Goal: Information Seeking & Learning: Learn about a topic

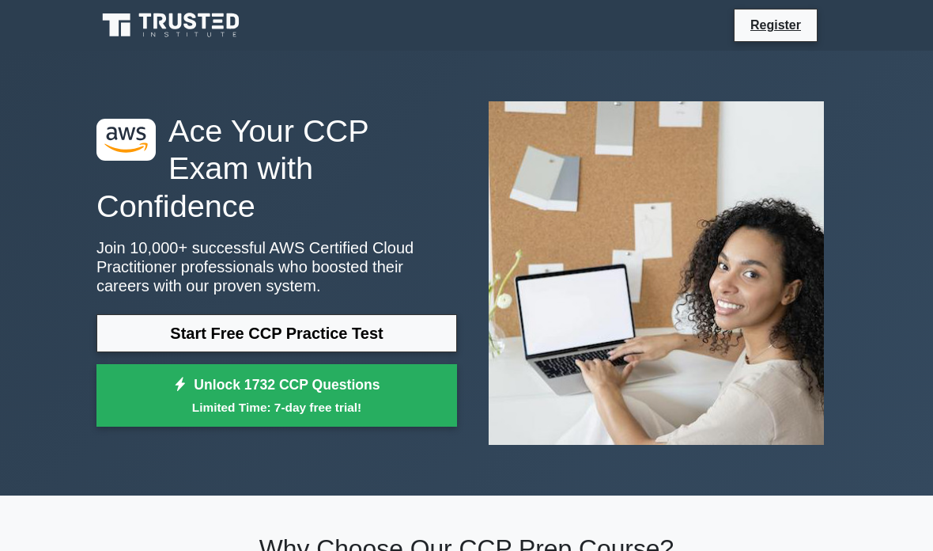
scroll to position [32, 0]
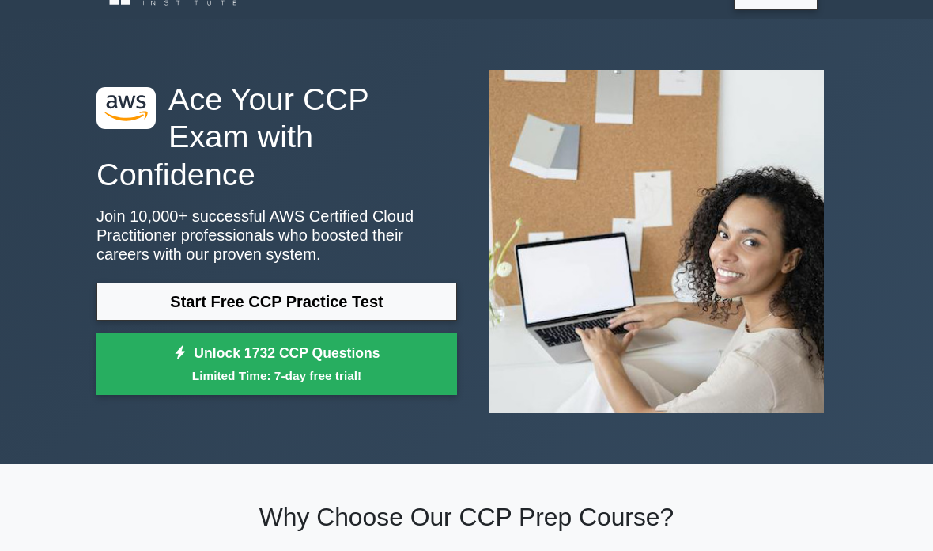
click at [425, 286] on link "Start Free CCP Practice Test" at bounding box center [277, 301] width 361 height 38
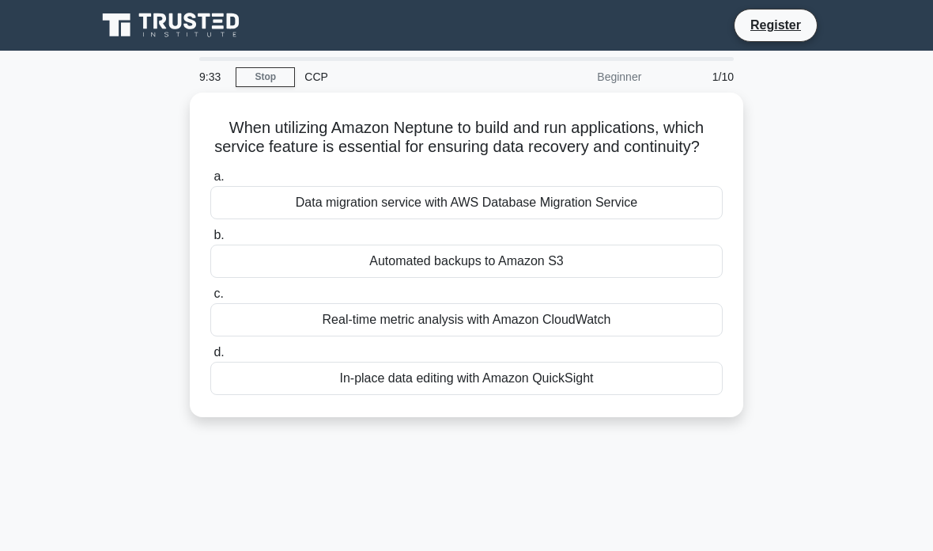
click at [468, 278] on div "Automated backups to Amazon S3" at bounding box center [466, 260] width 513 height 33
click at [210, 240] on input "b. Automated backups to Amazon S3" at bounding box center [210, 235] width 0 height 10
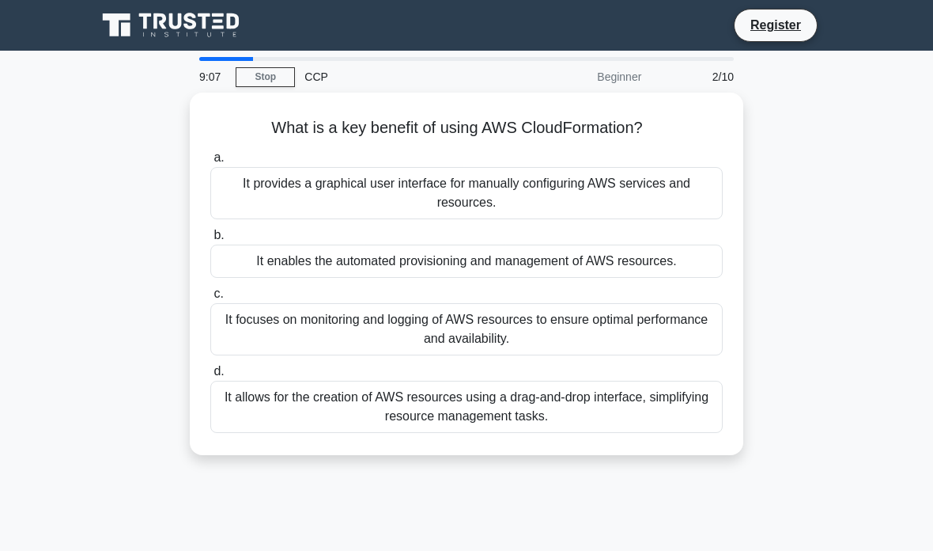
click at [473, 320] on div "It focuses on monitoring and logging of AWS resources to ensure optimal perform…" at bounding box center [466, 329] width 513 height 52
click at [210, 299] on input "c. It focuses on monitoring and logging of AWS resources to ensure optimal perf…" at bounding box center [210, 294] width 0 height 10
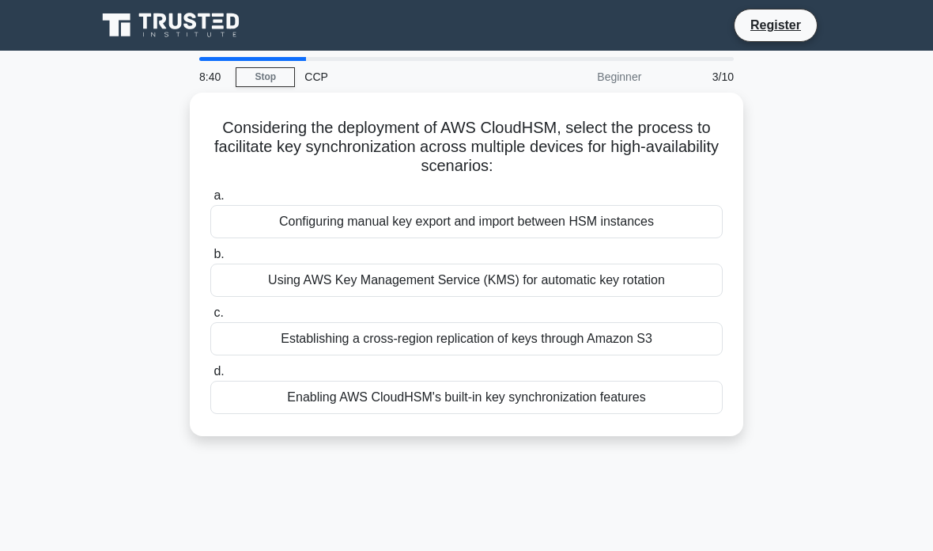
click at [670, 219] on div "Configuring manual key export and import between HSM instances" at bounding box center [466, 221] width 513 height 33
click at [210, 201] on input "a. Configuring manual key export and import between HSM instances" at bounding box center [210, 196] width 0 height 10
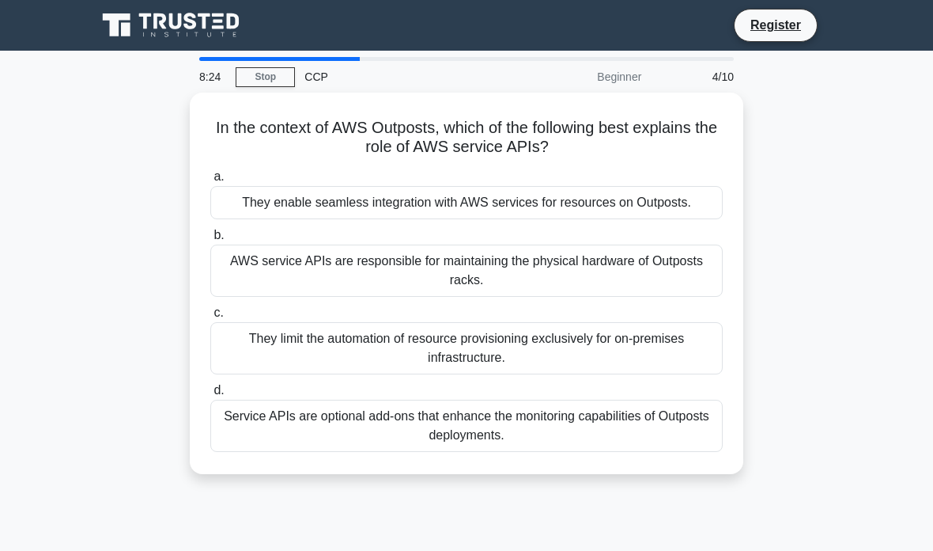
click at [664, 365] on div "They limit the automation of resource provisioning exclusively for on-premises …" at bounding box center [466, 348] width 513 height 52
click at [210, 318] on input "c. They limit the automation of resource provisioning exclusively for on-premis…" at bounding box center [210, 313] width 0 height 10
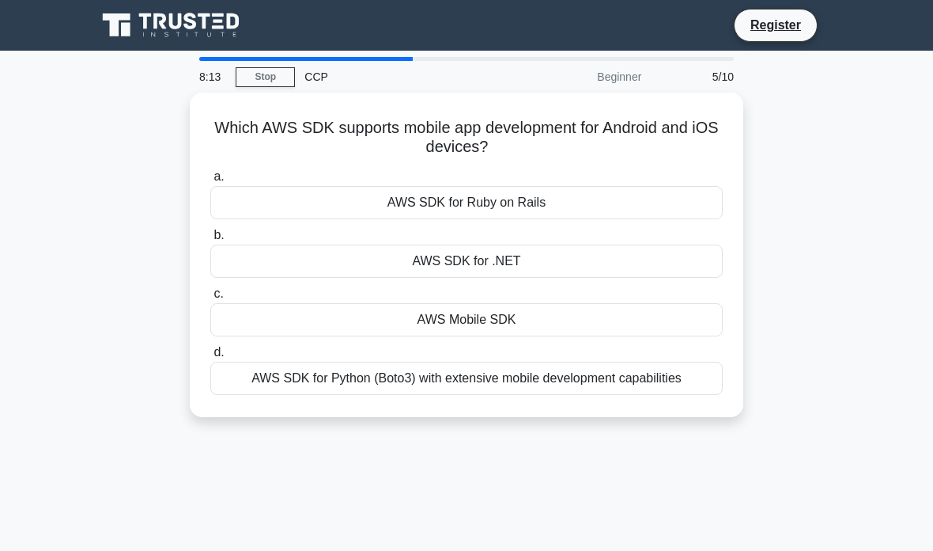
click at [628, 303] on div "AWS Mobile SDK" at bounding box center [466, 319] width 513 height 33
click at [210, 299] on input "c. AWS Mobile SDK" at bounding box center [210, 294] width 0 height 10
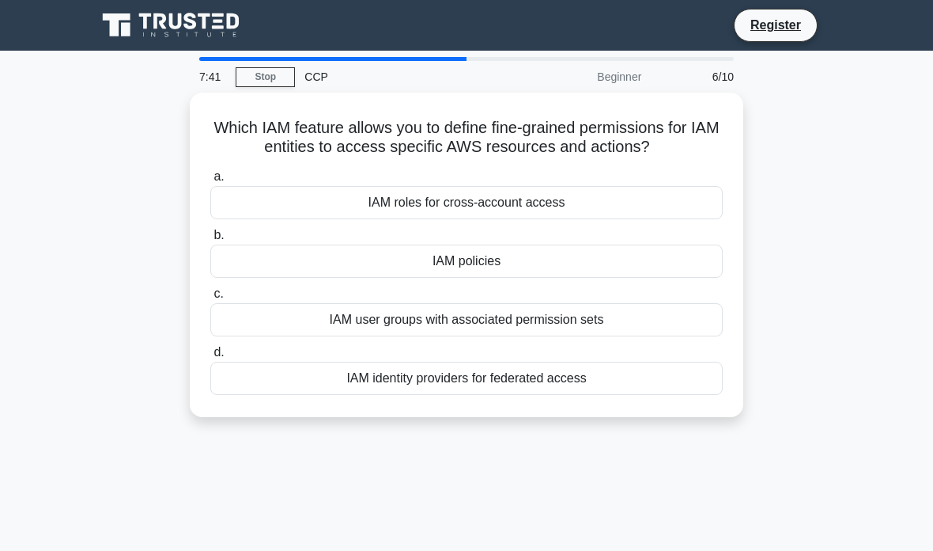
click at [594, 278] on div "IAM policies" at bounding box center [466, 260] width 513 height 33
click at [210, 240] on input "b. IAM policies" at bounding box center [210, 235] width 0 height 10
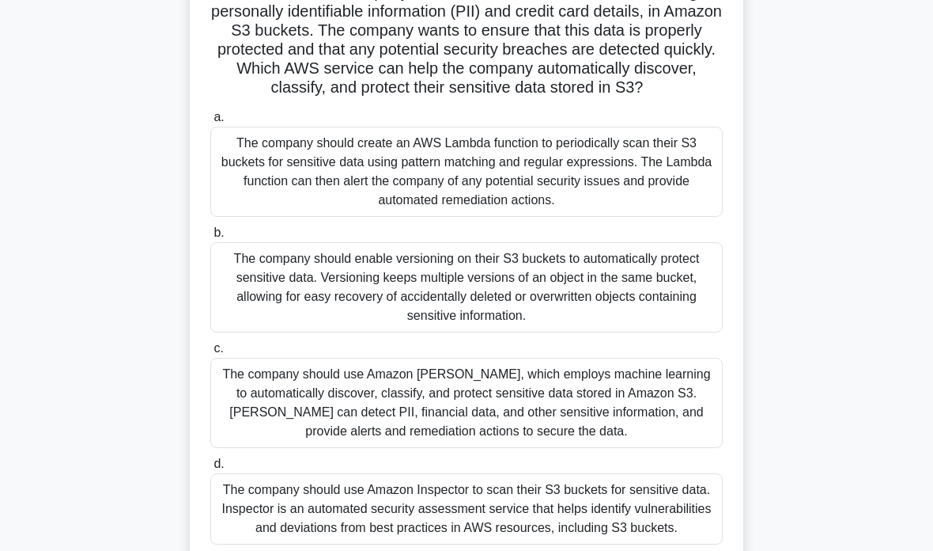
scroll to position [138, 0]
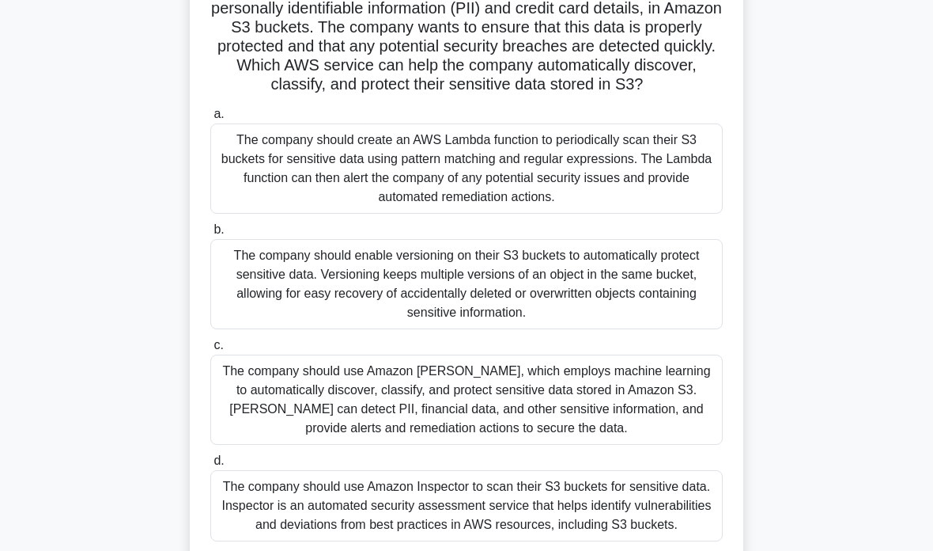
click at [689, 214] on div "The company should create an AWS Lambda function to periodically scan their S3 …" at bounding box center [466, 168] width 513 height 90
click at [210, 119] on input "a. The company should create an AWS Lambda function to periodically scan their …" at bounding box center [210, 114] width 0 height 10
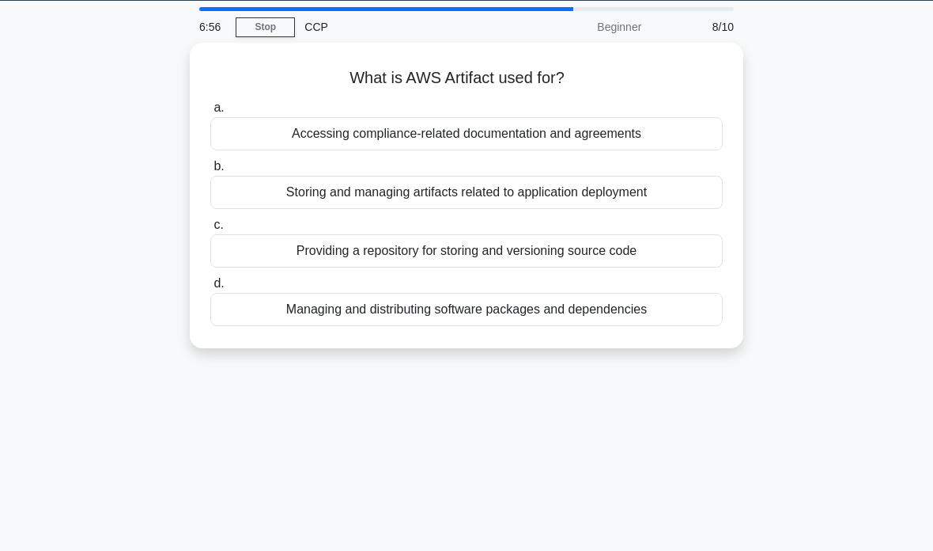
scroll to position [0, 0]
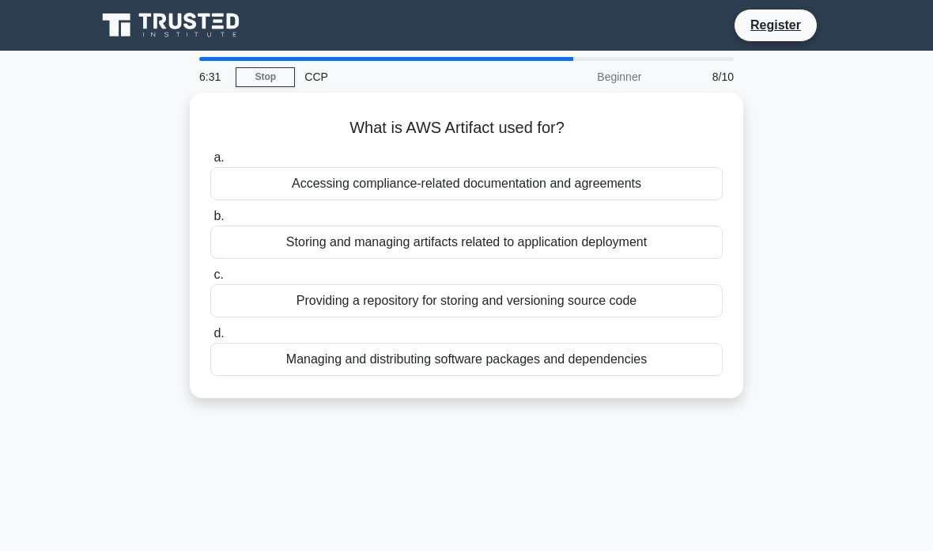
click at [492, 245] on div "Storing and managing artifacts related to application deployment" at bounding box center [466, 241] width 513 height 33
click at [210, 221] on input "b. Storing and managing artifacts related to application deployment" at bounding box center [210, 216] width 0 height 10
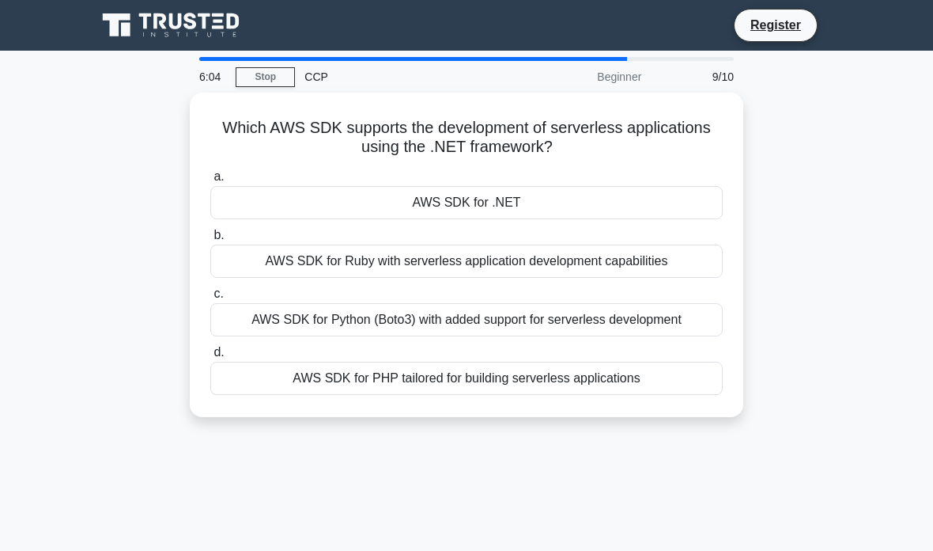
click at [555, 369] on div "AWS SDK for PHP tailored for building serverless applications" at bounding box center [466, 378] width 513 height 33
click at [210, 358] on input "d. AWS SDK for PHP tailored for building serverless applications" at bounding box center [210, 352] width 0 height 10
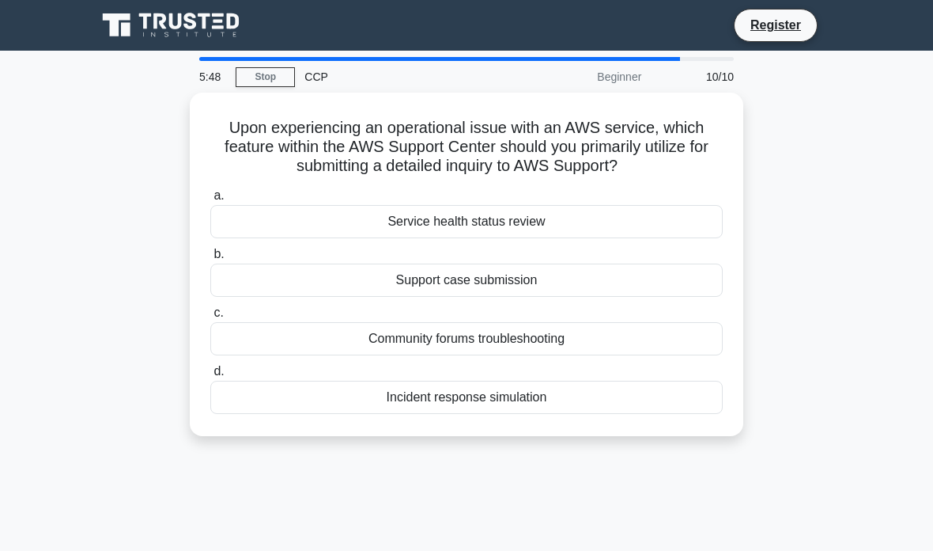
click at [600, 297] on div "Support case submission" at bounding box center [466, 279] width 513 height 33
click at [210, 259] on input "b. Support case submission" at bounding box center [210, 254] width 0 height 10
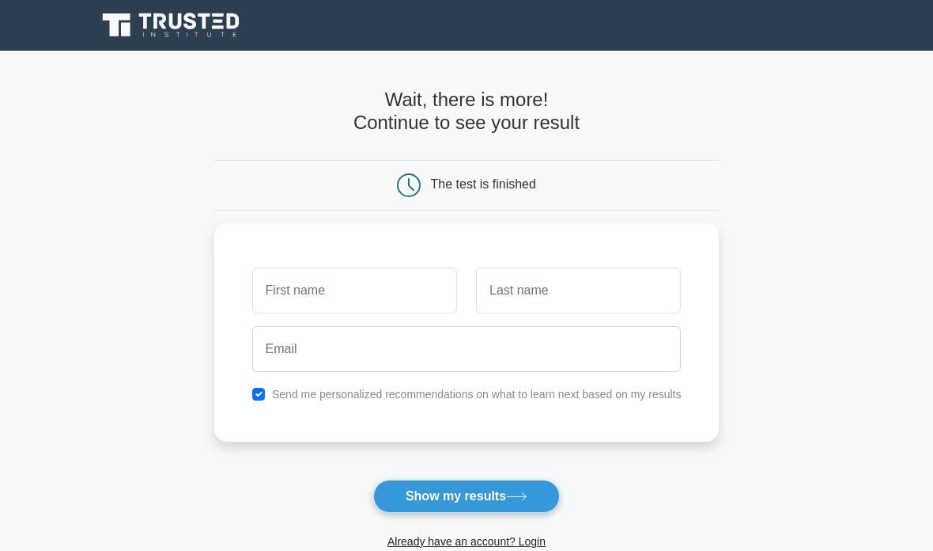
click at [395, 280] on input "text" at bounding box center [354, 290] width 205 height 46
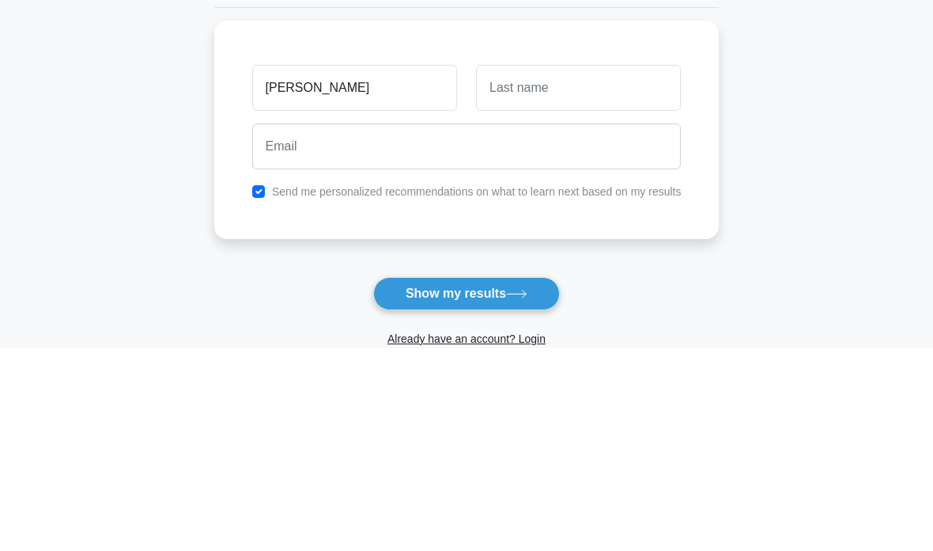
type input "[PERSON_NAME]"
click at [577, 267] on input "text" at bounding box center [578, 290] width 205 height 46
type input "Abueida"
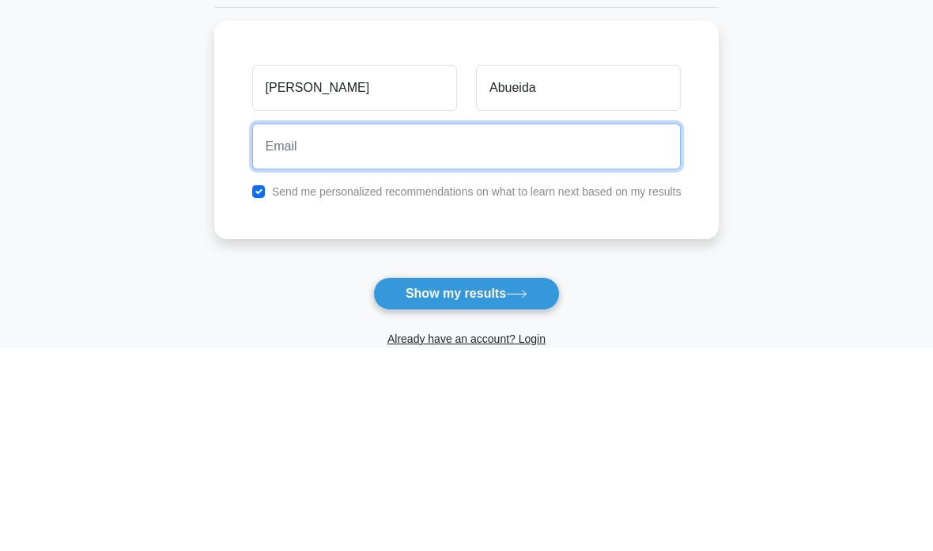
click at [418, 326] on input "email" at bounding box center [467, 349] width 430 height 46
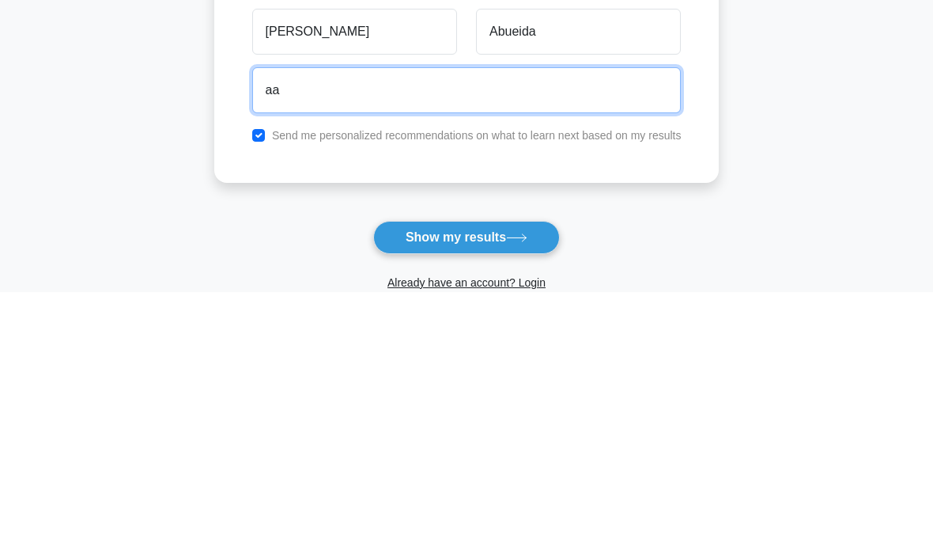
type input "aahmead@hotmail.com"
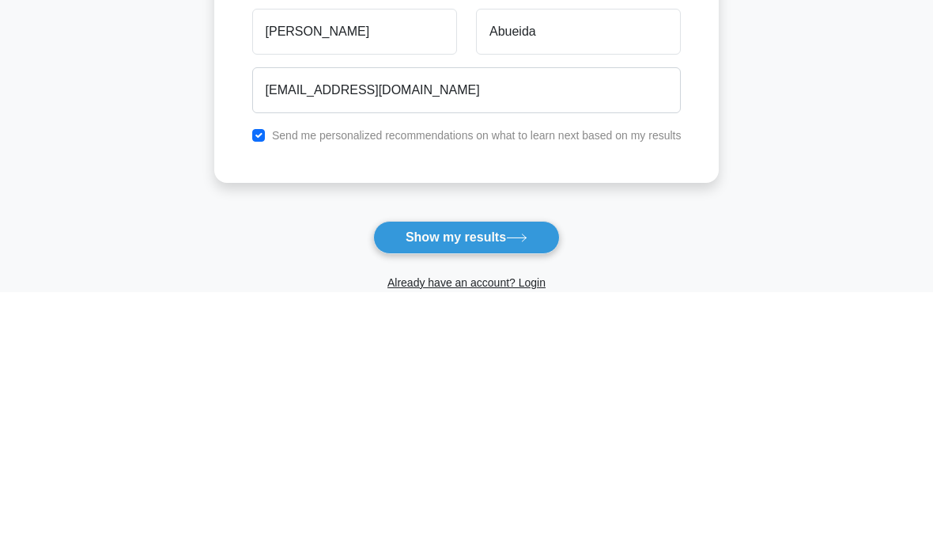
scroll to position [242, 0]
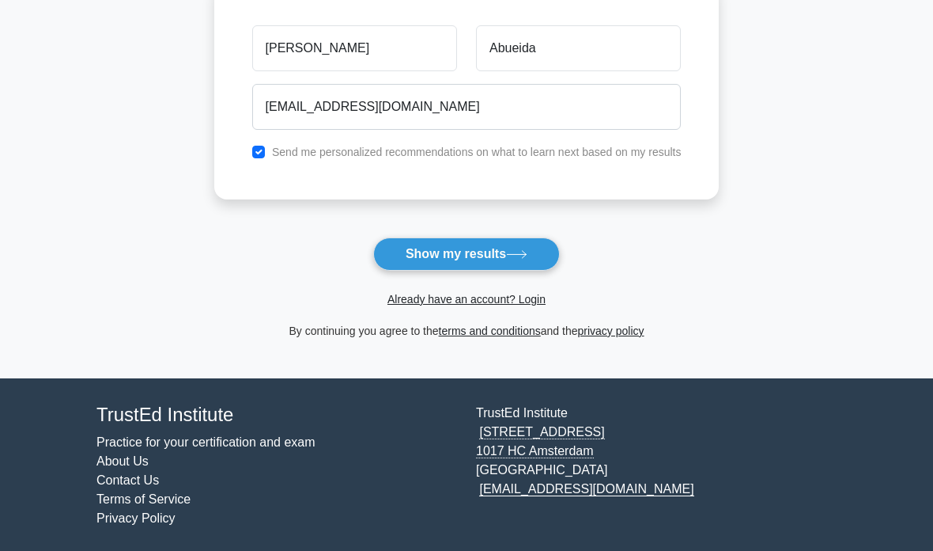
click at [536, 246] on button "Show my results" at bounding box center [466, 253] width 187 height 33
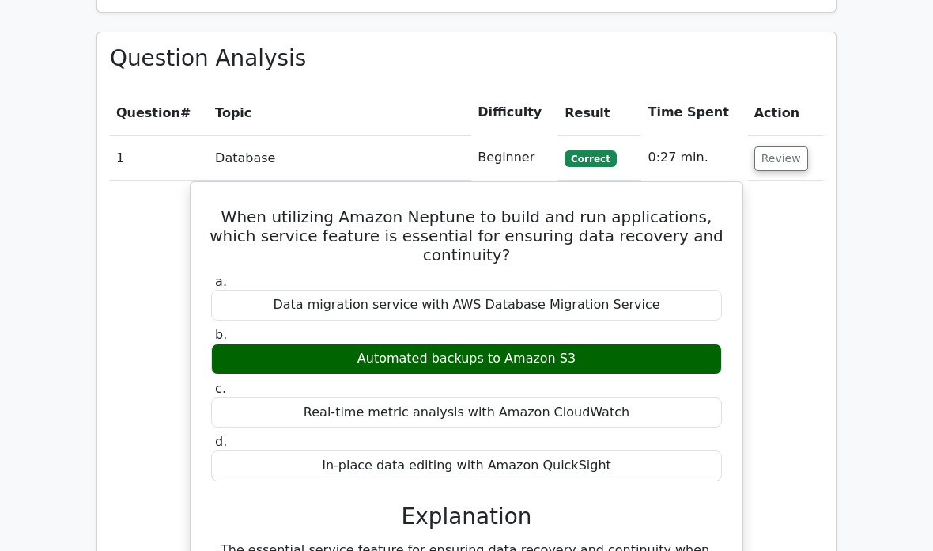
scroll to position [1146, 0]
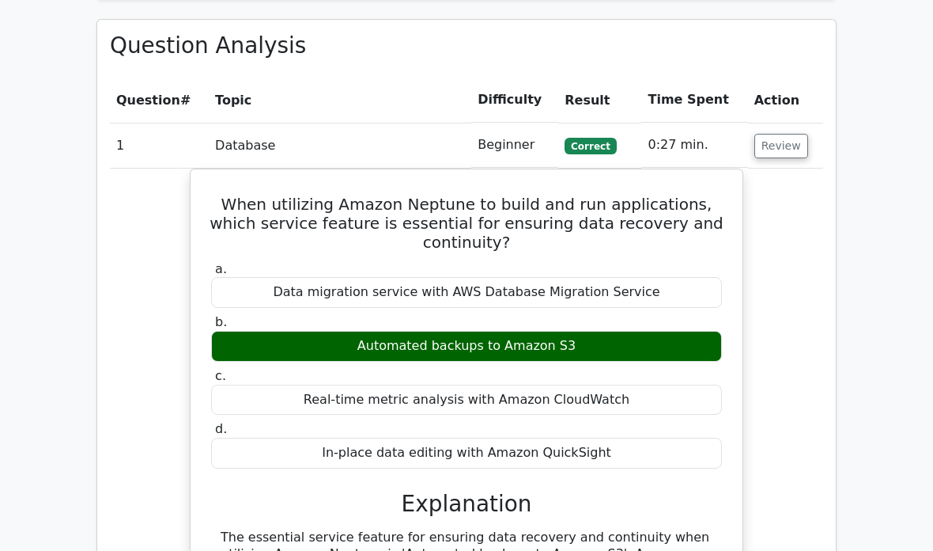
click at [793, 134] on button "Review" at bounding box center [782, 146] width 54 height 25
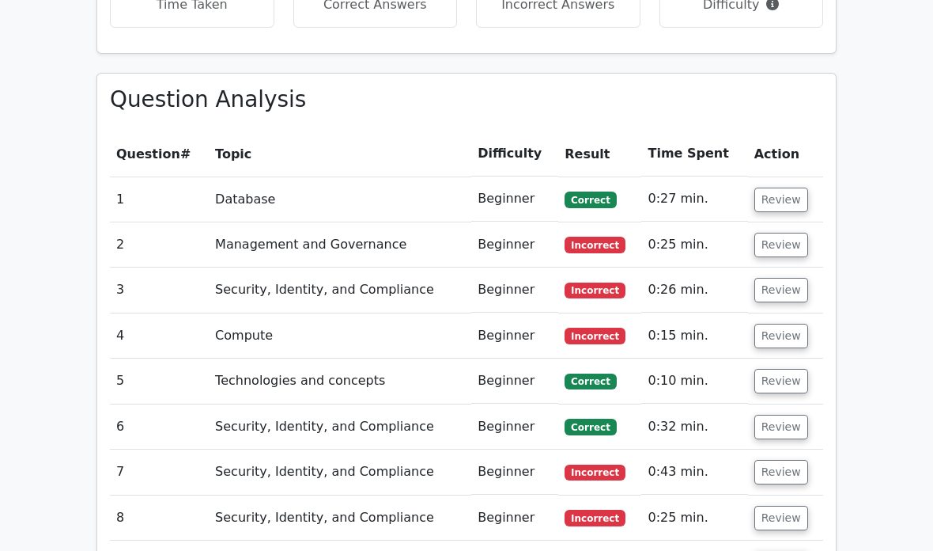
scroll to position [1095, 0]
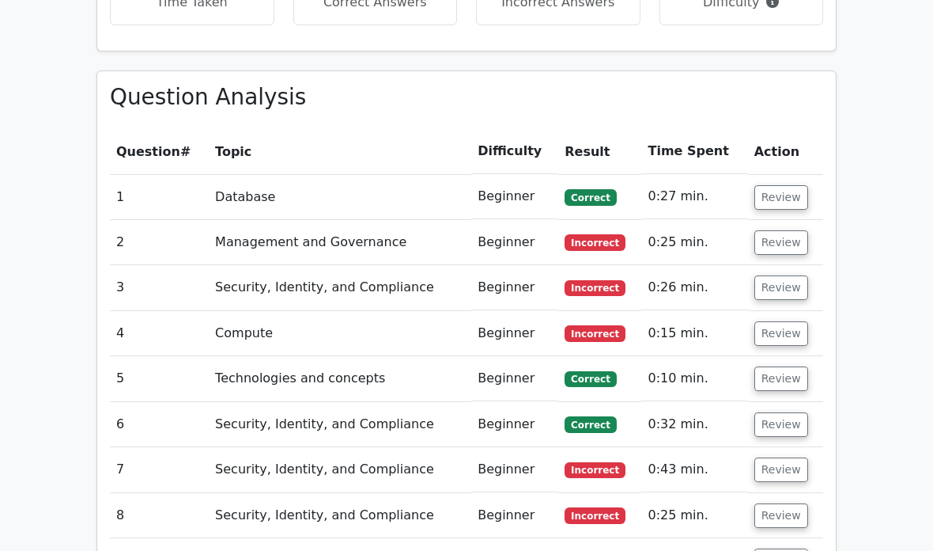
click at [784, 321] on button "Review" at bounding box center [782, 333] width 54 height 25
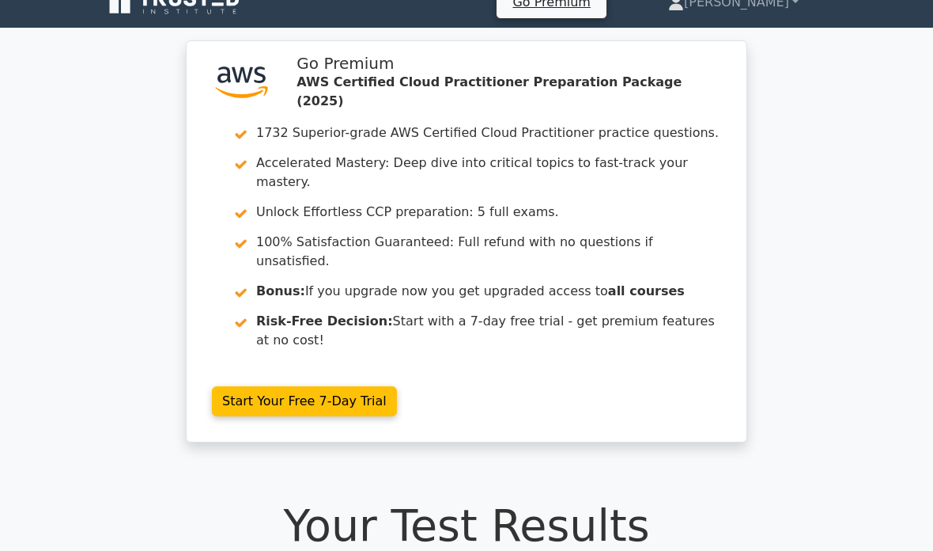
scroll to position [0, 0]
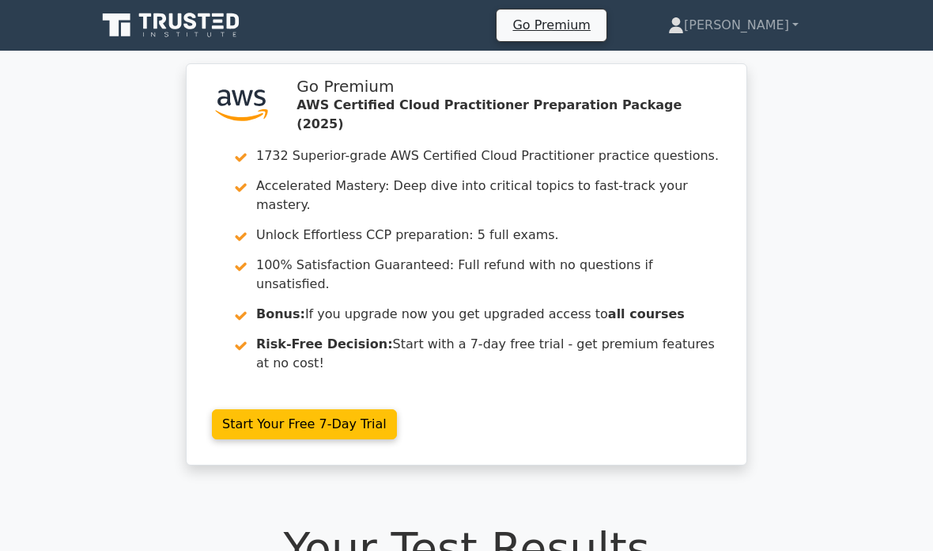
click at [244, 409] on link "Start Your Free 7-Day Trial" at bounding box center [304, 424] width 185 height 30
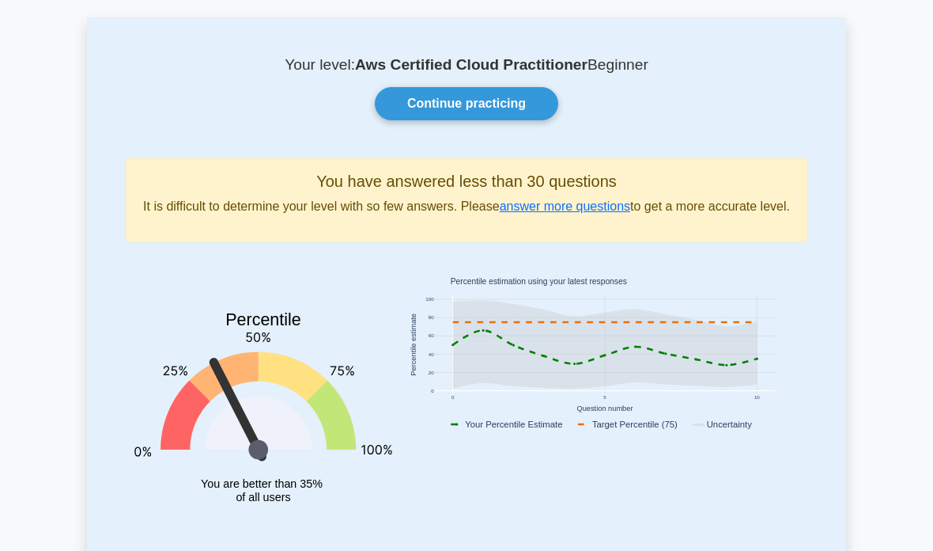
scroll to position [70, 0]
click at [426, 85] on div "Your level: Aws Certified Cloud Practitioner Beginner Continue practicing You h…" at bounding box center [466, 304] width 759 height 573
click at [453, 99] on link "Continue practicing" at bounding box center [467, 104] width 184 height 33
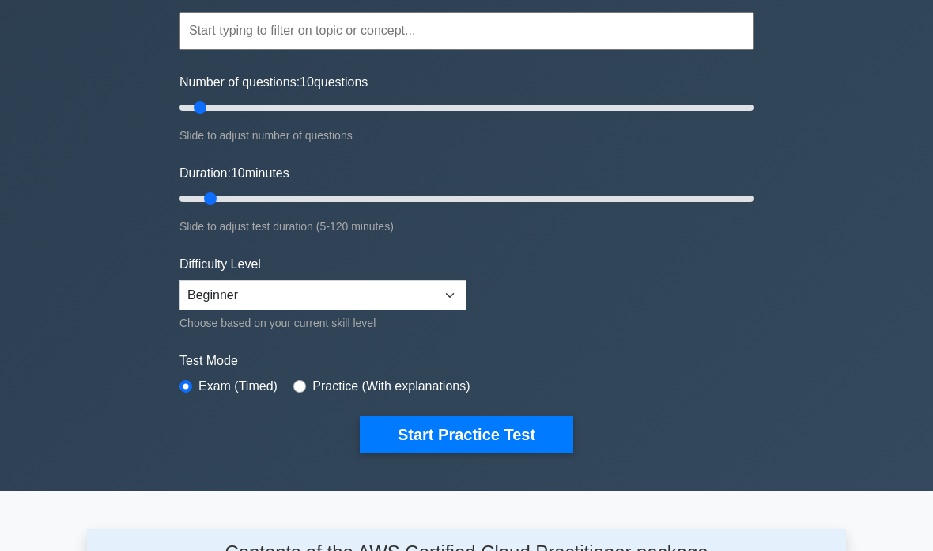
scroll to position [161, 0]
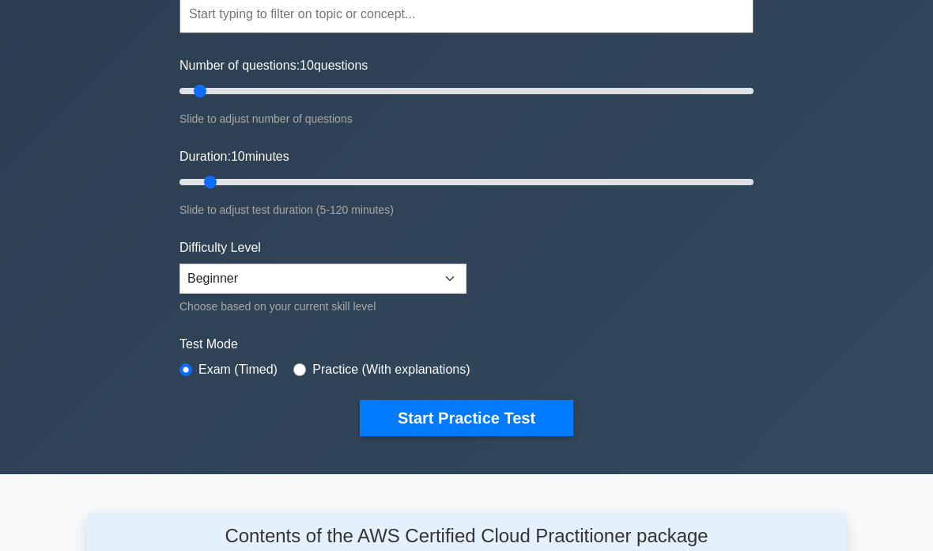
click at [331, 364] on label "Practice (With explanations)" at bounding box center [390, 369] width 157 height 19
click at [306, 369] on input "radio" at bounding box center [299, 369] width 13 height 13
radio input "true"
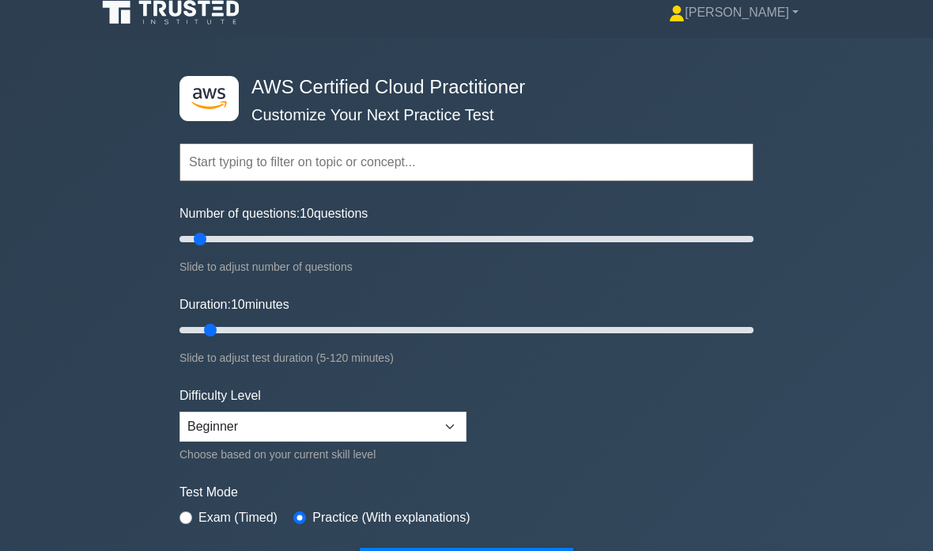
scroll to position [0, 0]
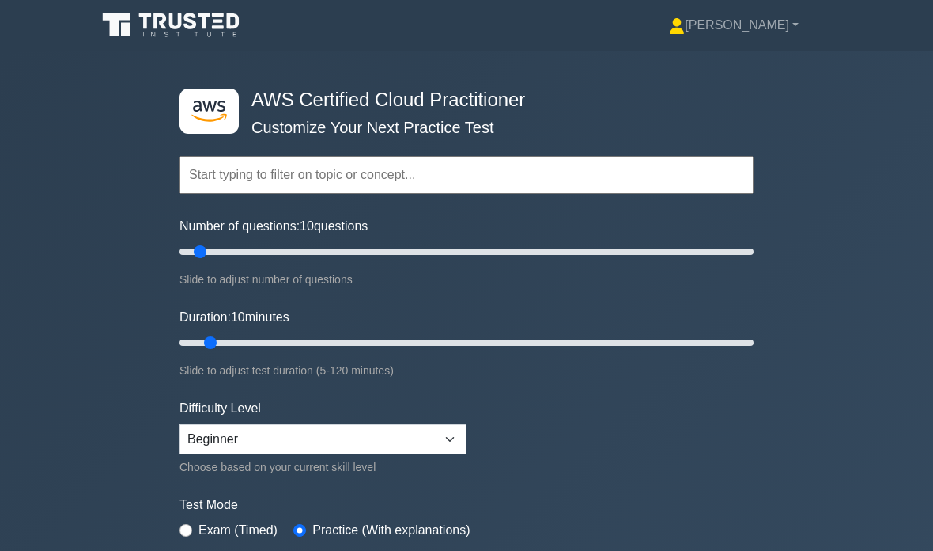
click at [794, 21] on link "[PERSON_NAME]" at bounding box center [734, 25] width 206 height 32
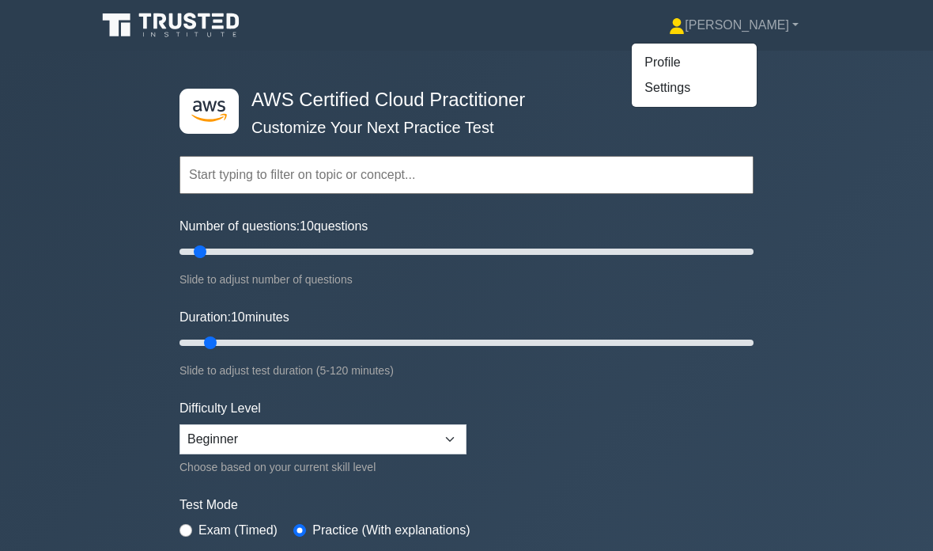
click at [750, 63] on link "Profile" at bounding box center [694, 62] width 125 height 25
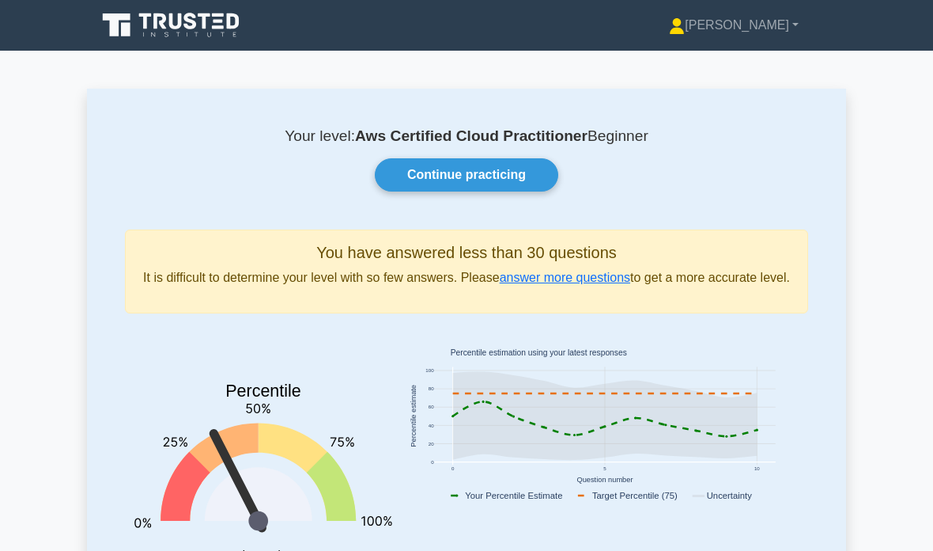
click at [430, 168] on link "Continue practicing" at bounding box center [467, 174] width 184 height 33
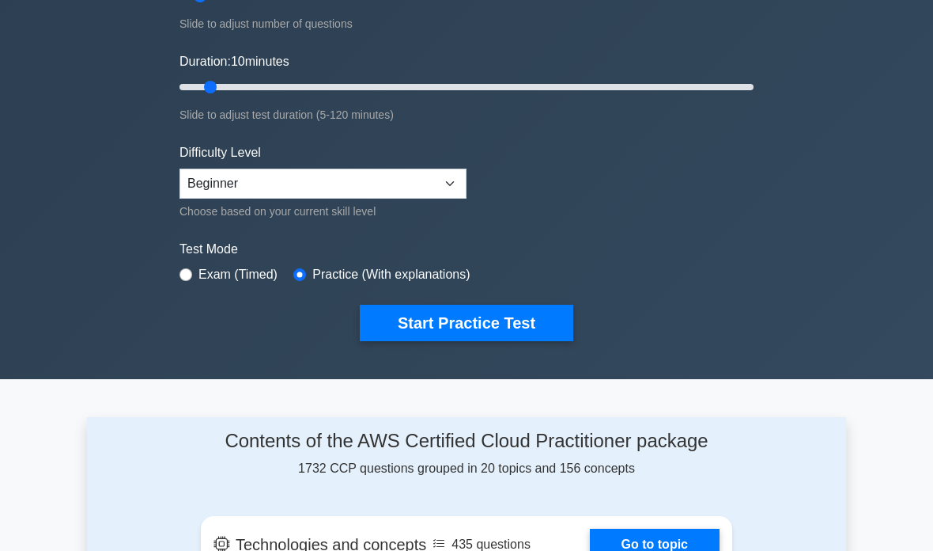
scroll to position [252, 0]
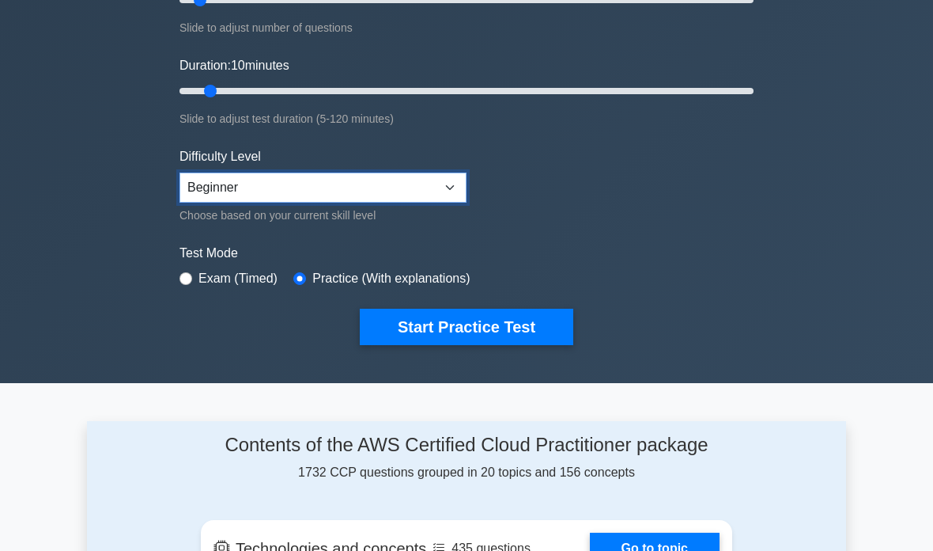
click at [216, 189] on select "Beginner Intermediate Expert" at bounding box center [323, 187] width 287 height 30
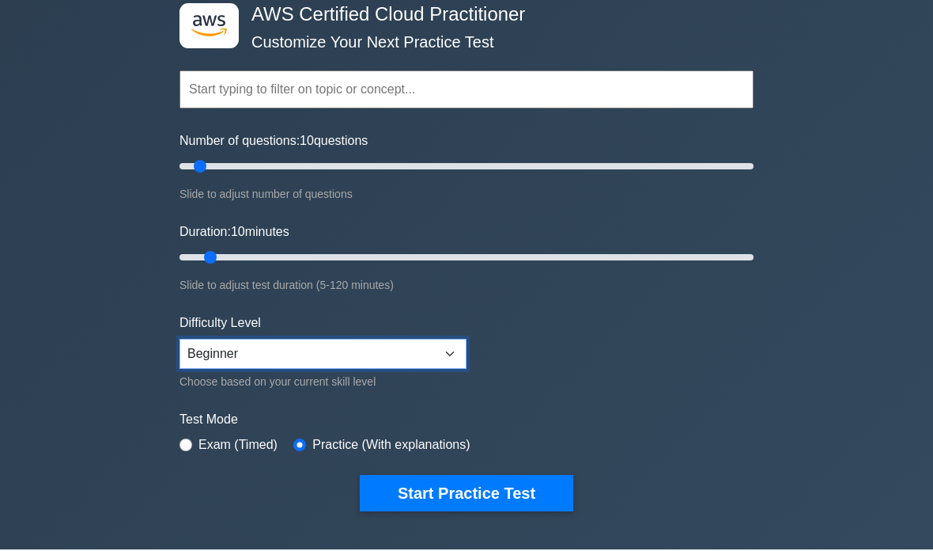
scroll to position [146, 0]
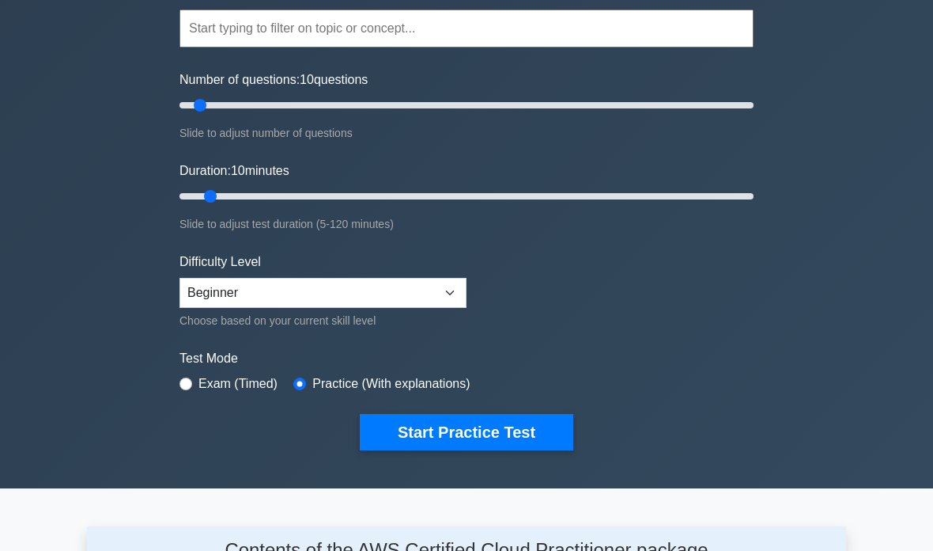
click at [477, 430] on button "Start Practice Test" at bounding box center [467, 433] width 214 height 36
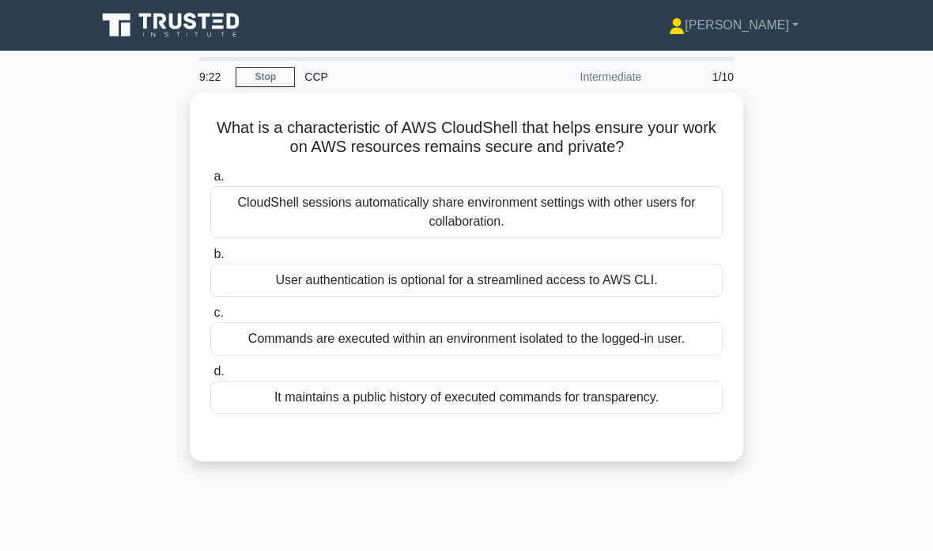
scroll to position [21, 0]
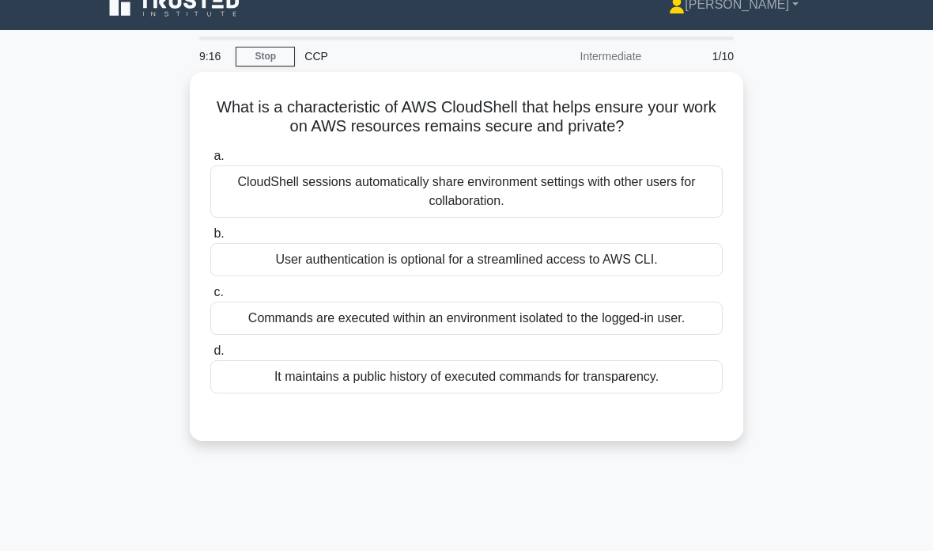
click at [664, 393] on div "It maintains a public history of executed commands for transparency." at bounding box center [466, 376] width 513 height 33
click at [210, 356] on input "d. It maintains a public history of executed commands for transparency." at bounding box center [210, 351] width 0 height 10
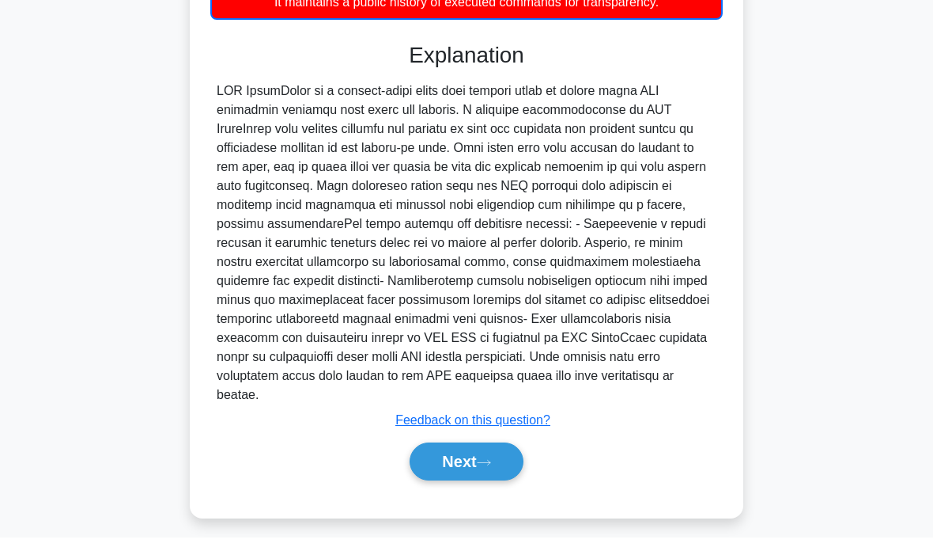
scroll to position [445, 0]
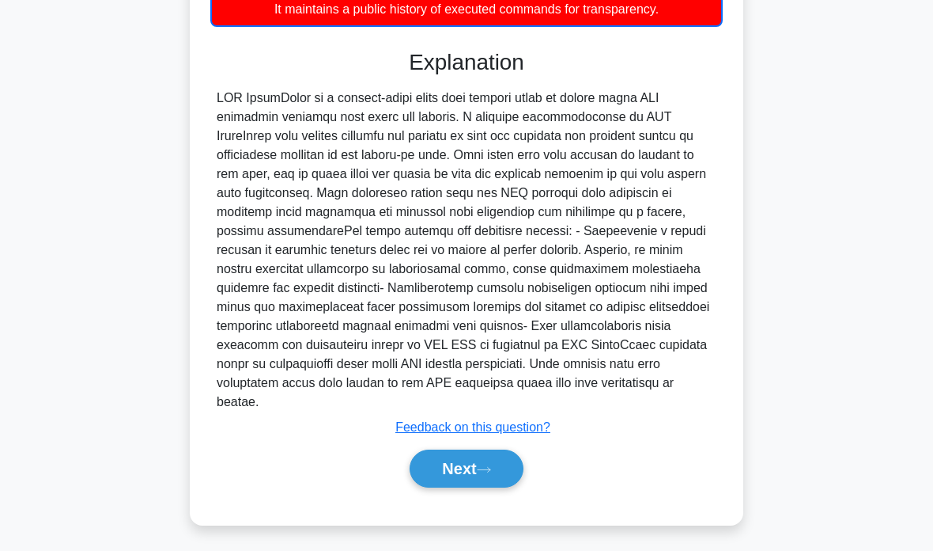
click at [494, 459] on button "Next" at bounding box center [466, 468] width 113 height 38
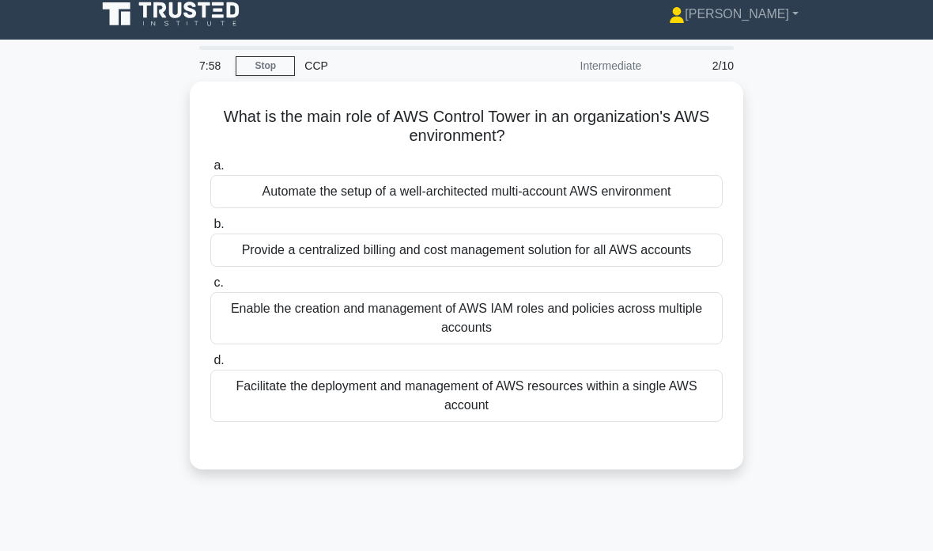
scroll to position [11, 0]
click at [579, 418] on div "Facilitate the deployment and management of AWS resources within a single AWS a…" at bounding box center [466, 395] width 513 height 52
click at [210, 365] on input "d. Facilitate the deployment and management of AWS resources within a single AW…" at bounding box center [210, 360] width 0 height 10
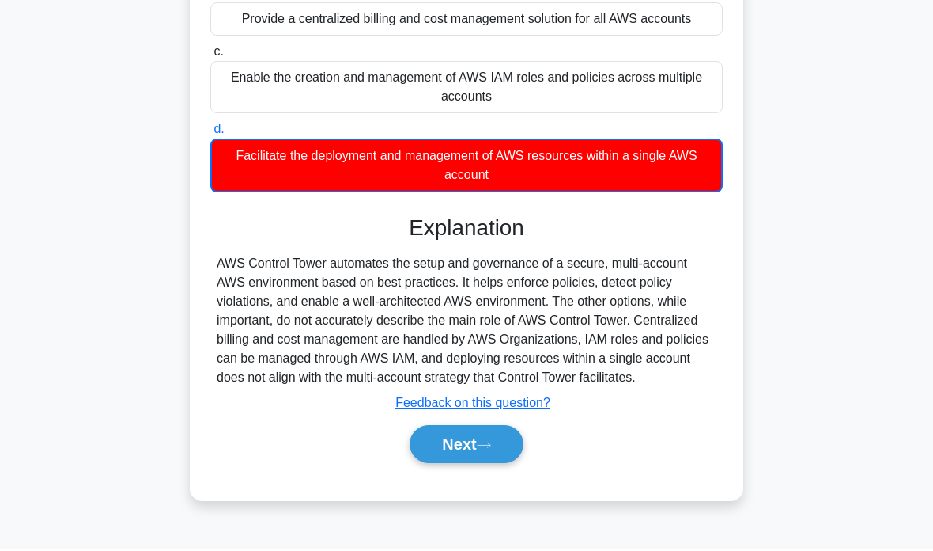
scroll to position [304, 0]
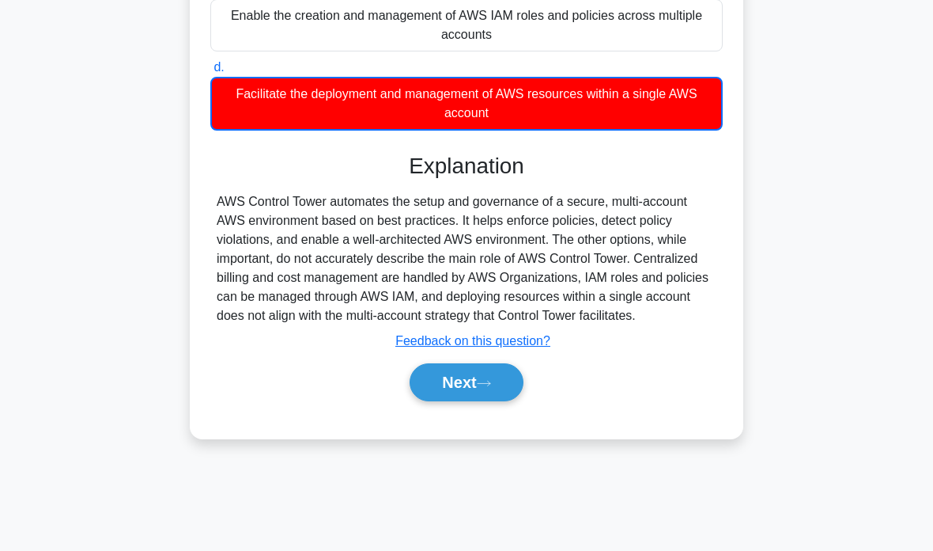
click at [490, 401] on button "Next" at bounding box center [466, 382] width 113 height 38
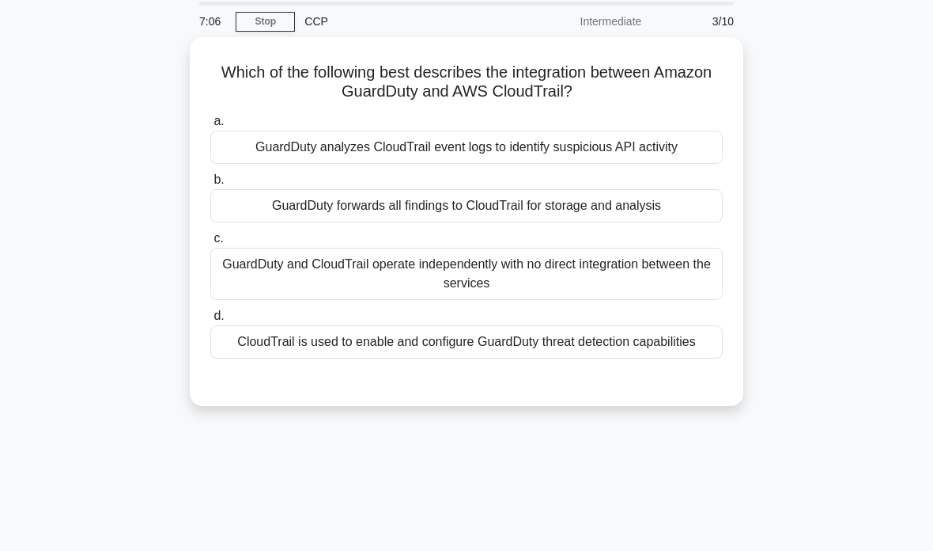
scroll to position [51, 0]
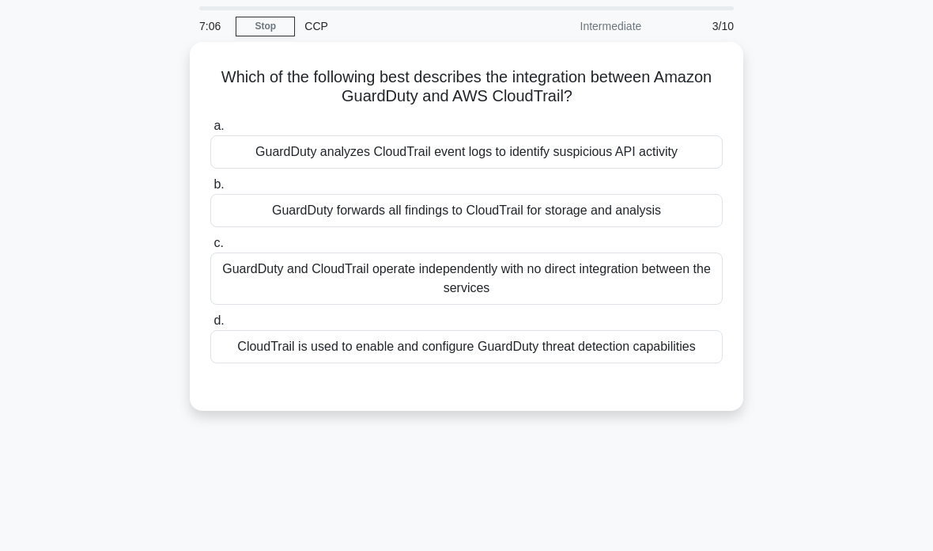
click at [429, 488] on div "7:06 Stop CCP Intermediate 3/10 Which of the following best describes the integ…" at bounding box center [466, 401] width 759 height 791
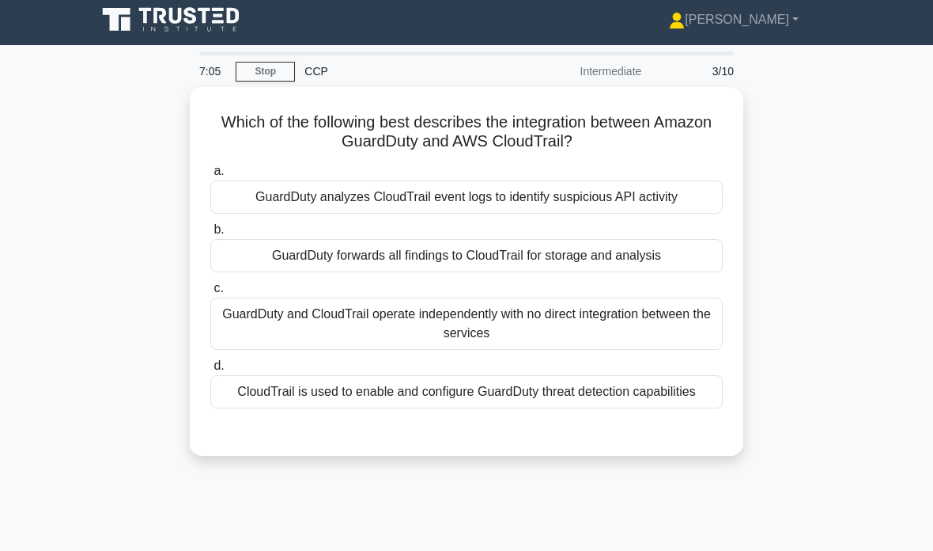
scroll to position [0, 0]
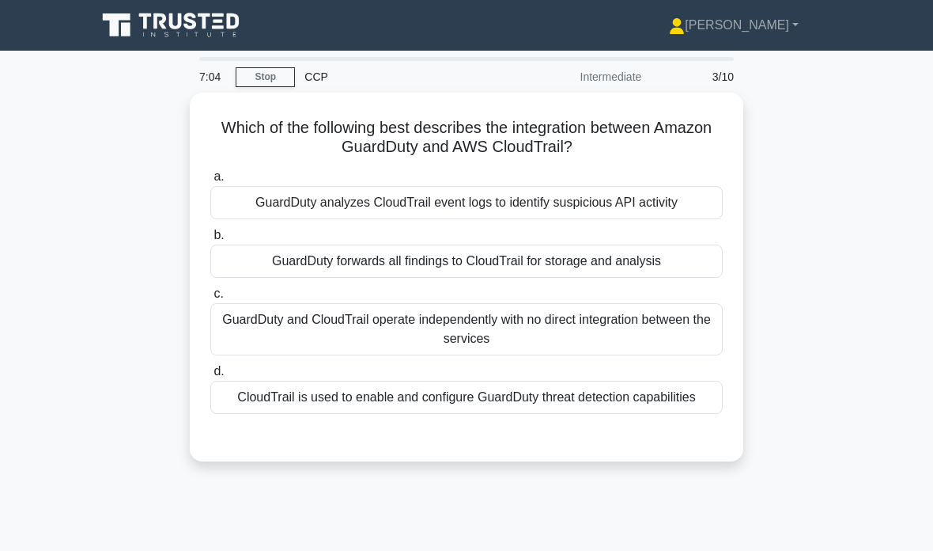
click at [214, 25] on icon at bounding box center [173, 25] width 152 height 30
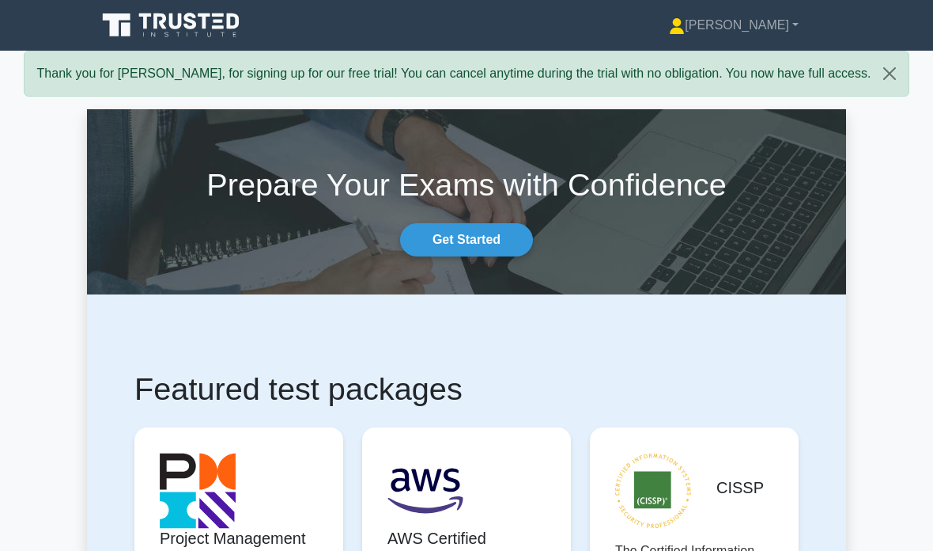
click at [793, 28] on link "[PERSON_NAME]" at bounding box center [734, 25] width 206 height 32
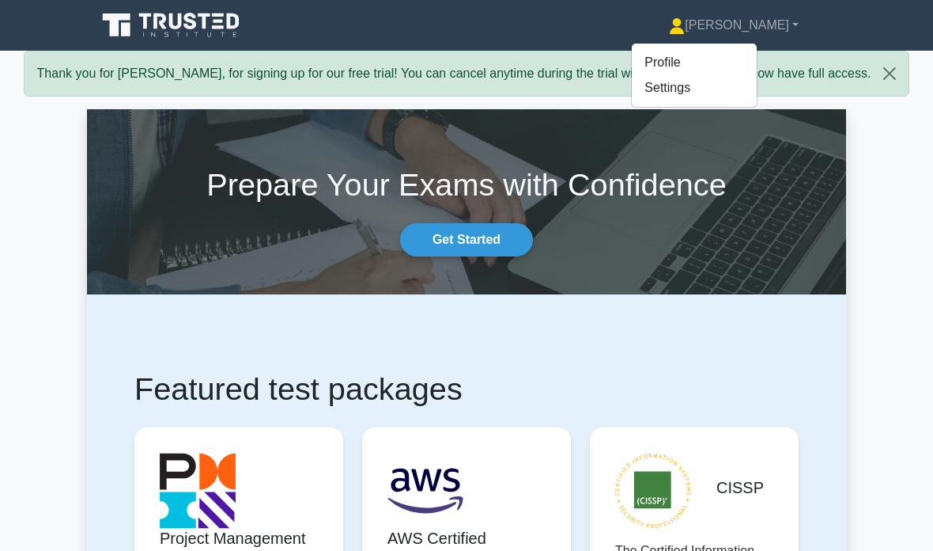
click at [757, 60] on link "Profile" at bounding box center [694, 62] width 125 height 25
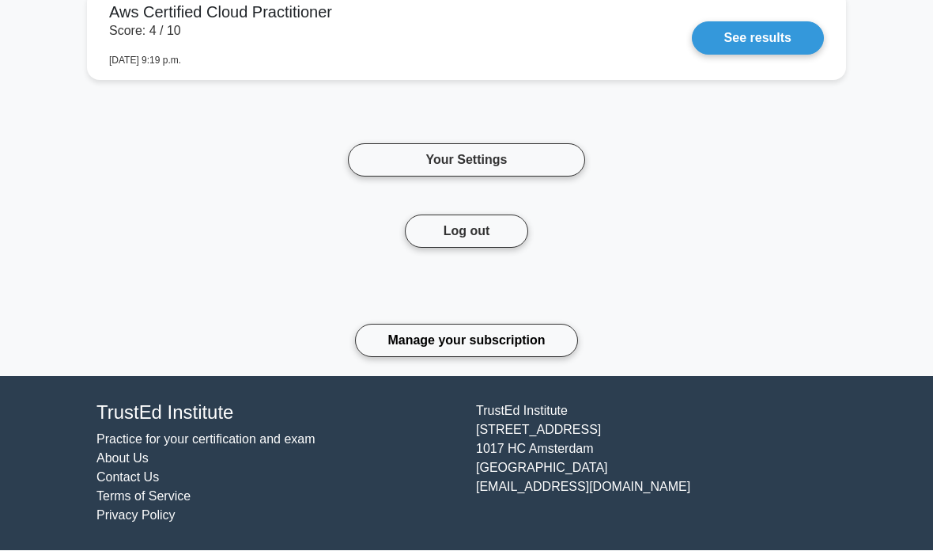
scroll to position [1167, 0]
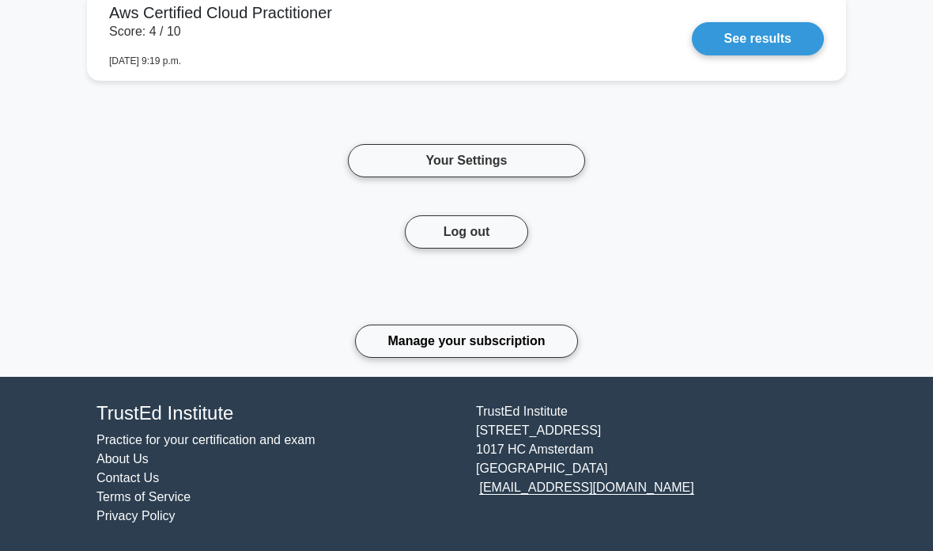
click at [532, 333] on link "Manage your subscription" at bounding box center [466, 340] width 222 height 33
click at [548, 358] on link "Manage your subscription" at bounding box center [466, 340] width 222 height 33
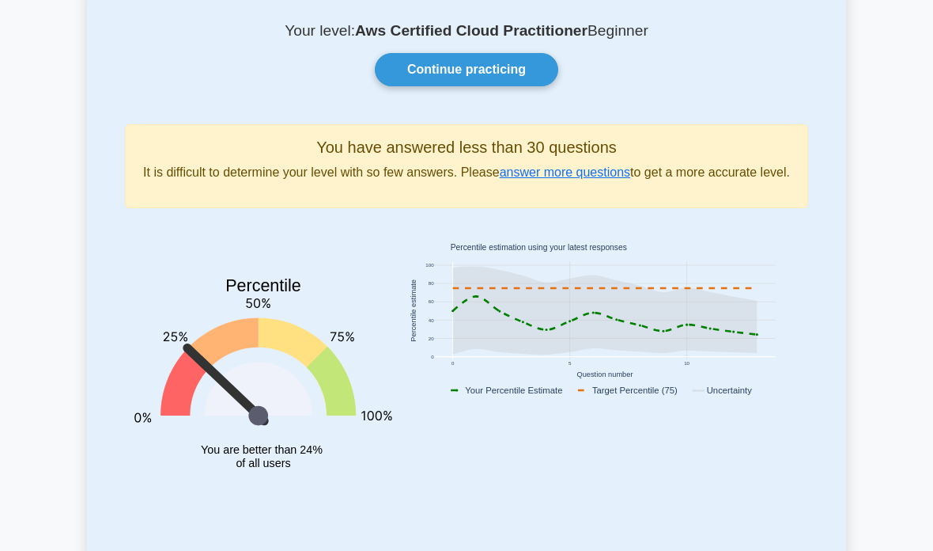
scroll to position [0, 0]
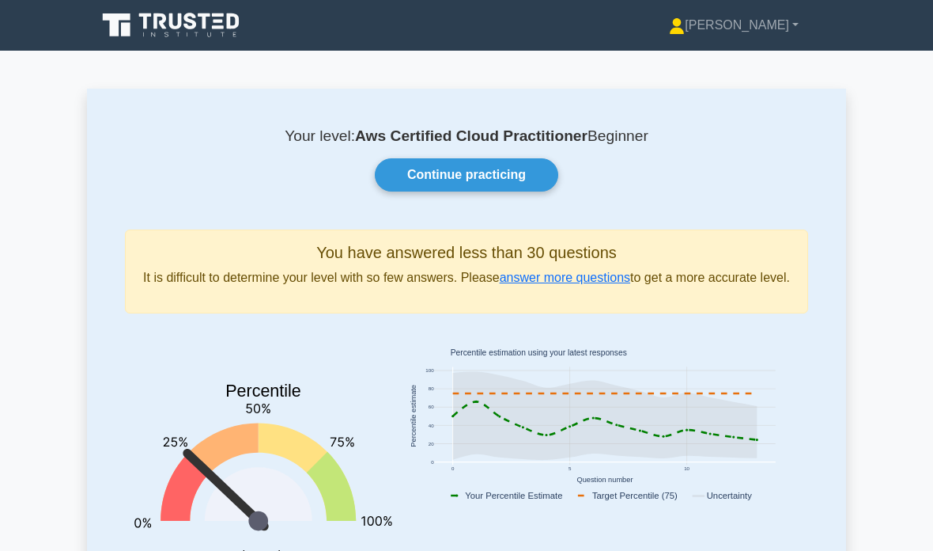
click at [517, 179] on link "Continue practicing" at bounding box center [467, 174] width 184 height 33
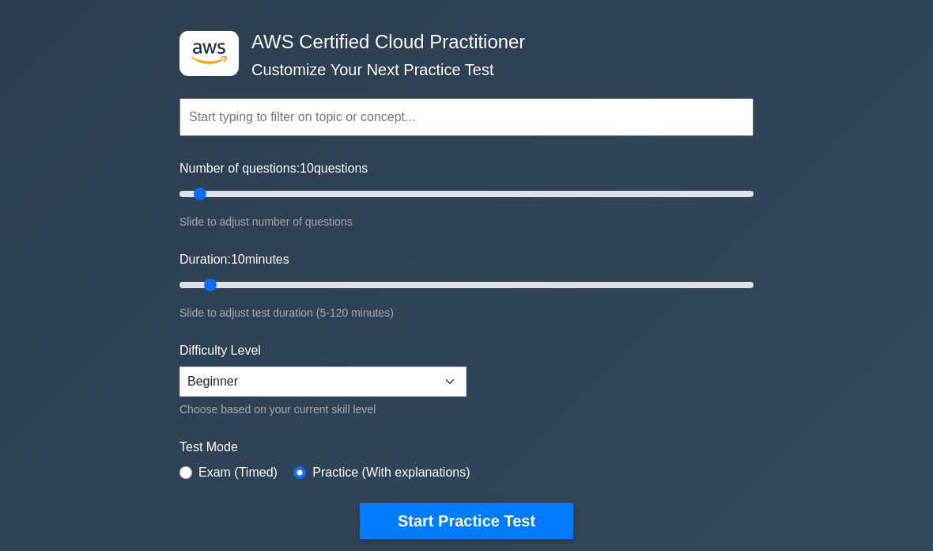
scroll to position [57, 0]
click at [523, 503] on button "Start Practice Test" at bounding box center [467, 521] width 214 height 36
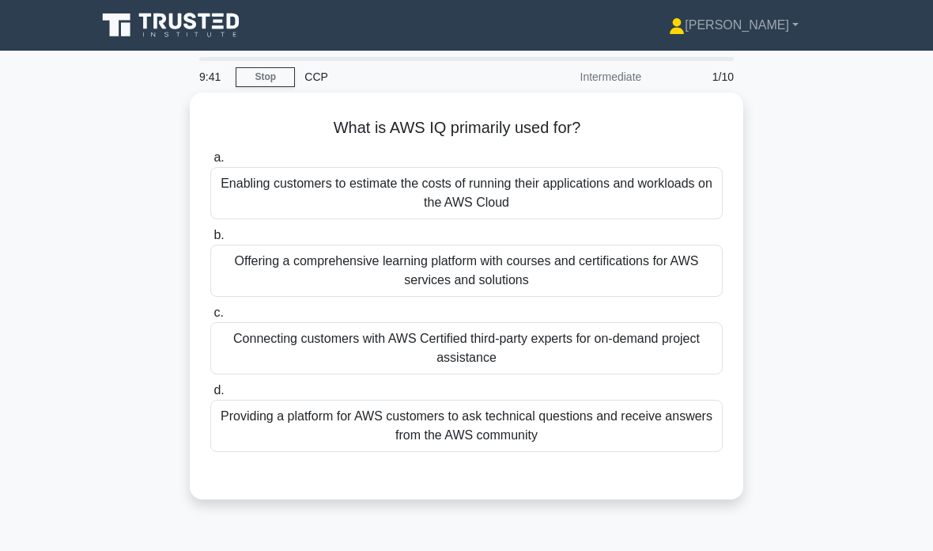
click at [664, 426] on div "Providing a platform for AWS customers to ask technical questions and receive a…" at bounding box center [466, 425] width 513 height 52
click at [210, 396] on input "d. Providing a platform for AWS customers to ask technical questions and receiv…" at bounding box center [210, 390] width 0 height 10
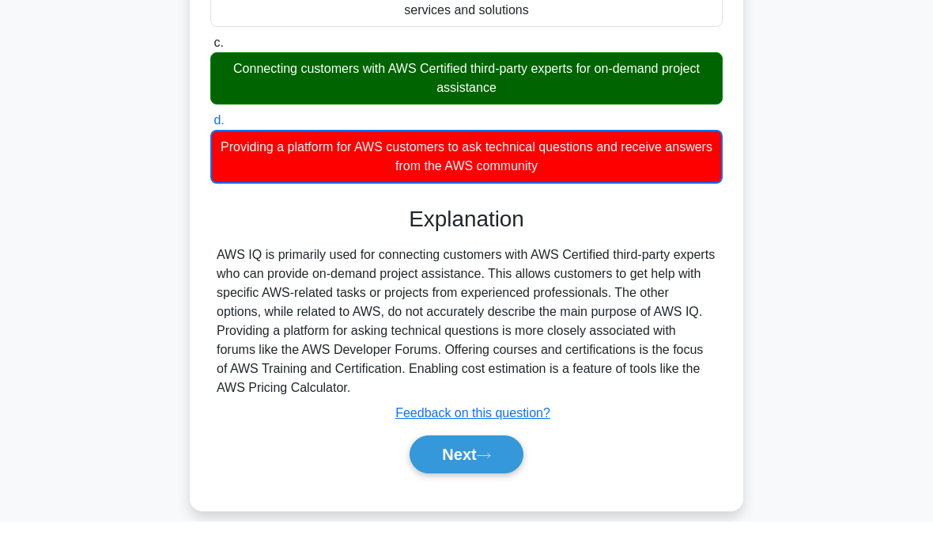
scroll to position [304, 0]
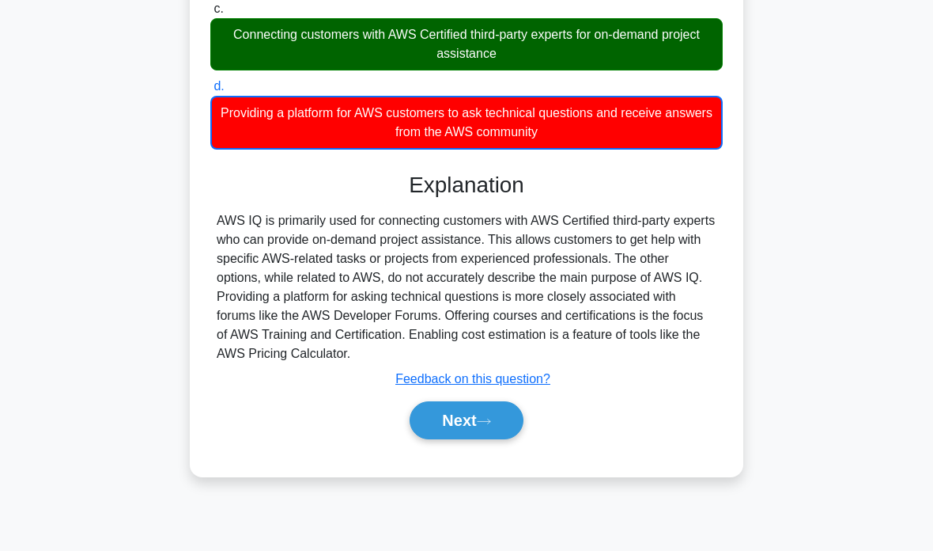
click at [498, 425] on button "Next" at bounding box center [466, 420] width 113 height 38
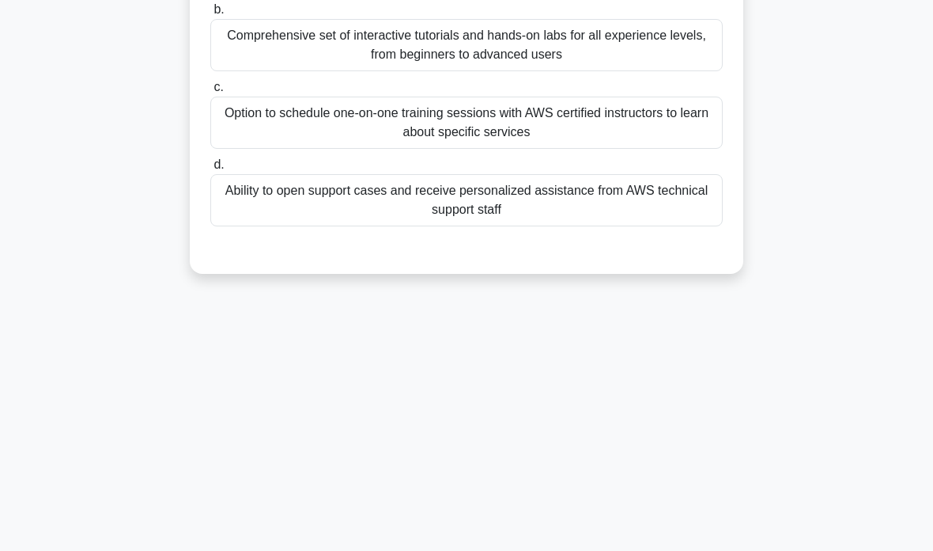
scroll to position [0, 0]
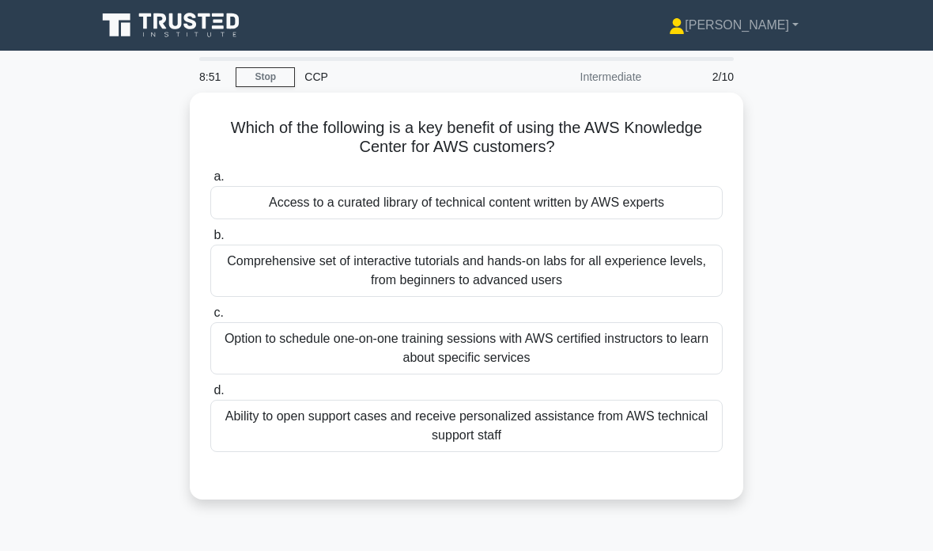
click at [683, 175] on label "a. Access to a curated library of technical content written by AWS experts" at bounding box center [466, 193] width 513 height 52
click at [210, 175] on input "a. Access to a curated library of technical content written by AWS experts" at bounding box center [210, 177] width 0 height 10
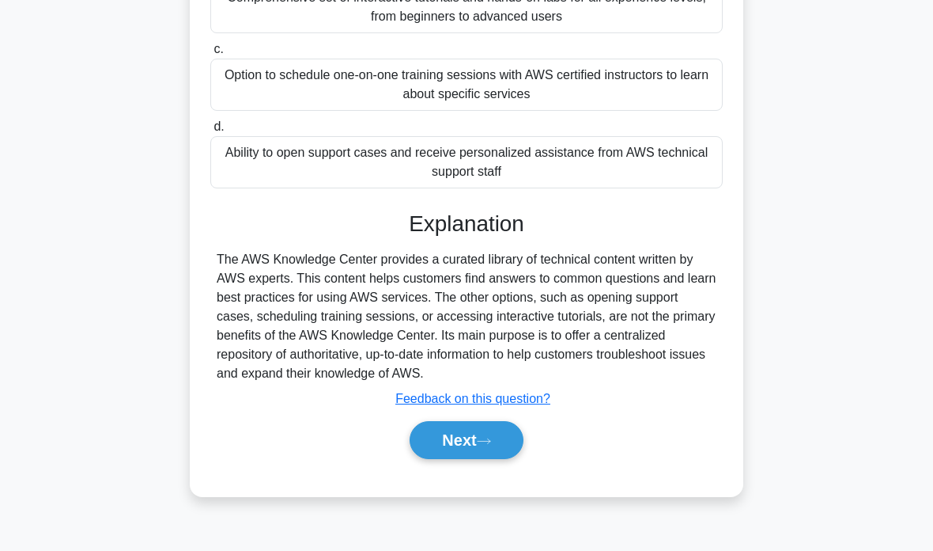
scroll to position [263, 0]
click at [462, 458] on button "Next" at bounding box center [466, 441] width 113 height 38
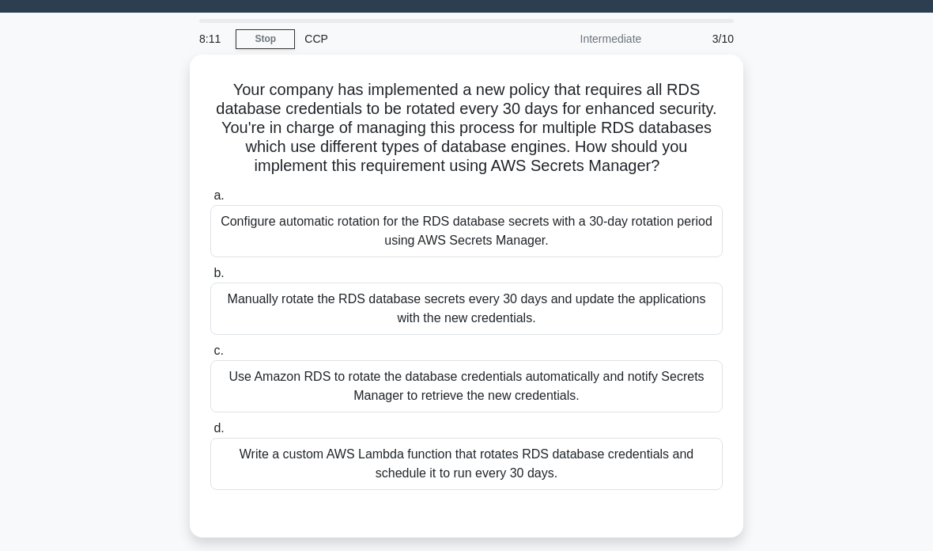
scroll to position [30, 0]
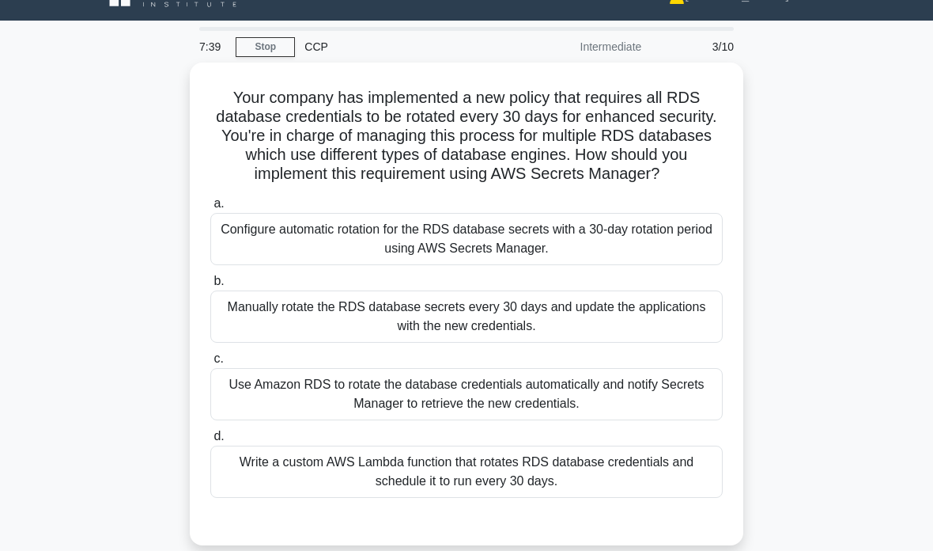
click at [678, 487] on div "Write a custom AWS Lambda function that rotates RDS database credentials and sc…" at bounding box center [466, 471] width 513 height 52
click at [210, 441] on input "d. Write a custom AWS Lambda function that rotates RDS database credentials and…" at bounding box center [210, 436] width 0 height 10
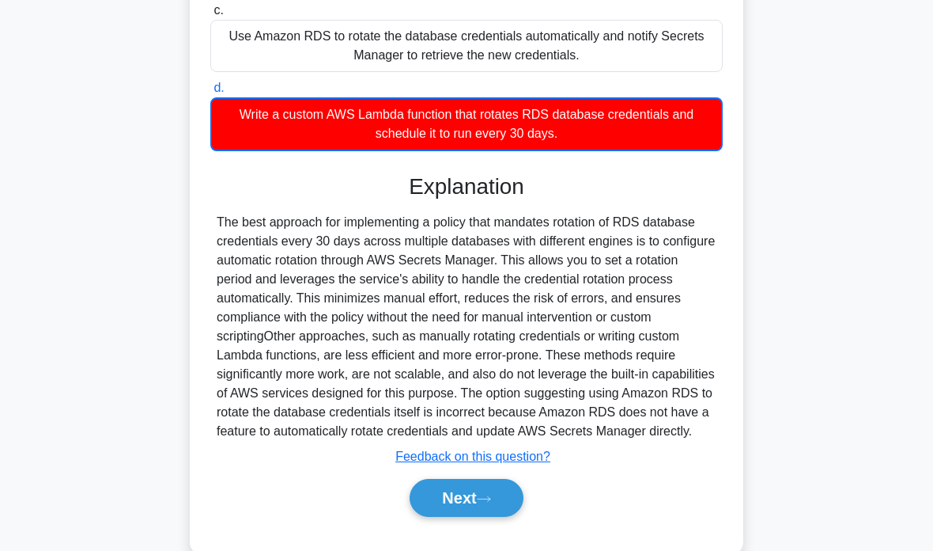
scroll to position [401, 0]
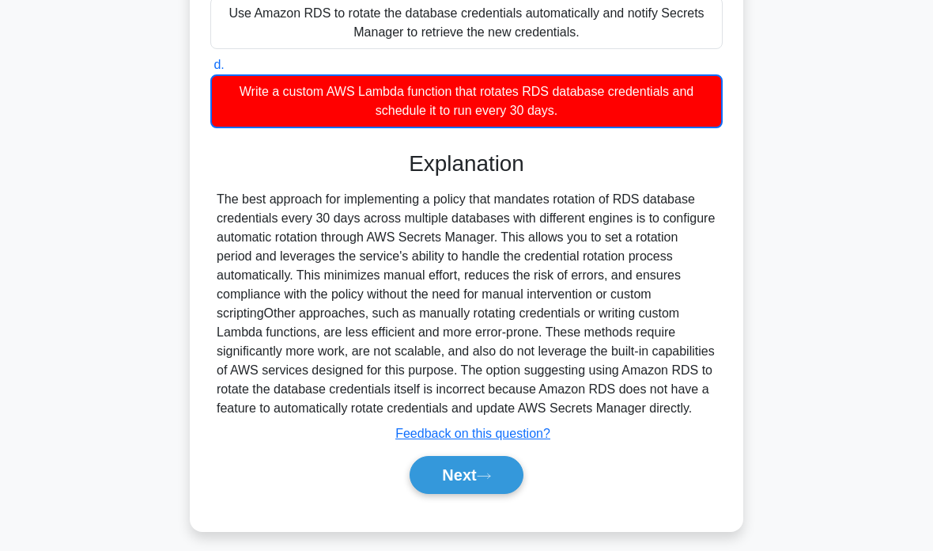
click at [490, 480] on icon at bounding box center [484, 475] width 14 height 9
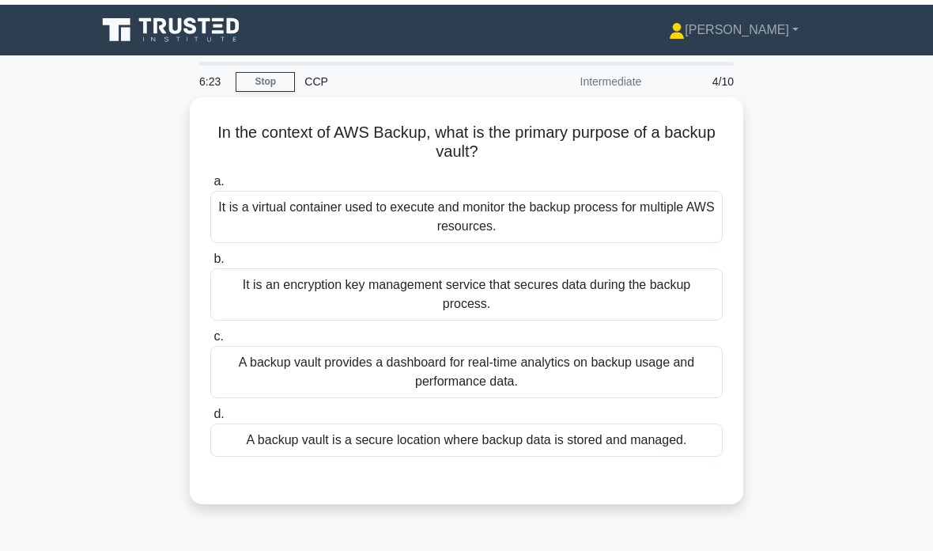
scroll to position [21, 0]
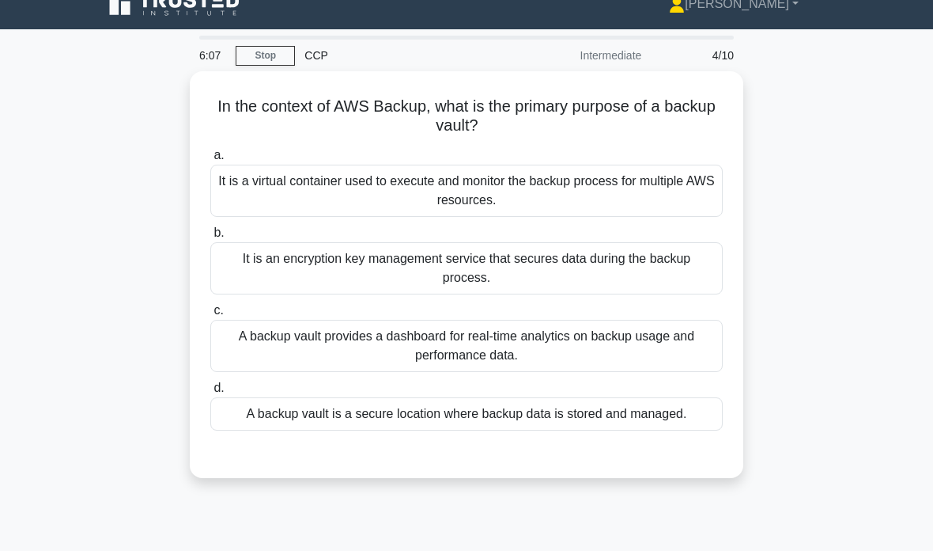
click at [652, 411] on div "A backup vault is a secure location where backup data is stored and managed." at bounding box center [466, 413] width 513 height 33
click at [210, 393] on input "d. A backup vault is a secure location where backup data is stored and managed." at bounding box center [210, 388] width 0 height 10
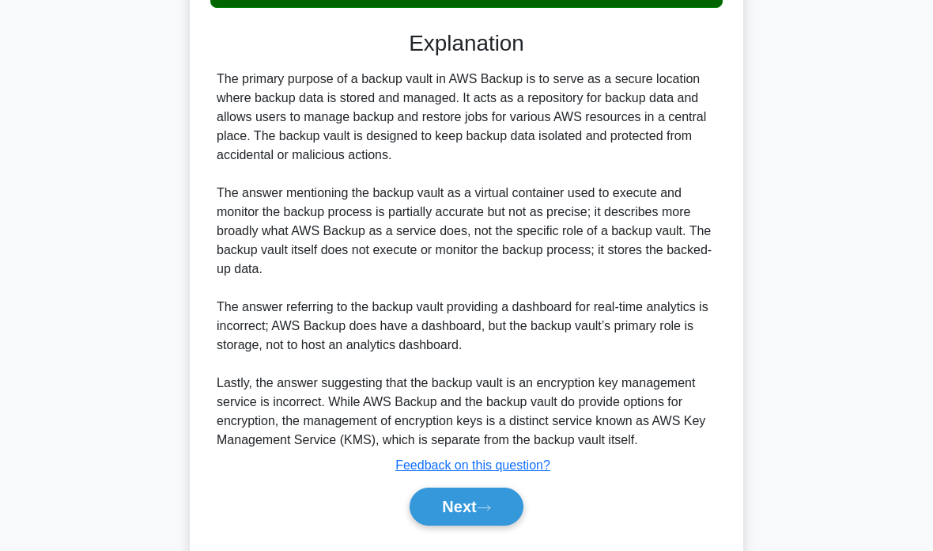
scroll to position [456, 0]
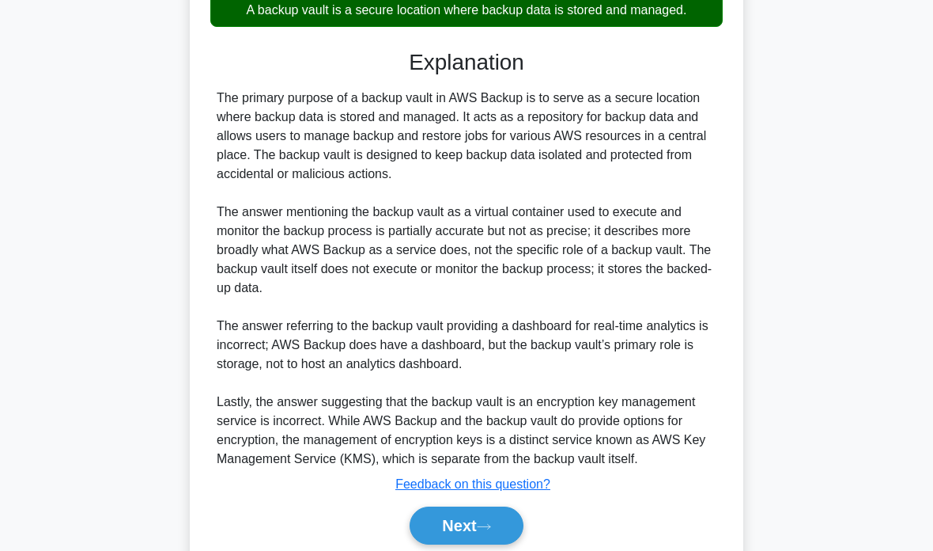
click at [498, 544] on button "Next" at bounding box center [466, 525] width 113 height 38
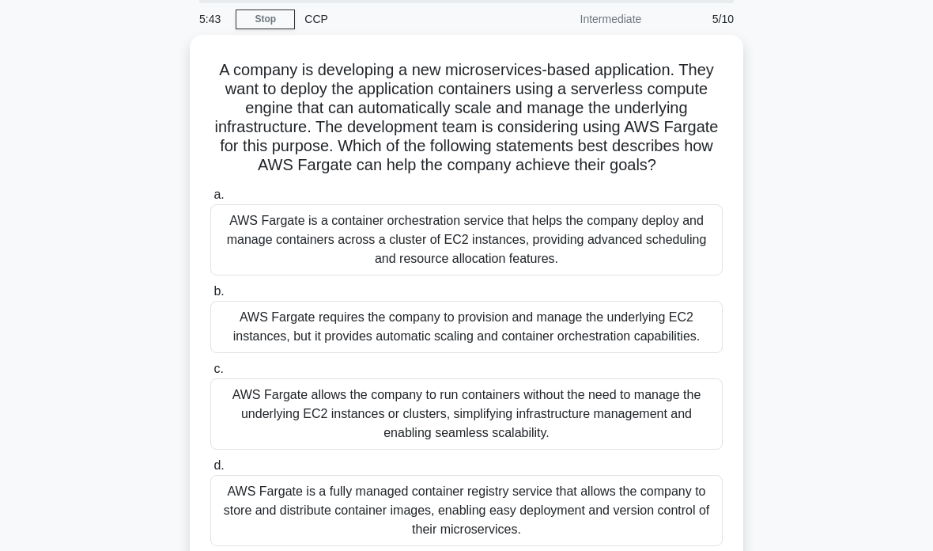
scroll to position [0, 0]
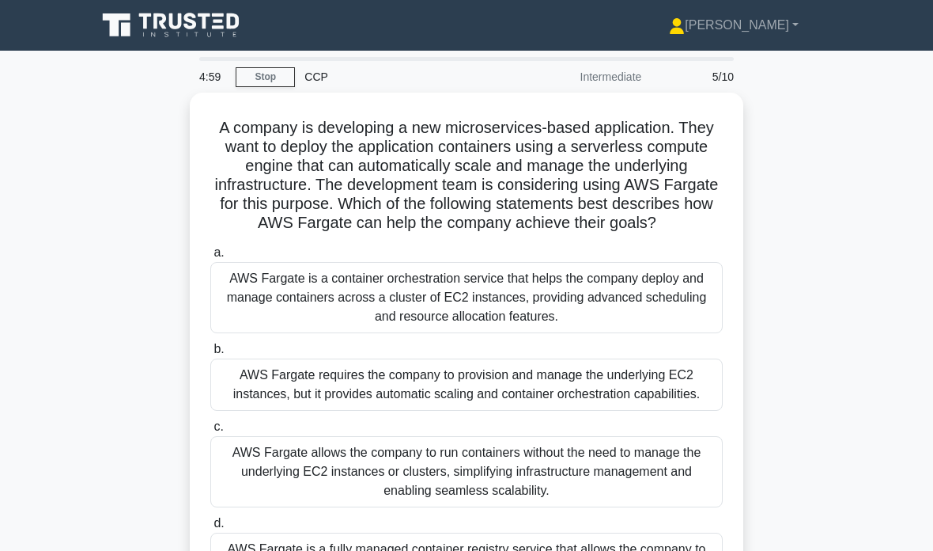
click at [816, 541] on div "A company is developing a new microservices-based application. They want to dep…" at bounding box center [466, 381] width 759 height 577
click at [606, 80] on div "Intermediate" at bounding box center [582, 77] width 138 height 32
click at [623, 77] on div "Intermediate" at bounding box center [582, 77] width 138 height 32
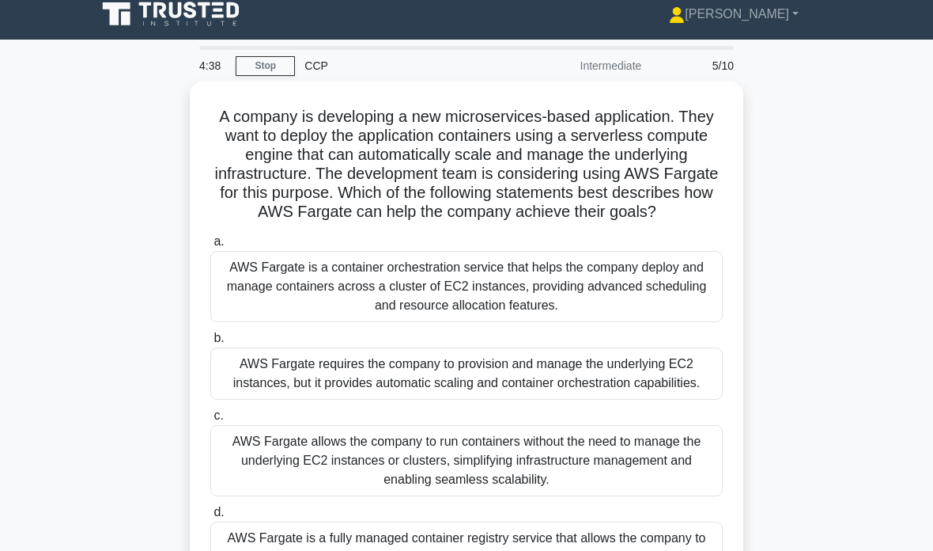
click at [270, 57] on link "Stop" at bounding box center [265, 66] width 59 height 20
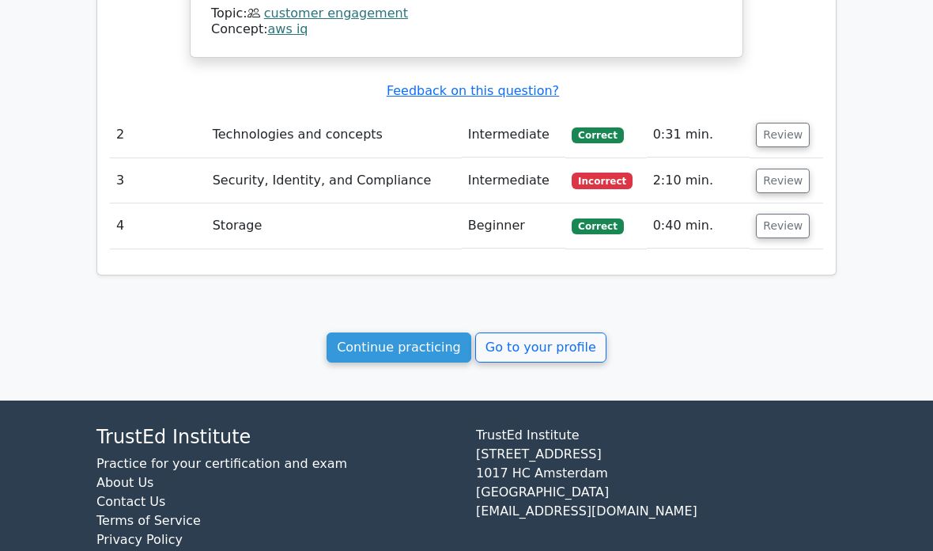
scroll to position [1402, 0]
click at [432, 332] on link "Continue practicing" at bounding box center [399, 347] width 145 height 30
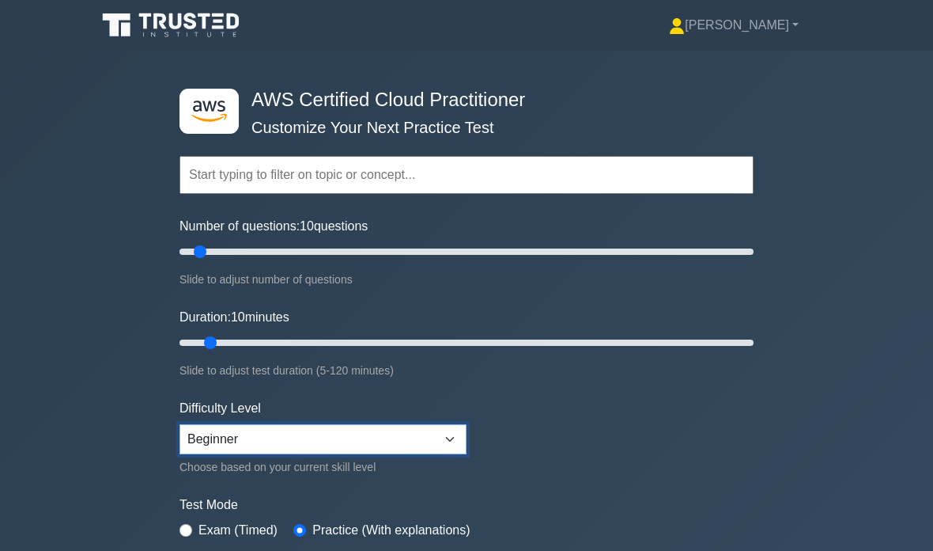
click at [441, 432] on select "Beginner Intermediate Expert" at bounding box center [323, 439] width 287 height 30
click at [455, 429] on select "Beginner Intermediate Expert" at bounding box center [323, 439] width 287 height 30
select select "beginner"
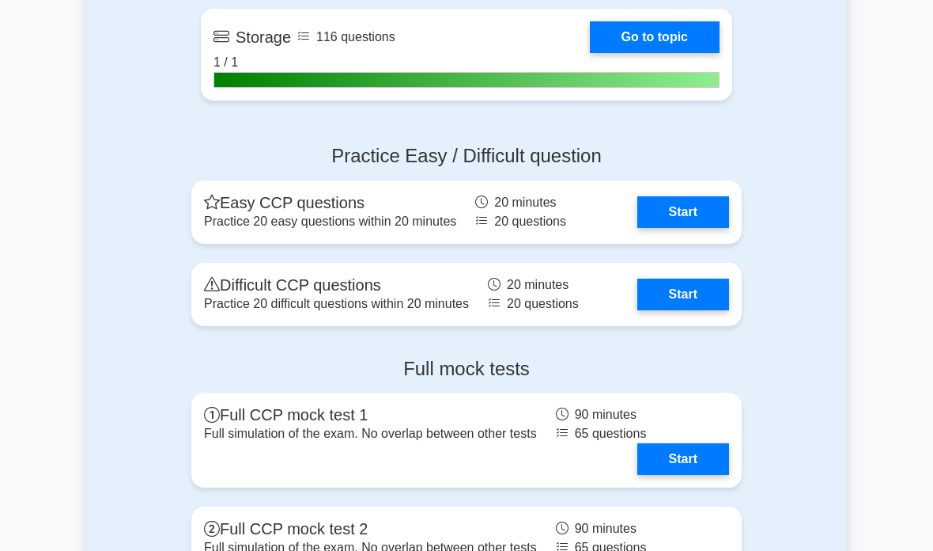
scroll to position [2449, 0]
click at [685, 228] on link "Start" at bounding box center [684, 212] width 92 height 32
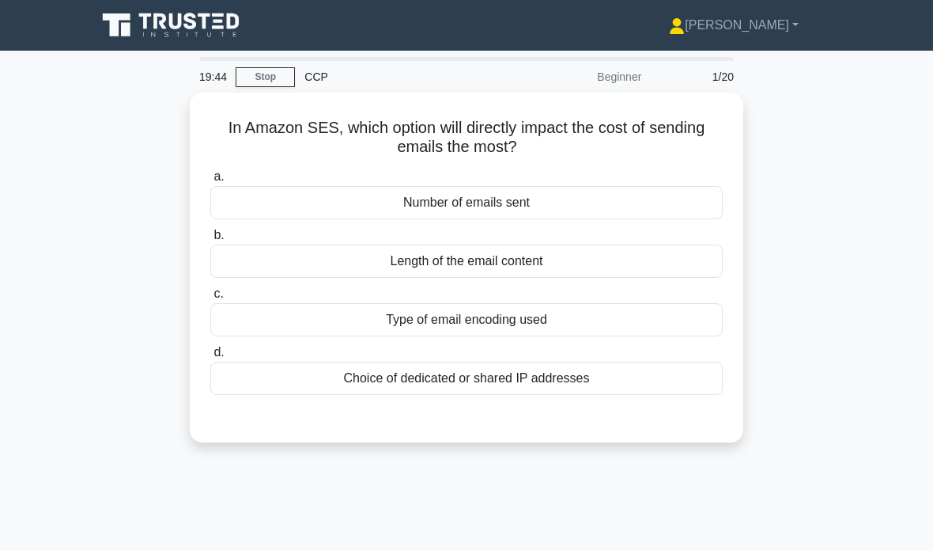
click at [588, 199] on div "Number of emails sent" at bounding box center [466, 202] width 513 height 33
click at [210, 182] on input "a. Number of emails sent" at bounding box center [210, 177] width 0 height 10
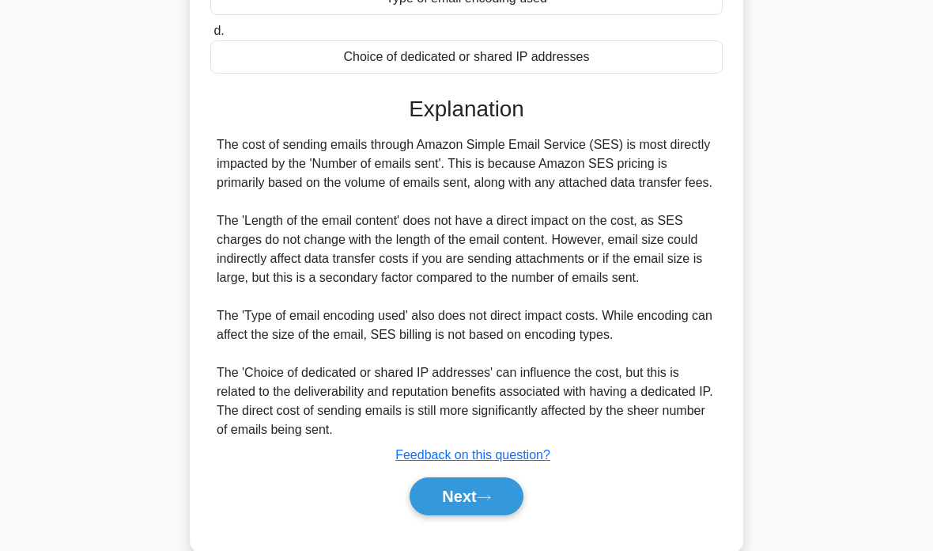
click at [496, 515] on button "Next" at bounding box center [466, 496] width 113 height 38
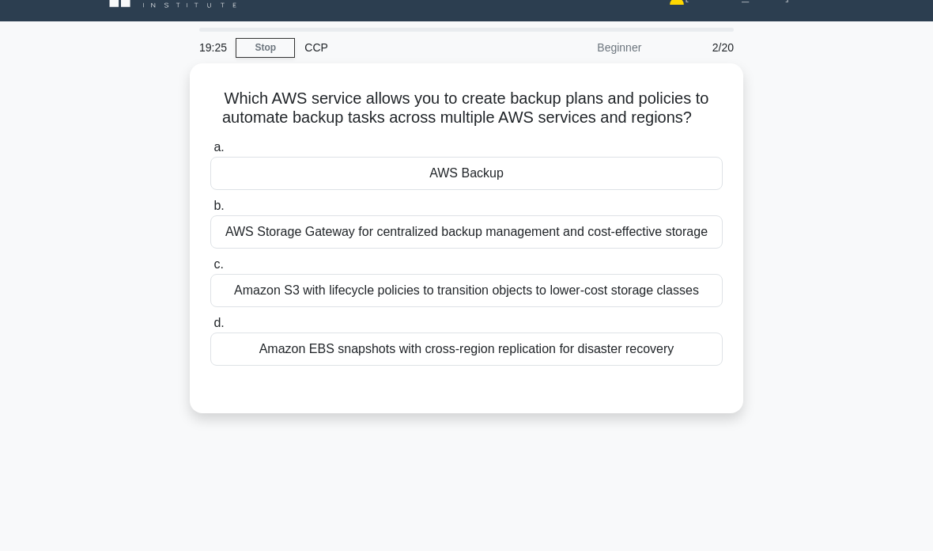
scroll to position [29, 0]
click at [634, 190] on div "AWS Backup" at bounding box center [466, 173] width 513 height 33
click at [210, 153] on input "a. AWS Backup" at bounding box center [210, 147] width 0 height 10
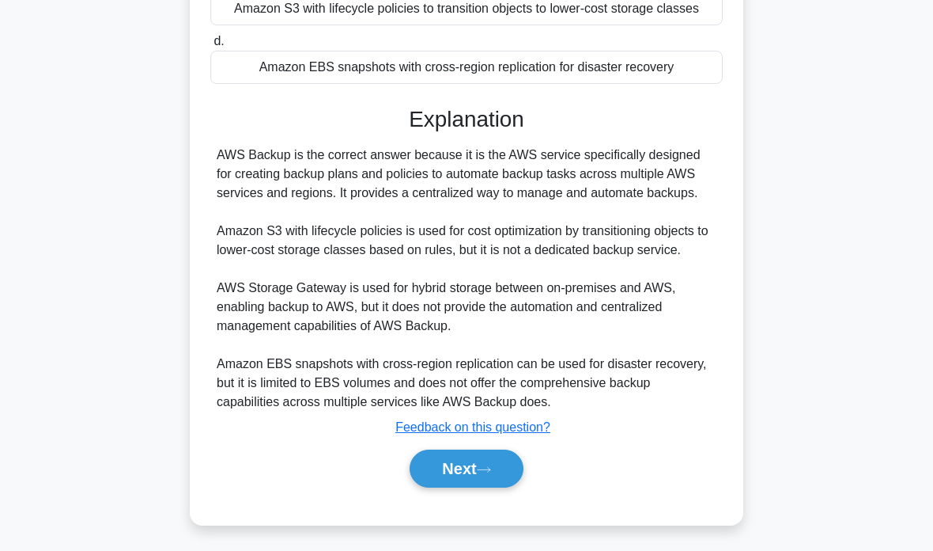
scroll to position [362, 0]
click at [474, 487] on button "Next" at bounding box center [466, 468] width 113 height 38
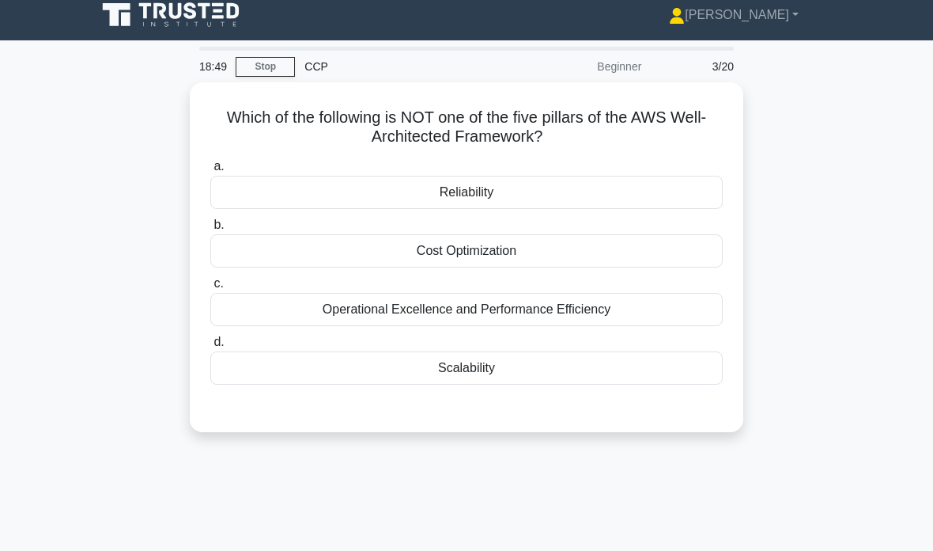
scroll to position [6, 0]
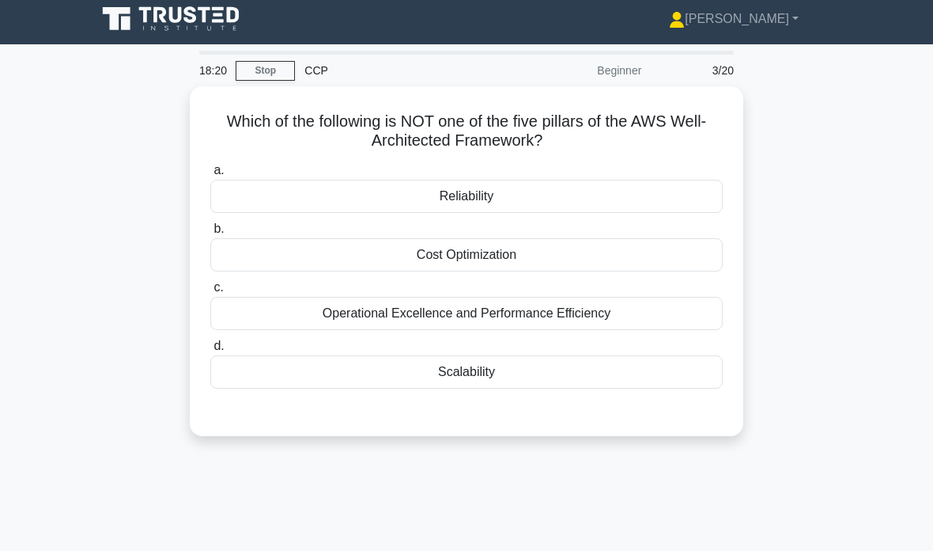
click at [557, 310] on div "Operational Excellence and Performance Efficiency" at bounding box center [466, 313] width 513 height 33
click at [210, 293] on input "c. Operational Excellence and Performance Efficiency" at bounding box center [210, 287] width 0 height 10
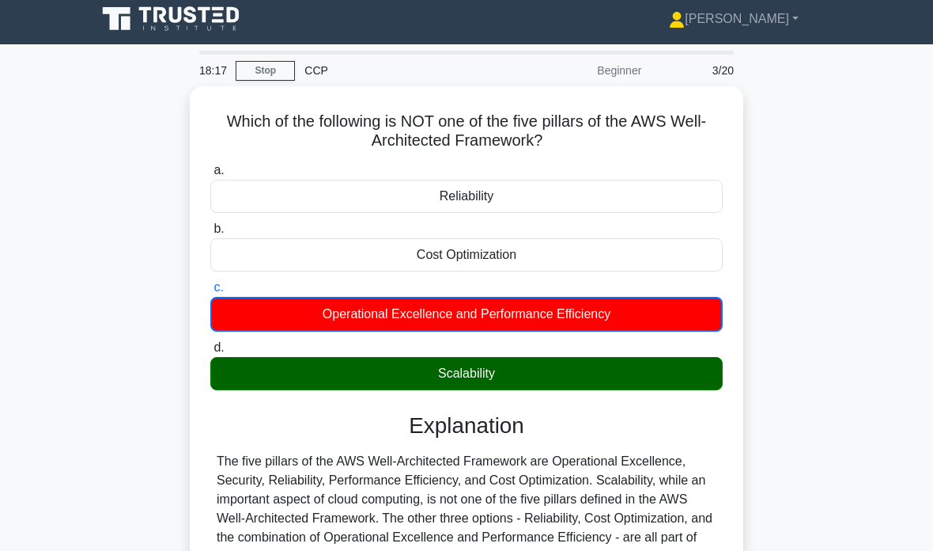
click at [522, 365] on div "Scalability" at bounding box center [466, 373] width 513 height 33
click at [210, 353] on input "d. Scalability" at bounding box center [210, 348] width 0 height 10
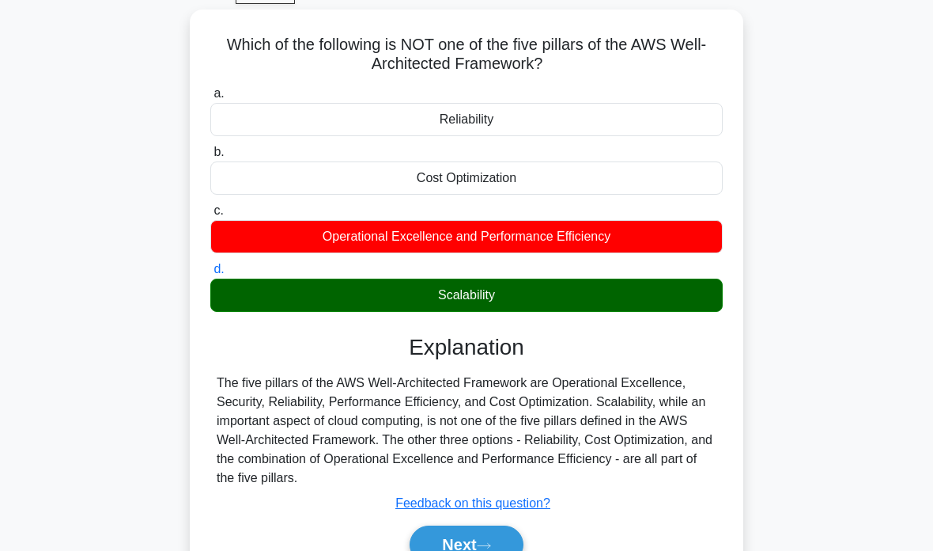
scroll to position [87, 0]
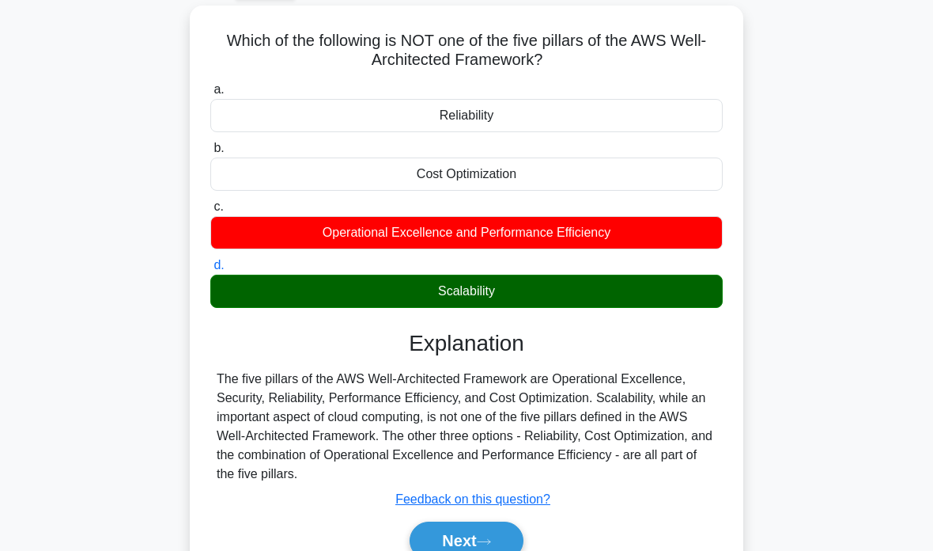
click at [502, 550] on button "Next" at bounding box center [466, 540] width 113 height 38
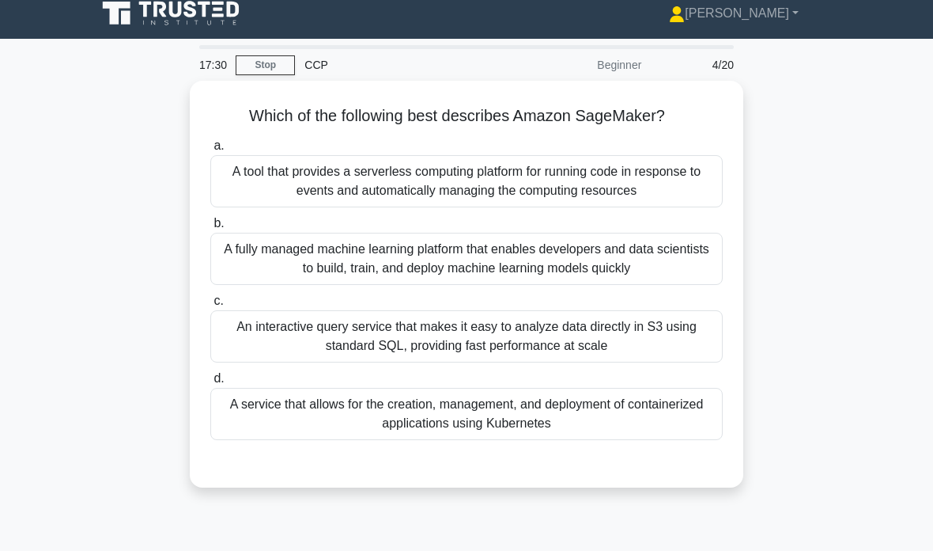
scroll to position [0, 0]
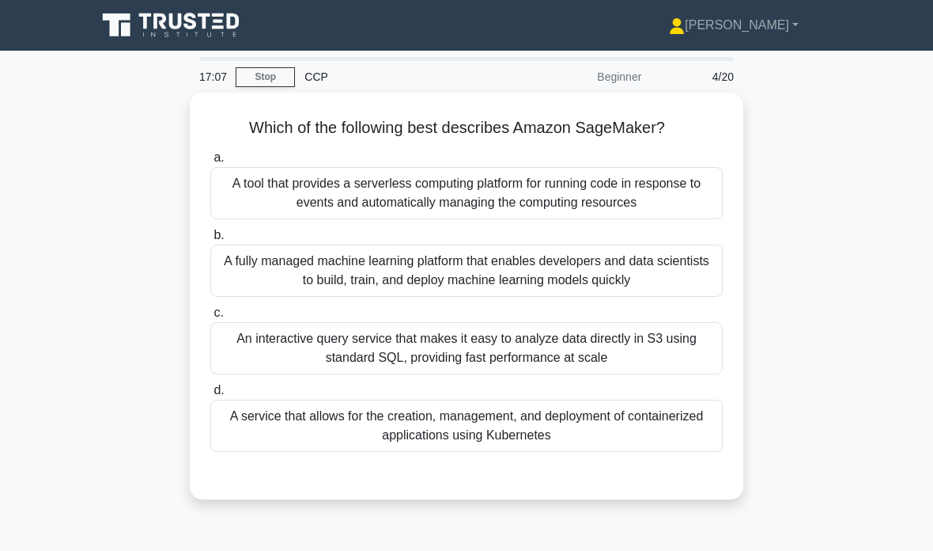
click at [661, 203] on div "A tool that provides a serverless computing platform for running code in respon…" at bounding box center [466, 193] width 513 height 52
click at [210, 163] on input "a. A tool that provides a serverless computing platform for running code in res…" at bounding box center [210, 158] width 0 height 10
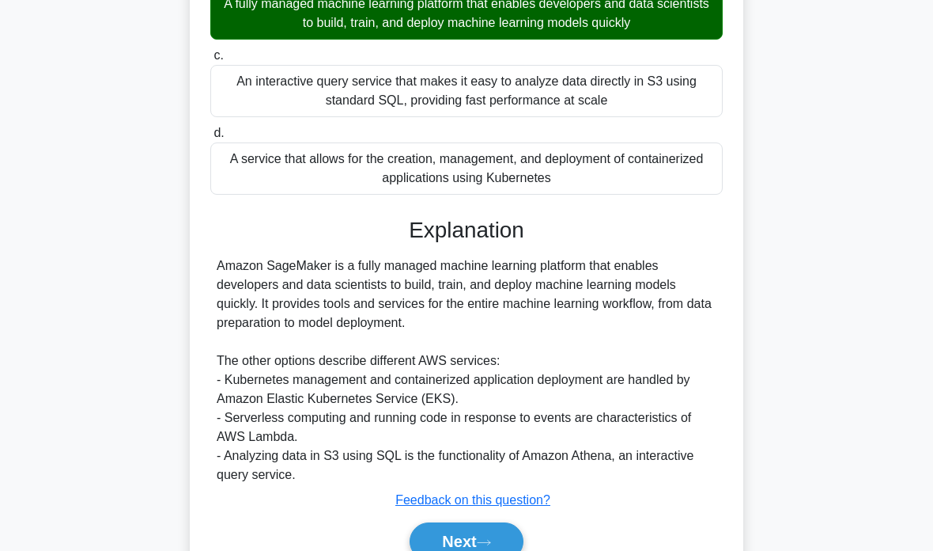
scroll to position [268, 0]
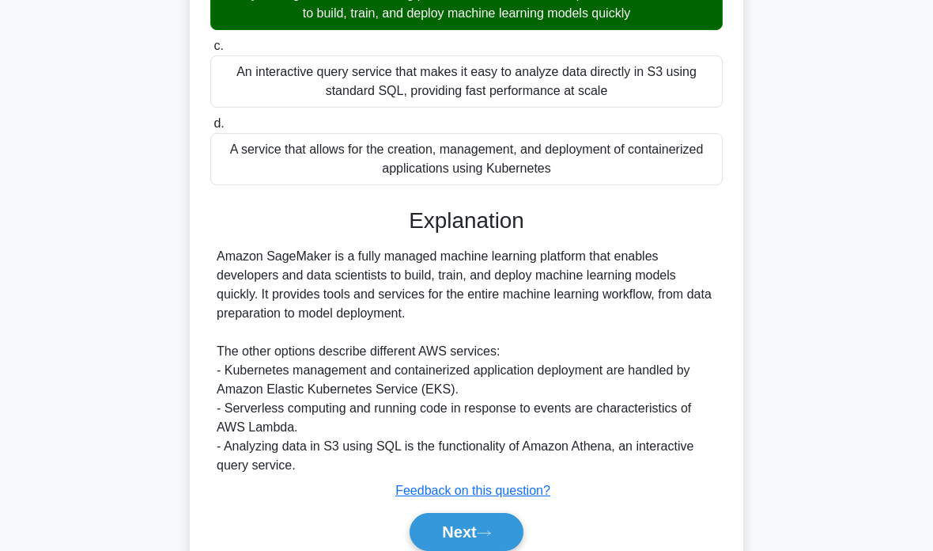
click at [488, 528] on icon at bounding box center [484, 532] width 14 height 9
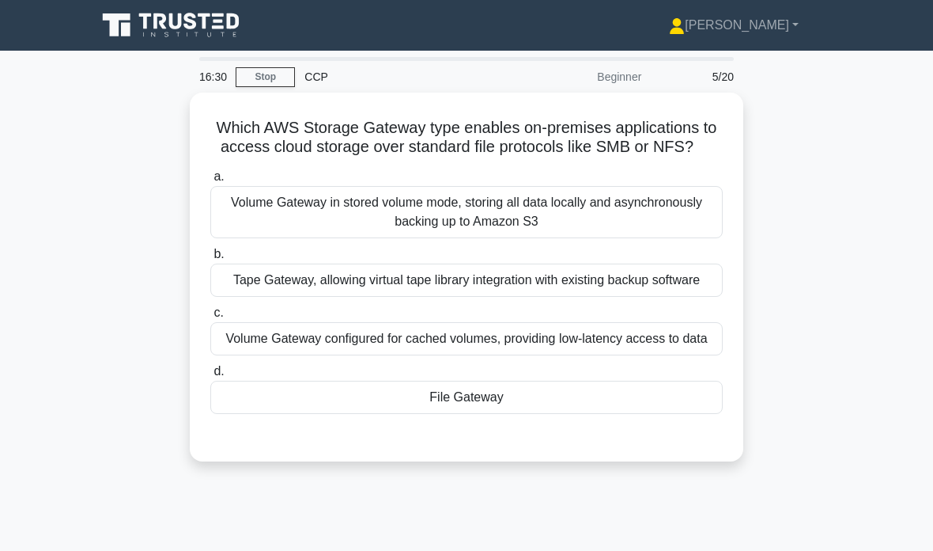
scroll to position [21, 0]
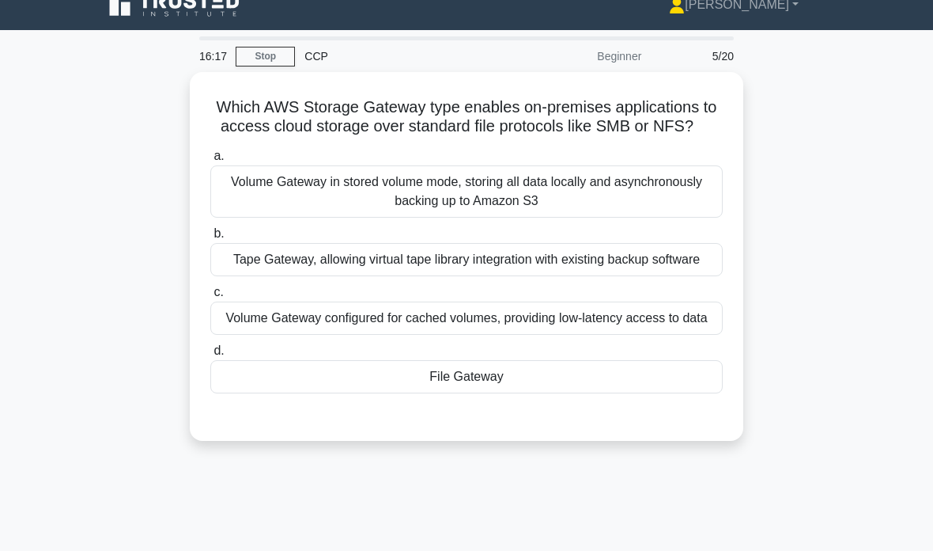
click at [584, 393] on div "File Gateway" at bounding box center [466, 376] width 513 height 33
click at [210, 356] on input "d. File Gateway" at bounding box center [210, 351] width 0 height 10
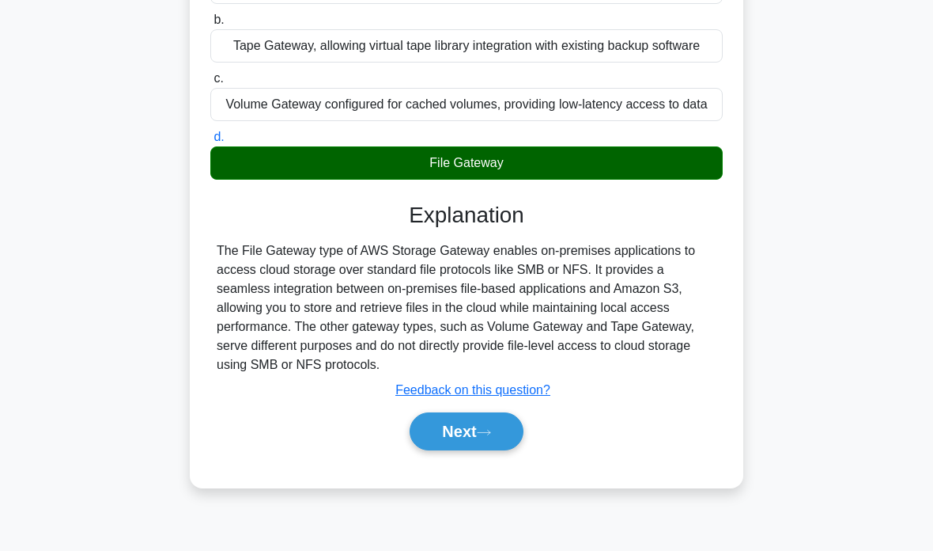
scroll to position [240, 0]
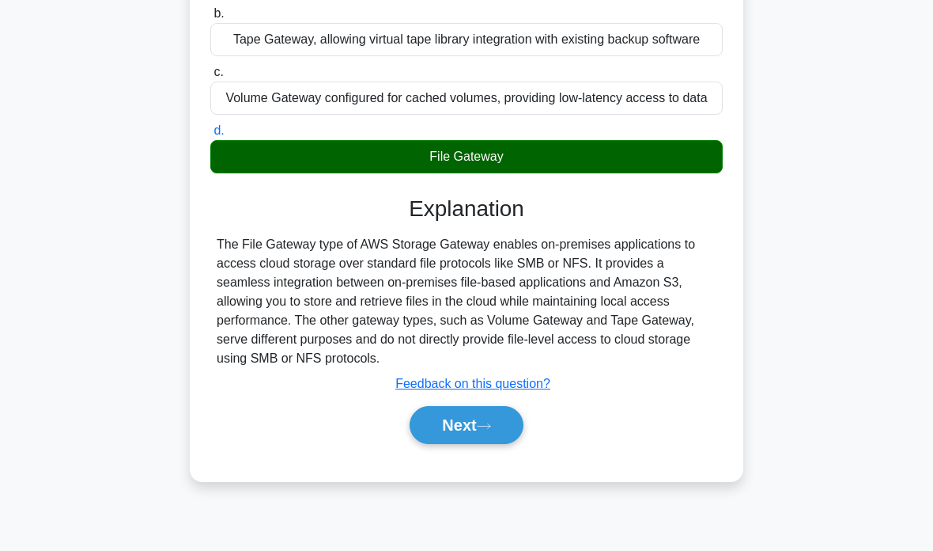
click at [479, 444] on button "Next" at bounding box center [466, 425] width 113 height 38
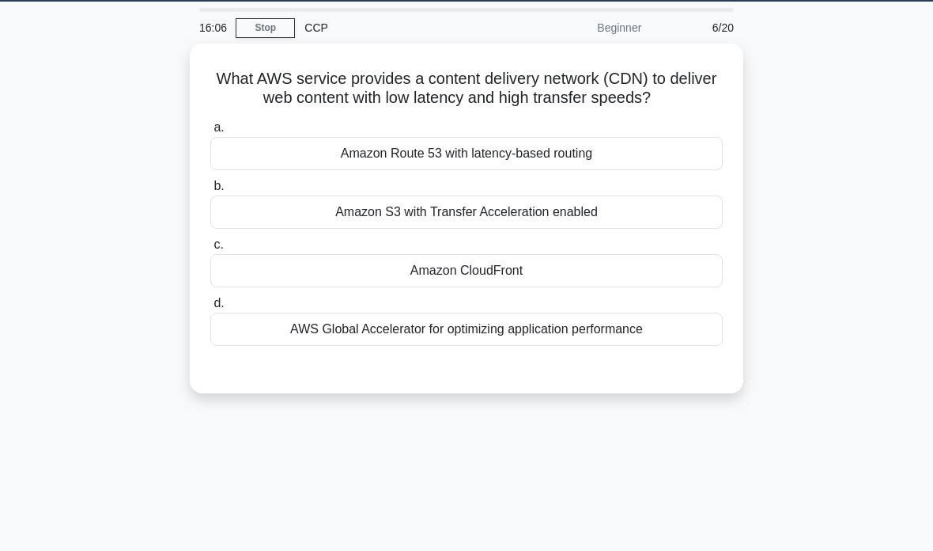
scroll to position [0, 0]
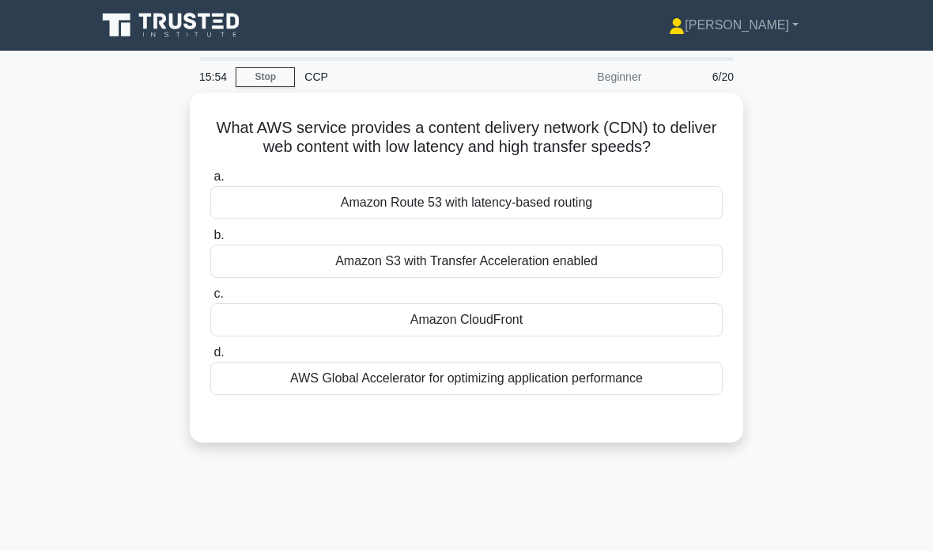
click at [668, 326] on div "Amazon CloudFront" at bounding box center [466, 319] width 513 height 33
click at [210, 299] on input "c. Amazon CloudFront" at bounding box center [210, 294] width 0 height 10
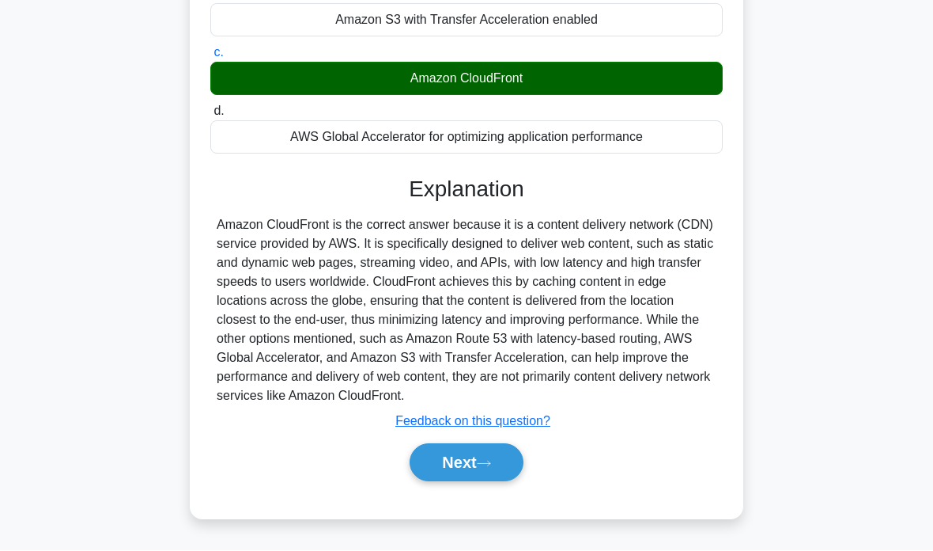
scroll to position [304, 0]
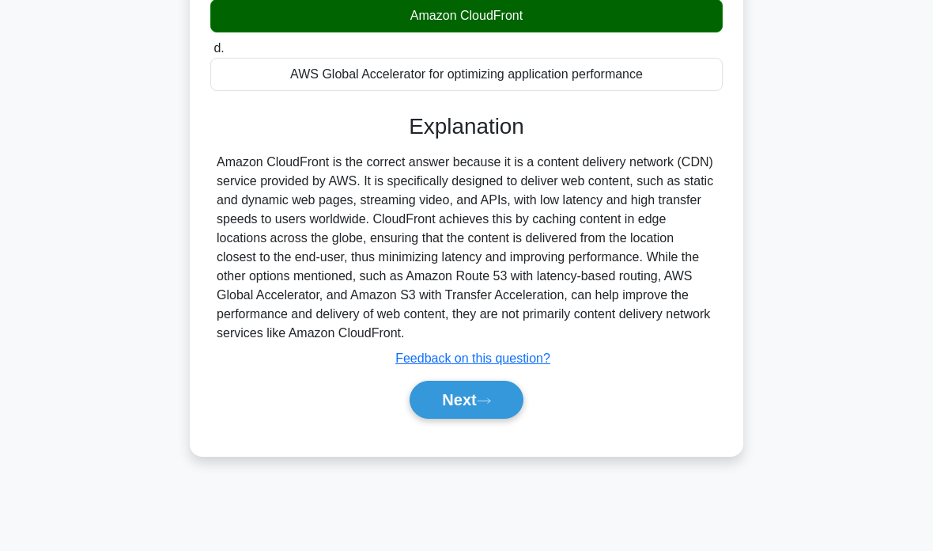
click at [467, 418] on button "Next" at bounding box center [466, 399] width 113 height 38
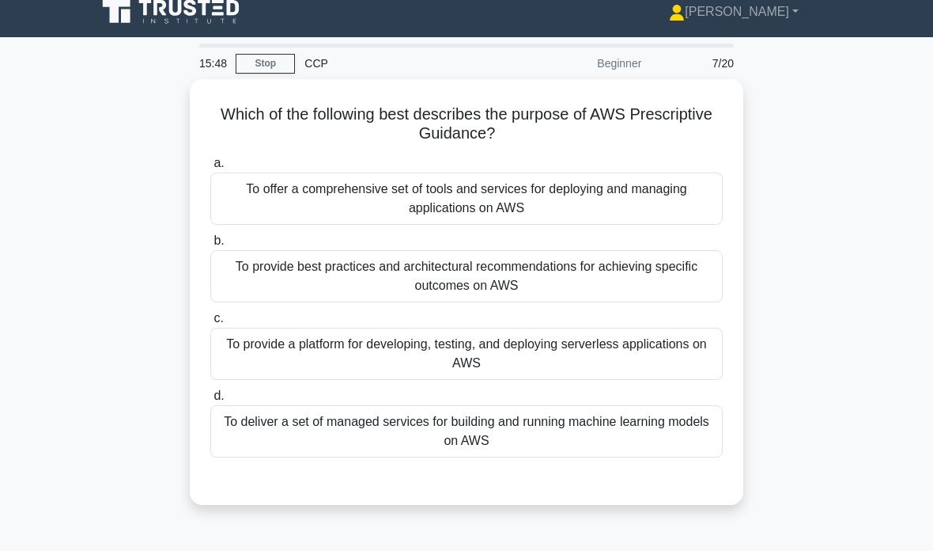
scroll to position [25, 0]
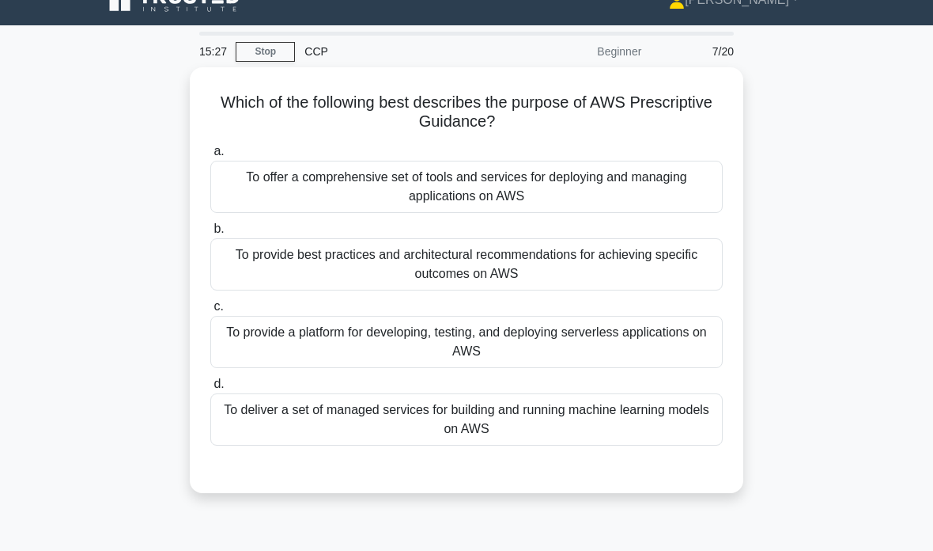
click at [627, 340] on div "To provide a platform for developing, testing, and deploying serverless applica…" at bounding box center [466, 342] width 513 height 52
click at [210, 312] on input "c. To provide a platform for developing, testing, and deploying serverless appl…" at bounding box center [210, 306] width 0 height 10
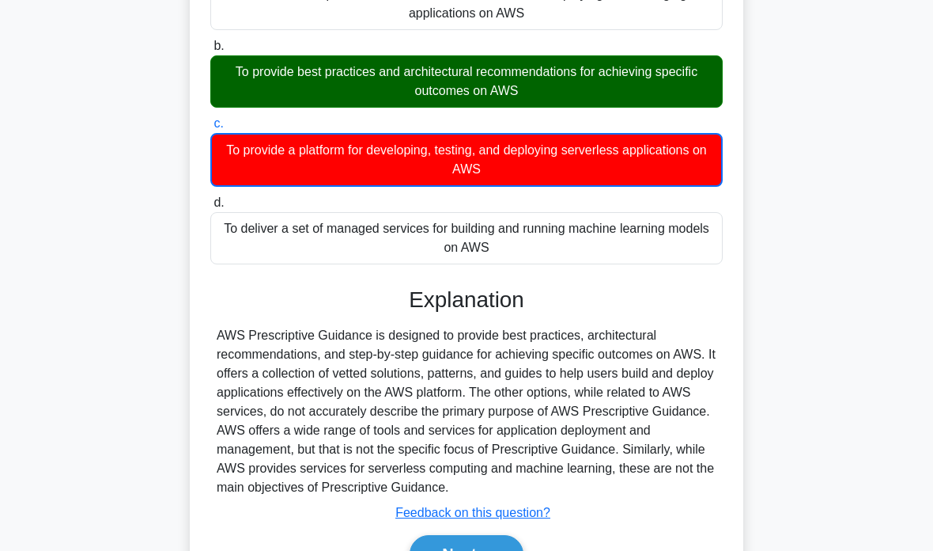
scroll to position [249, 0]
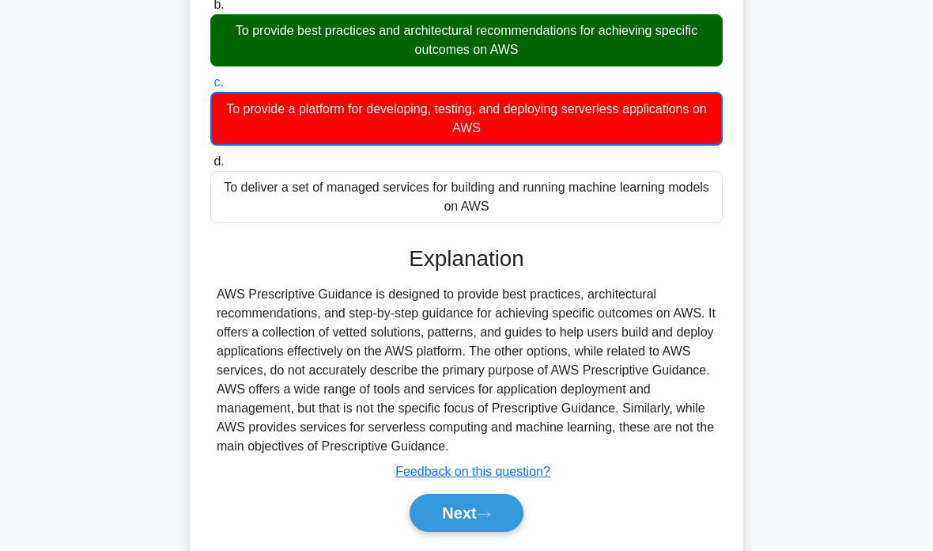
click at [489, 518] on icon at bounding box center [484, 513] width 14 height 9
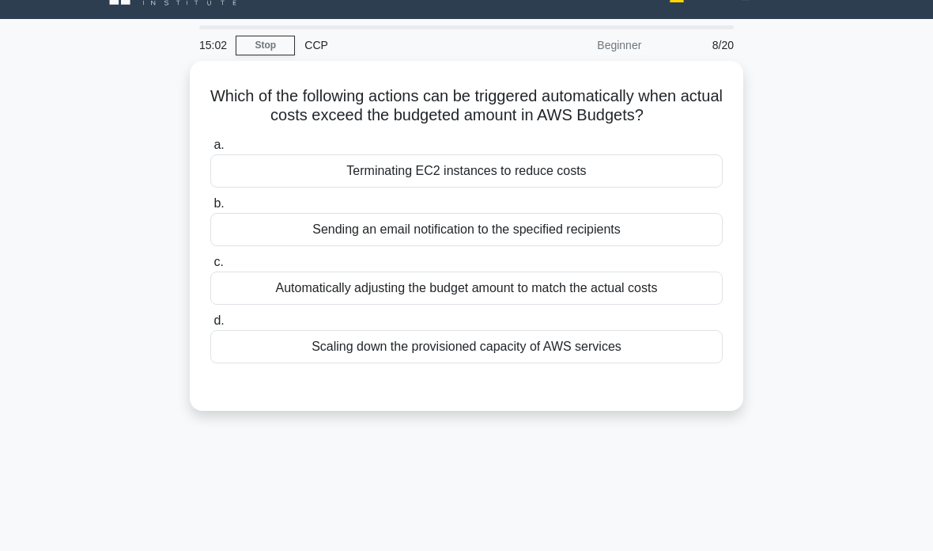
scroll to position [15, 0]
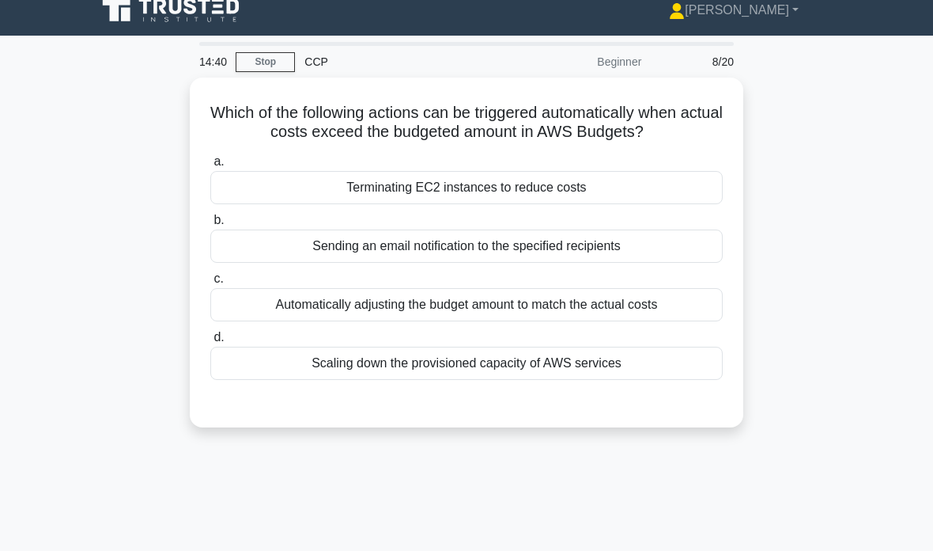
click at [661, 317] on div "Automatically adjusting the budget amount to match the actual costs" at bounding box center [466, 304] width 513 height 33
click at [210, 284] on input "c. Automatically adjusting the budget amount to match the actual costs" at bounding box center [210, 279] width 0 height 10
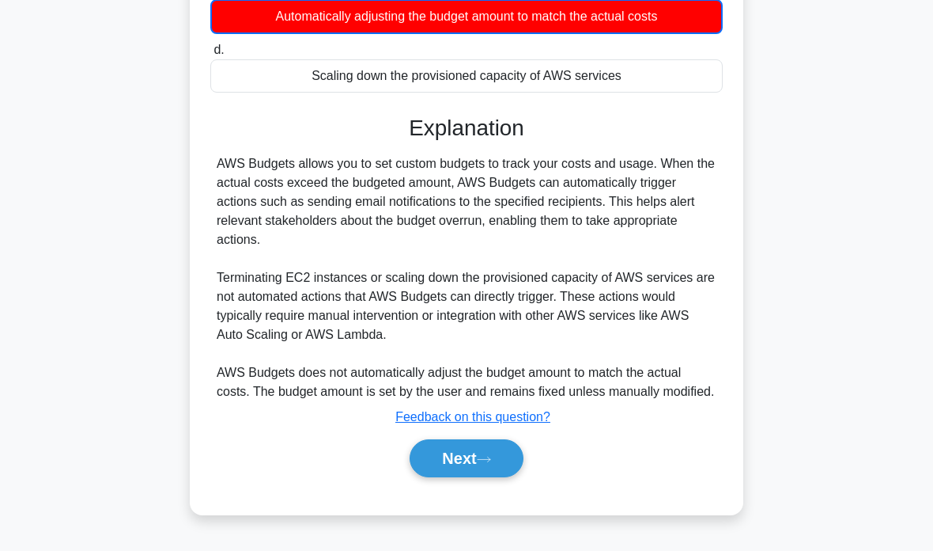
scroll to position [331, 0]
click at [485, 475] on button "Next" at bounding box center [466, 458] width 113 height 38
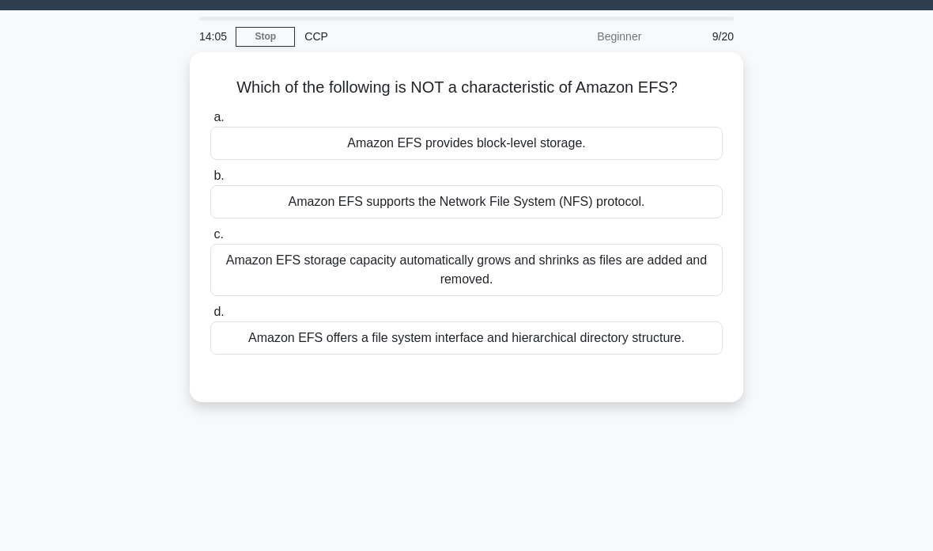
scroll to position [0, 0]
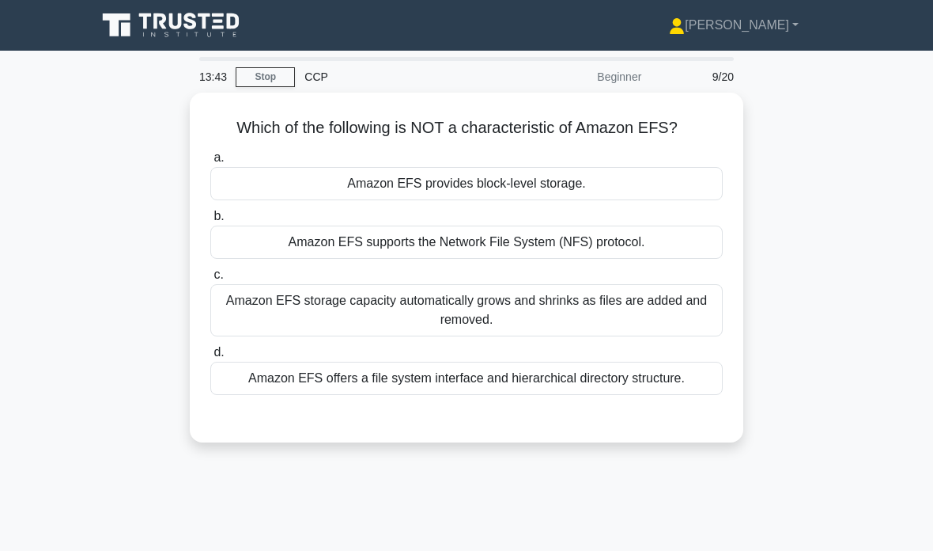
click at [578, 200] on div "Amazon EFS provides block-level storage." at bounding box center [466, 183] width 513 height 33
click at [210, 163] on input "a. Amazon EFS provides block-level storage." at bounding box center [210, 158] width 0 height 10
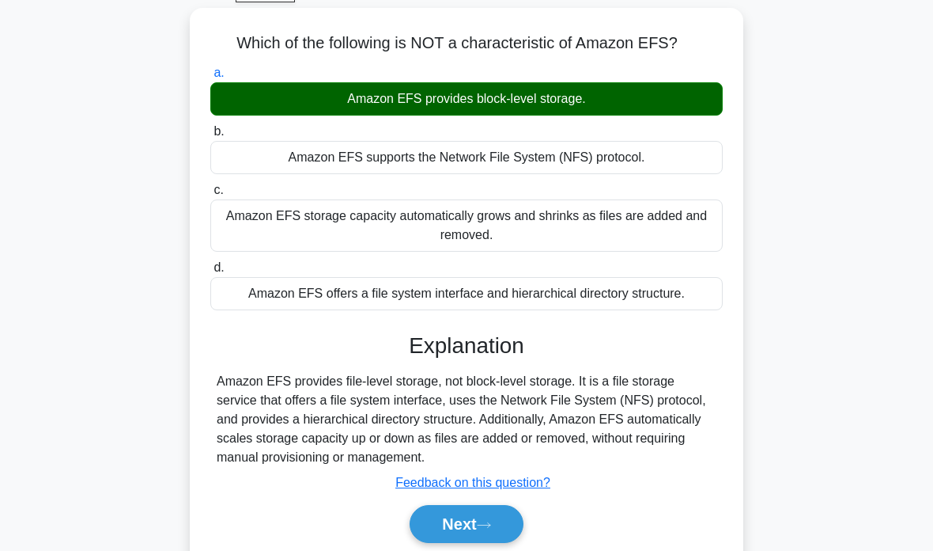
scroll to position [84, 0]
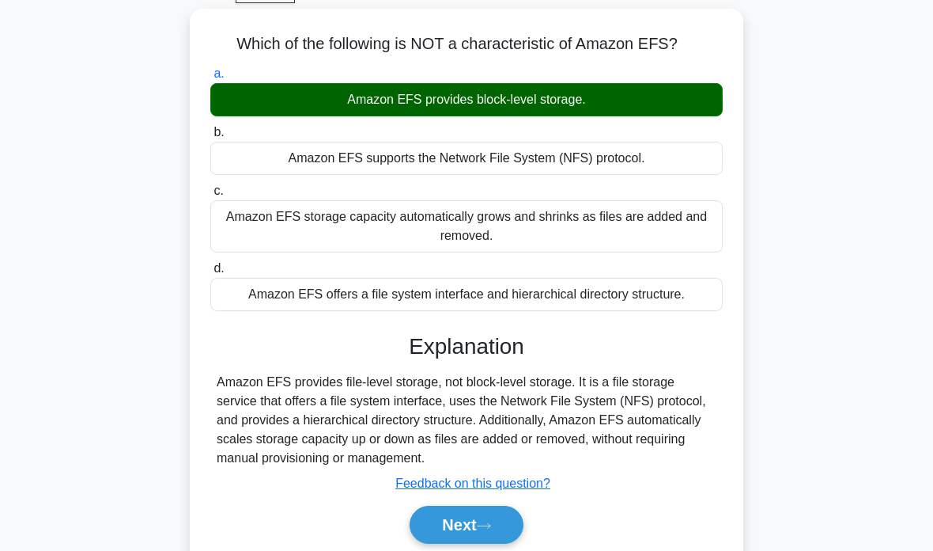
click at [492, 543] on button "Next" at bounding box center [466, 524] width 113 height 38
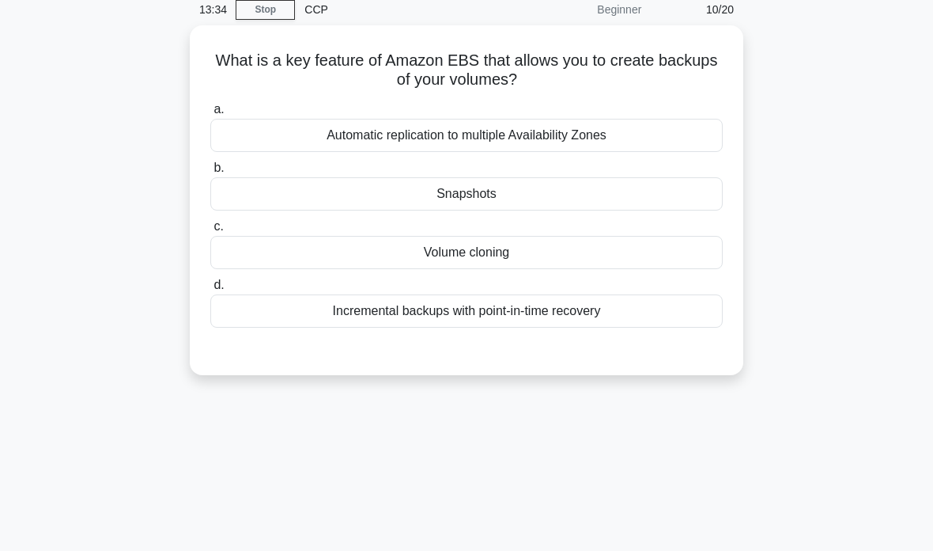
scroll to position [62, 0]
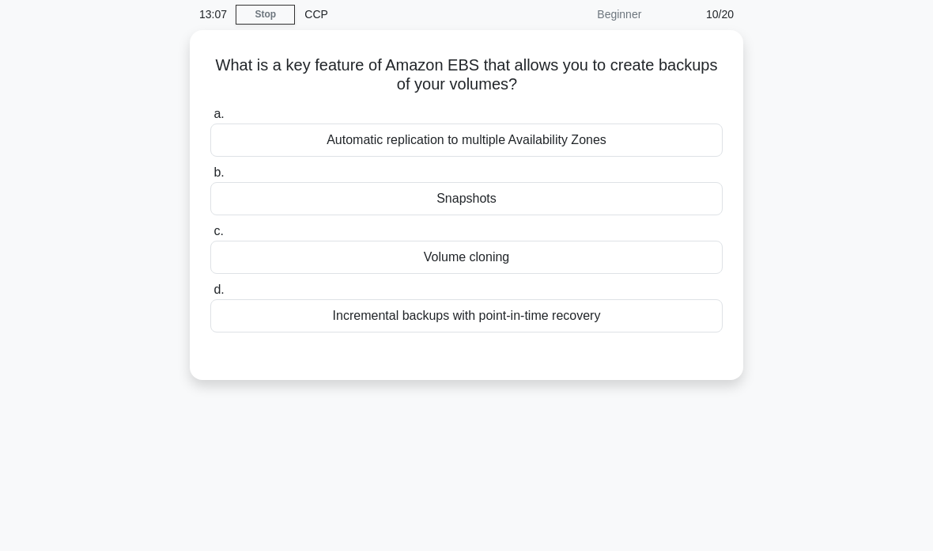
click at [575, 190] on div "Snapshots" at bounding box center [466, 198] width 513 height 33
click at [210, 178] on input "b. Snapshots" at bounding box center [210, 173] width 0 height 10
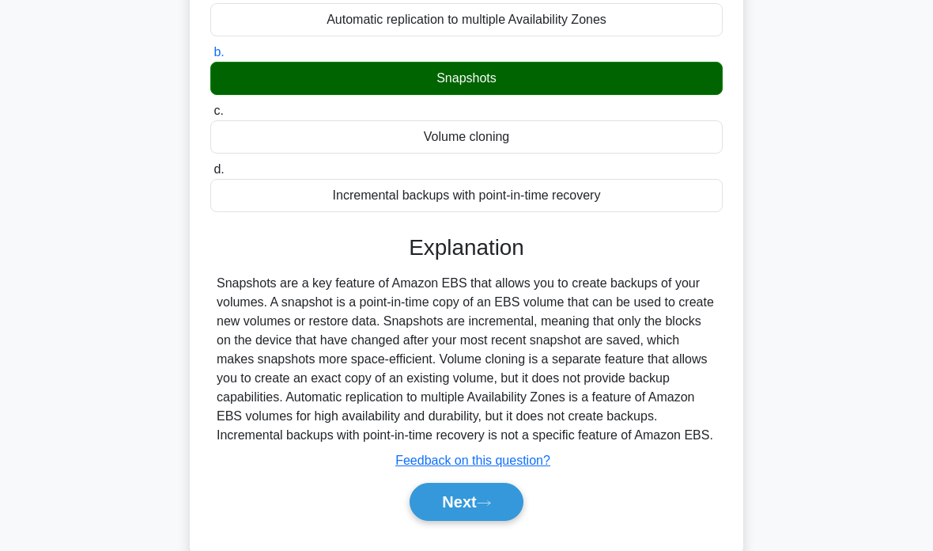
scroll to position [183, 0]
click at [483, 517] on button "Next" at bounding box center [466, 502] width 113 height 38
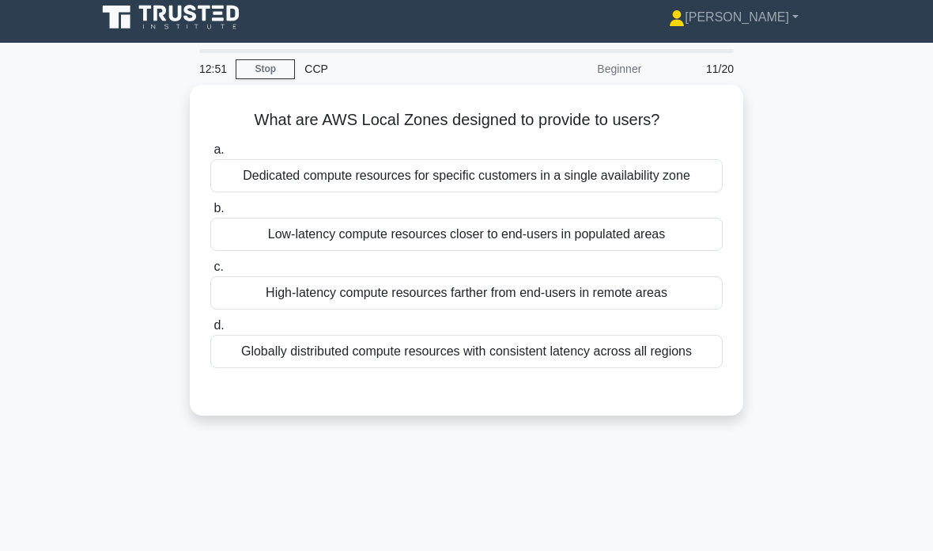
scroll to position [0, 0]
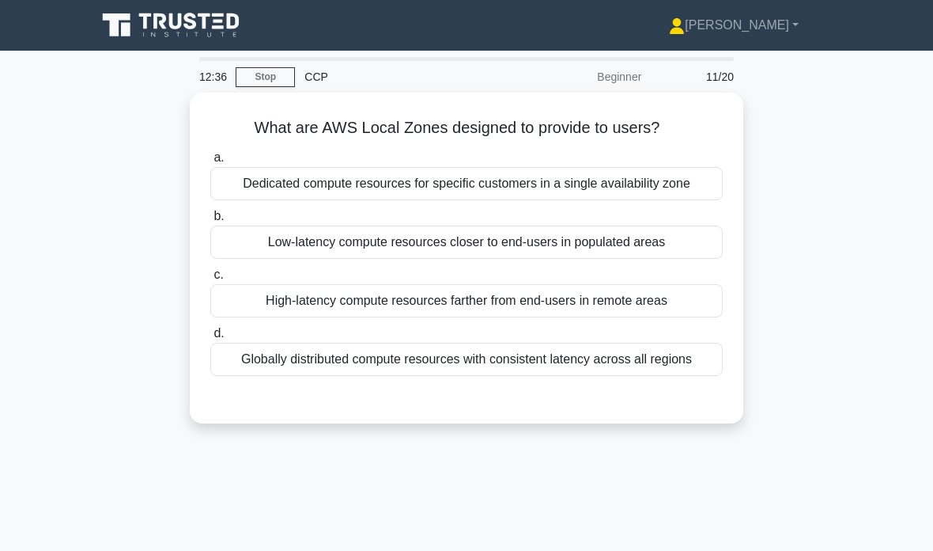
click at [619, 186] on div "Dedicated compute resources for specific customers in a single availability zone" at bounding box center [466, 183] width 513 height 33
click at [210, 163] on input "a. Dedicated compute resources for specific customers in a single availability …" at bounding box center [210, 158] width 0 height 10
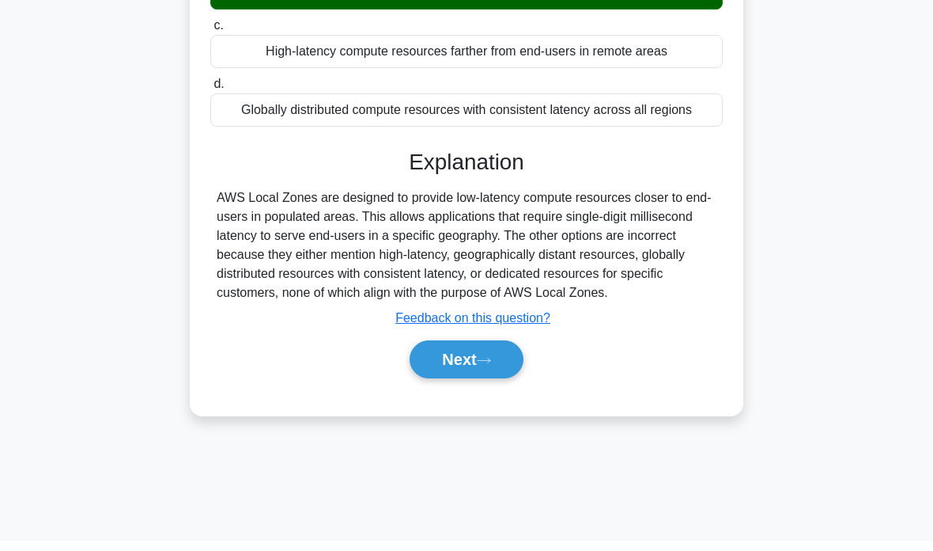
scroll to position [304, 0]
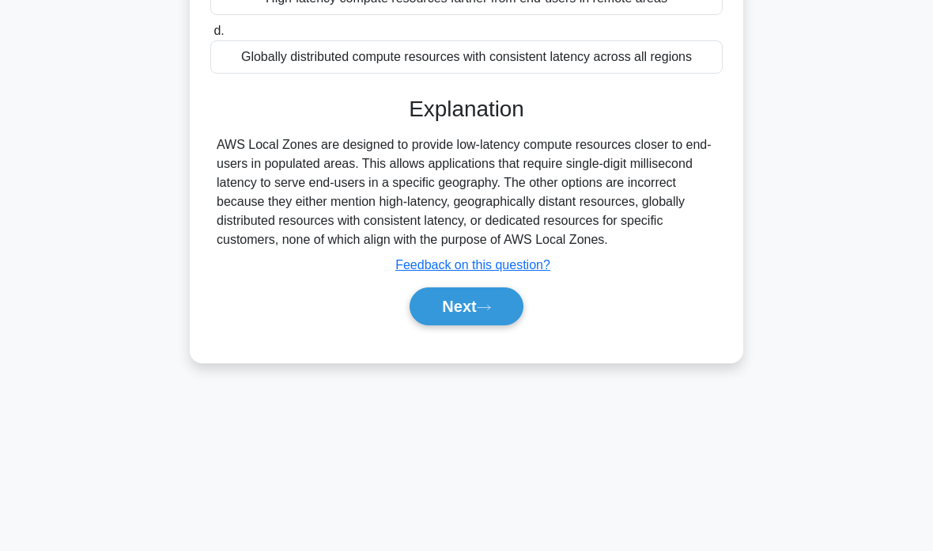
click at [495, 271] on u "Feedback on this question?" at bounding box center [473, 264] width 155 height 13
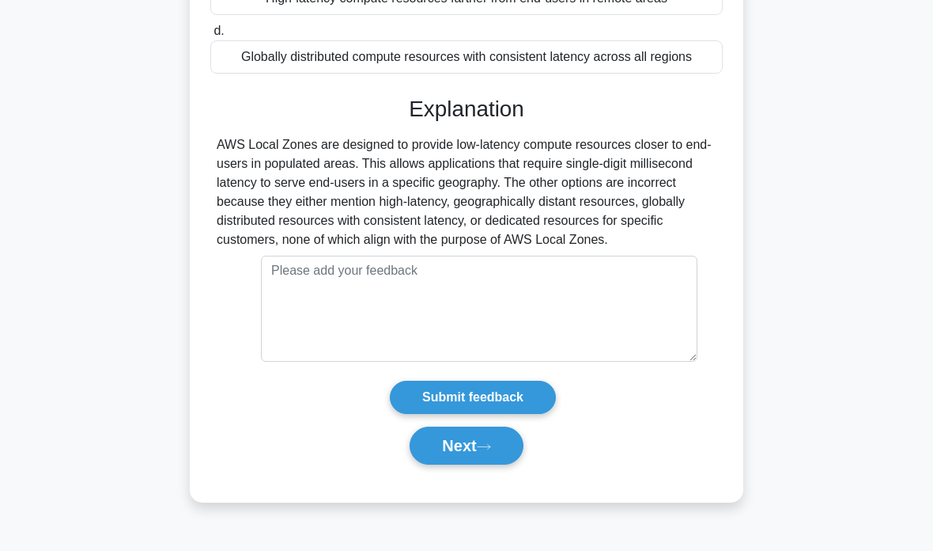
click at [498, 464] on button "Next" at bounding box center [466, 445] width 113 height 38
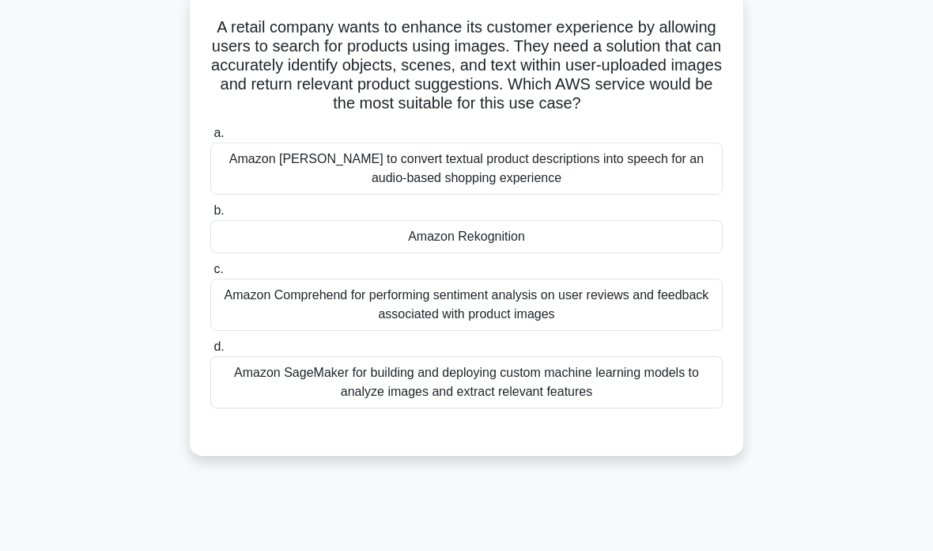
scroll to position [0, 0]
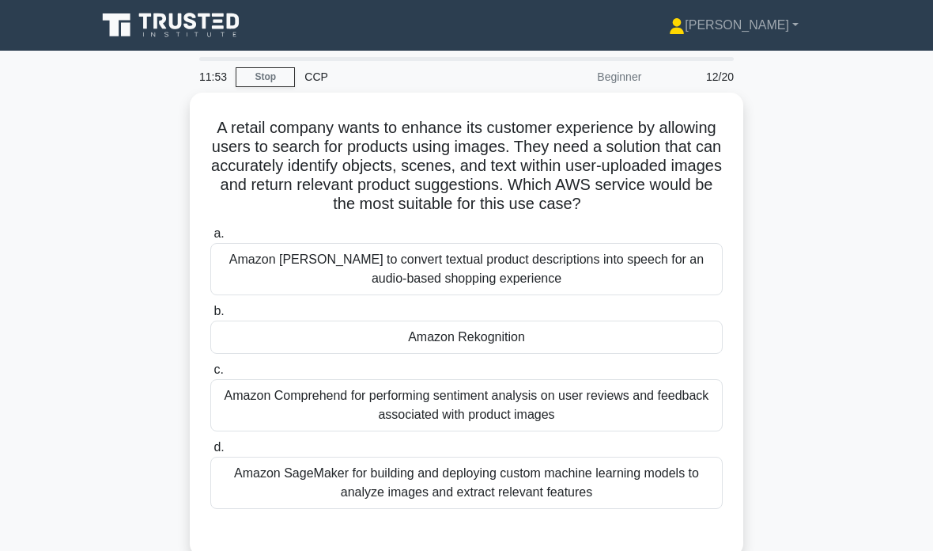
click at [652, 354] on div "Amazon Rekognition" at bounding box center [466, 336] width 513 height 33
click at [210, 316] on input "b. Amazon Rekognition" at bounding box center [210, 311] width 0 height 10
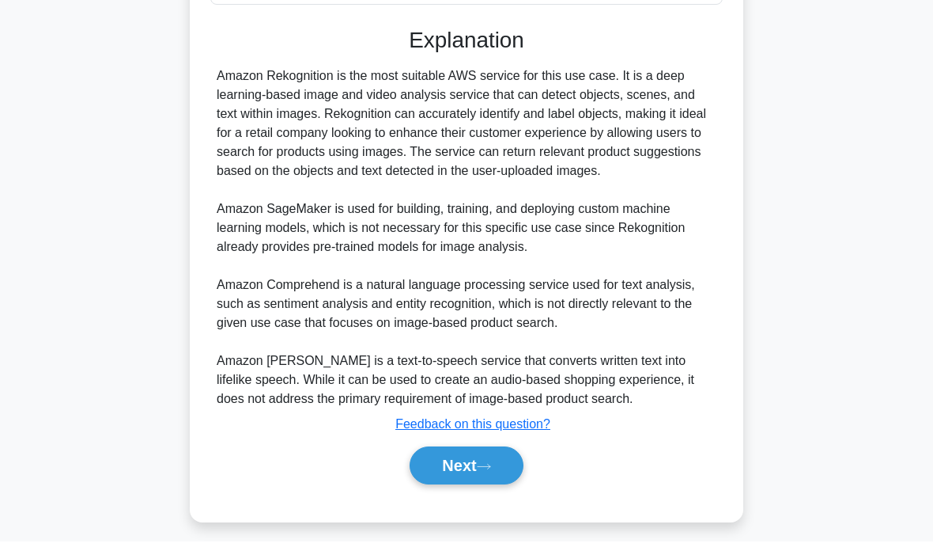
scroll to position [558, 0]
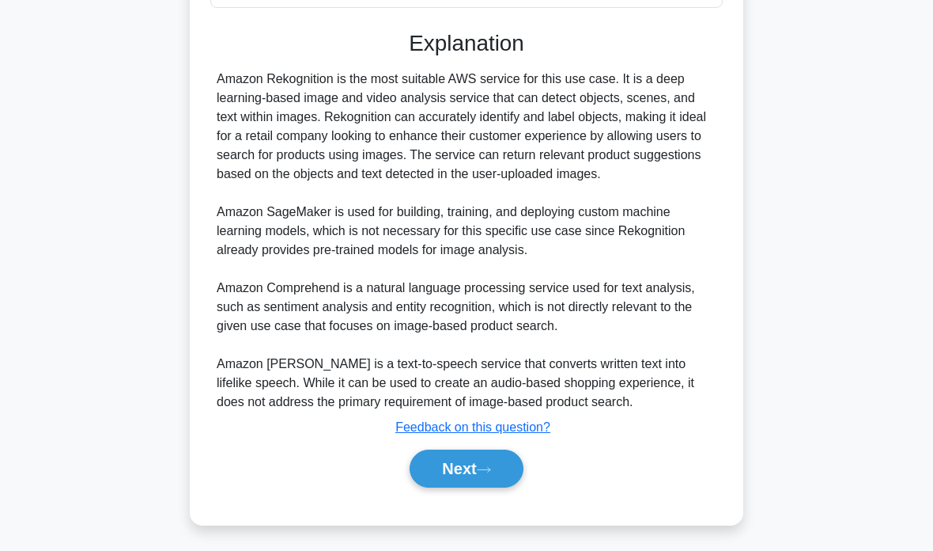
click at [486, 460] on button "Next" at bounding box center [466, 468] width 113 height 38
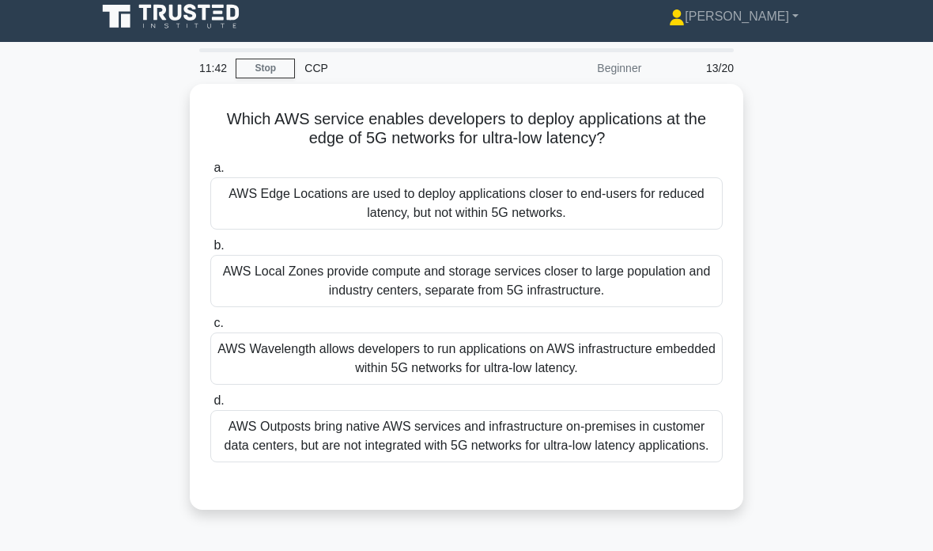
scroll to position [7, 0]
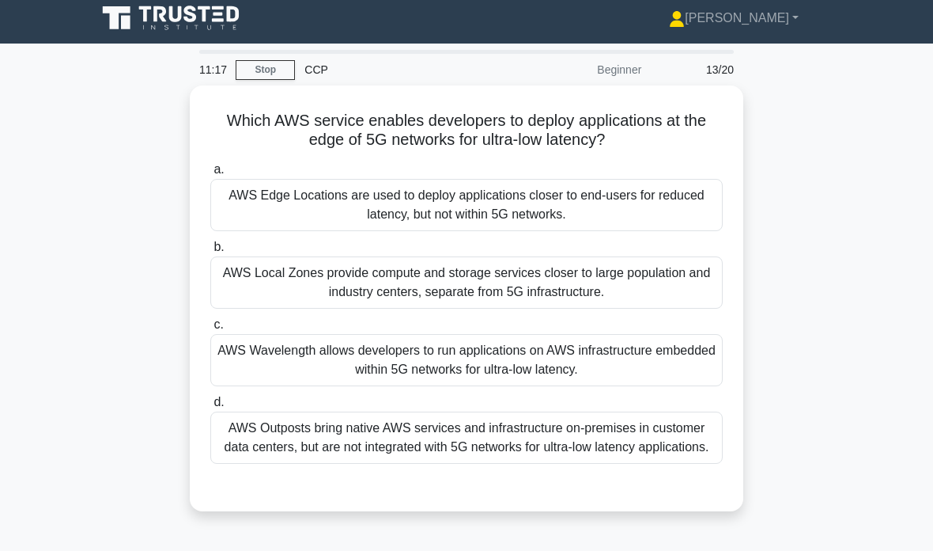
click at [615, 281] on div "AWS Local Zones provide compute and storage services closer to large population…" at bounding box center [466, 282] width 513 height 52
click at [210, 252] on input "b. AWS Local Zones provide compute and storage services closer to large populat…" at bounding box center [210, 247] width 0 height 10
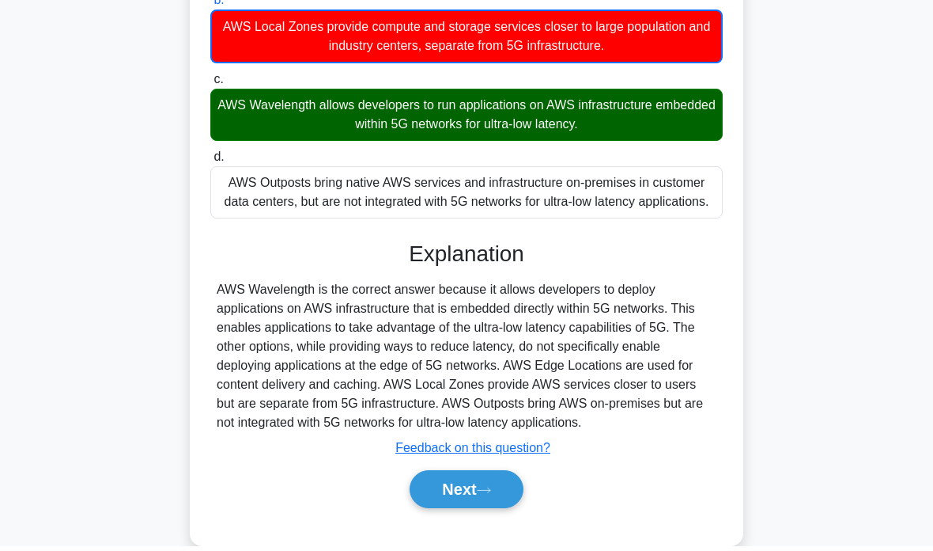
scroll to position [246, 0]
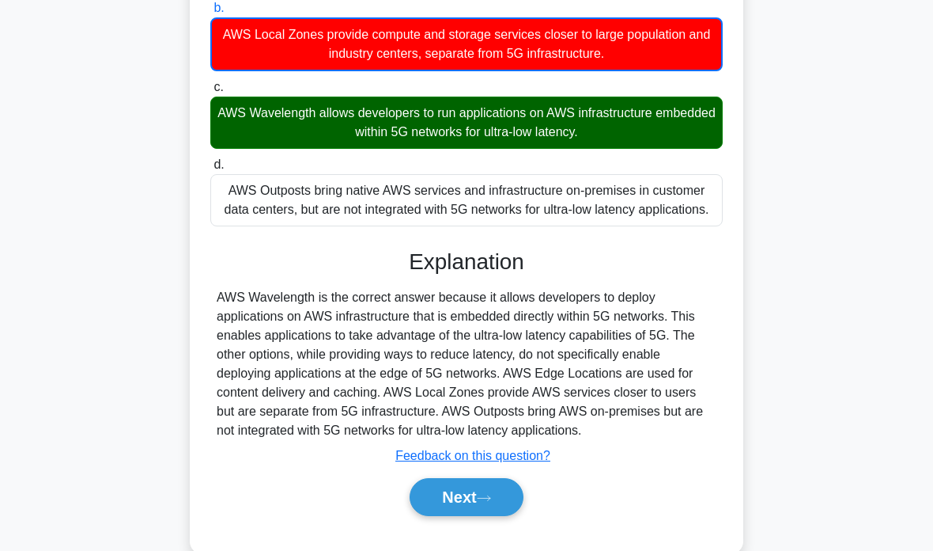
click at [505, 516] on button "Next" at bounding box center [466, 497] width 113 height 38
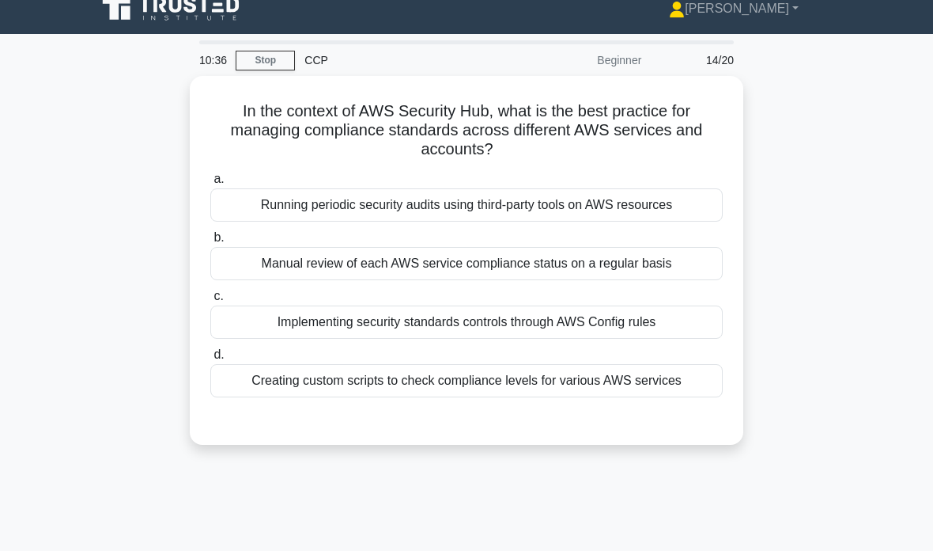
scroll to position [17, 0]
click at [678, 328] on div "Implementing security standards controls through AWS Config rules" at bounding box center [466, 321] width 513 height 33
click at [210, 301] on input "c. Implementing security standards controls through AWS Config rules" at bounding box center [210, 296] width 0 height 10
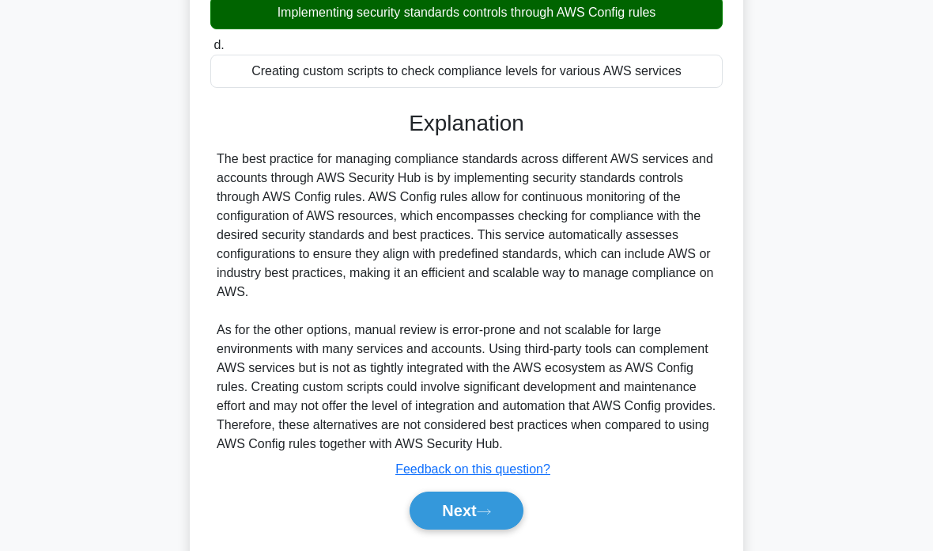
scroll to position [343, 0]
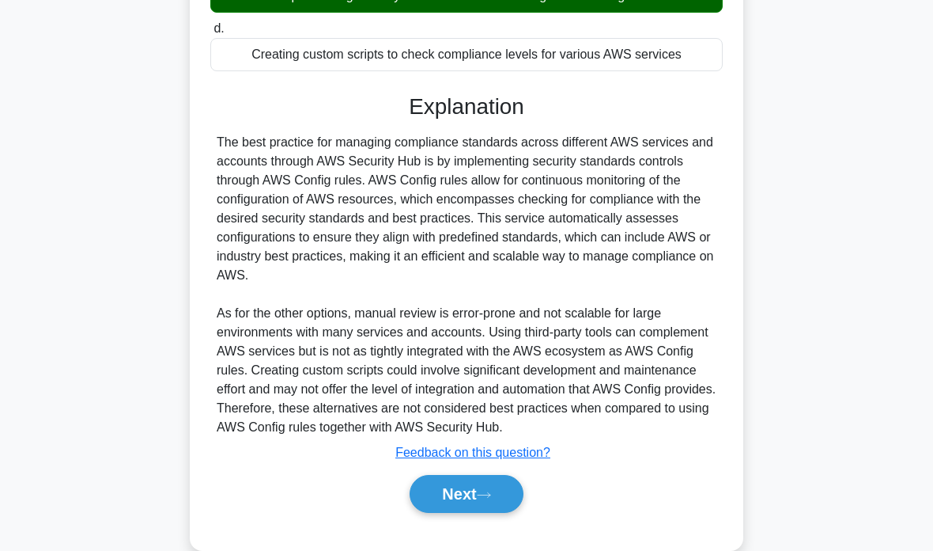
click at [473, 513] on button "Next" at bounding box center [466, 494] width 113 height 38
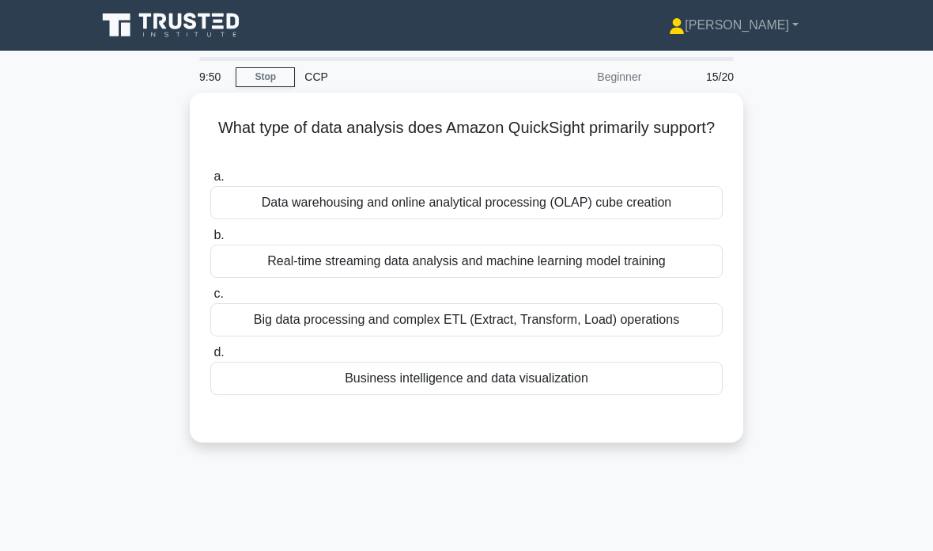
scroll to position [14, 0]
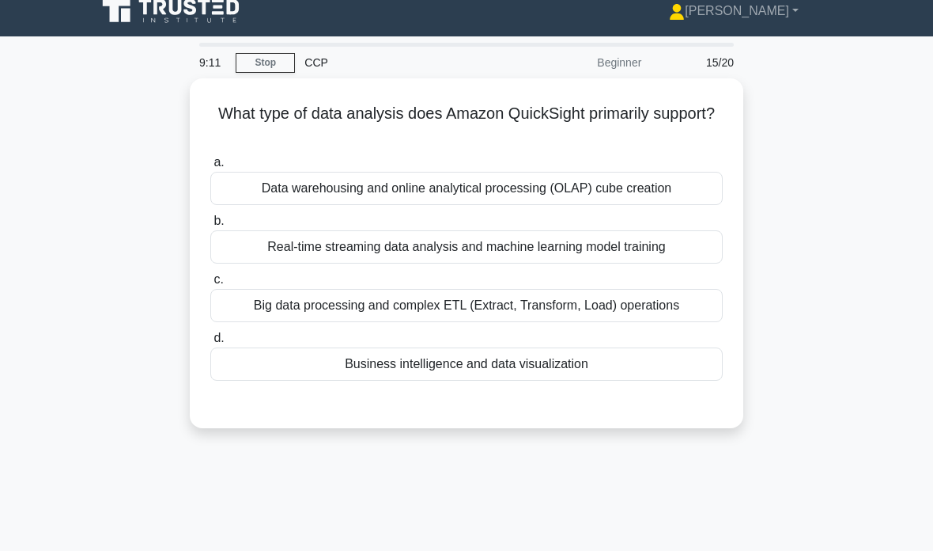
click at [654, 350] on div "Business intelligence and data visualization" at bounding box center [466, 363] width 513 height 33
click at [210, 343] on input "d. Business intelligence and data visualization" at bounding box center [210, 338] width 0 height 10
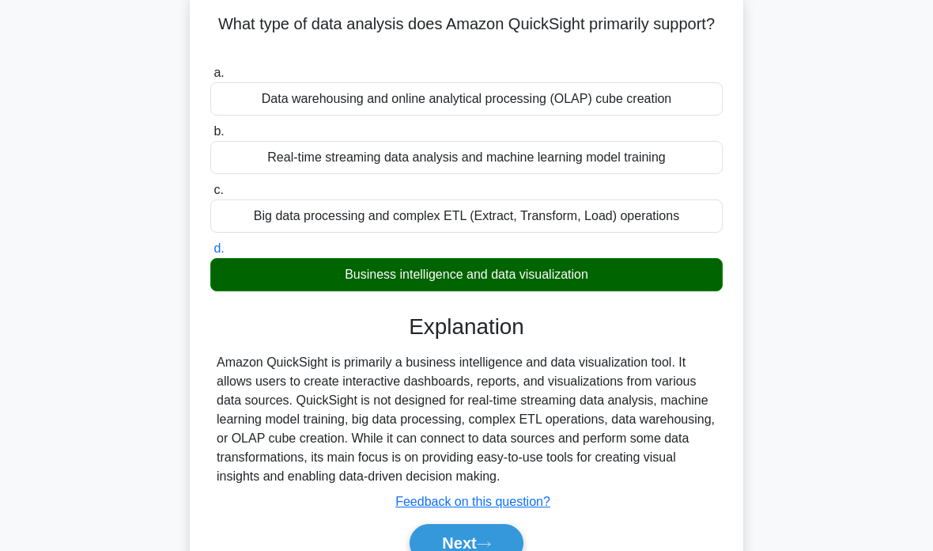
scroll to position [123, 0]
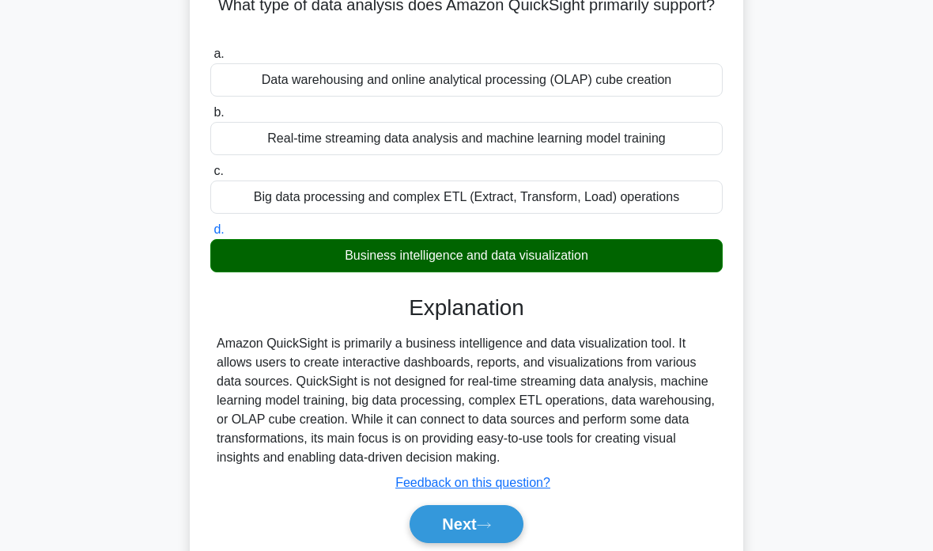
click at [502, 528] on button "Next" at bounding box center [466, 524] width 113 height 38
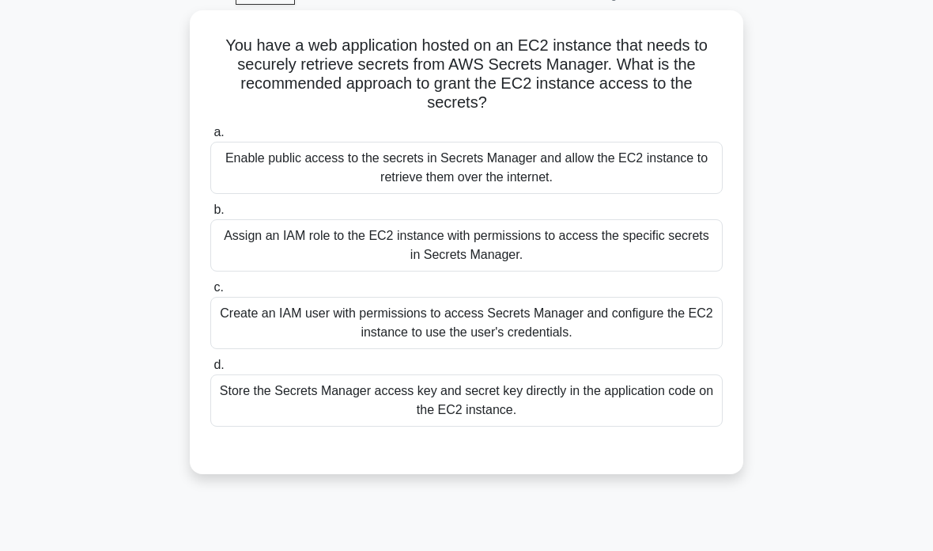
scroll to position [81, 0]
click at [678, 251] on div "Assign an IAM role to the EC2 instance with permissions to access the specific …" at bounding box center [466, 247] width 513 height 52
click at [210, 217] on input "b. Assign an IAM role to the EC2 instance with permissions to access the specif…" at bounding box center [210, 211] width 0 height 10
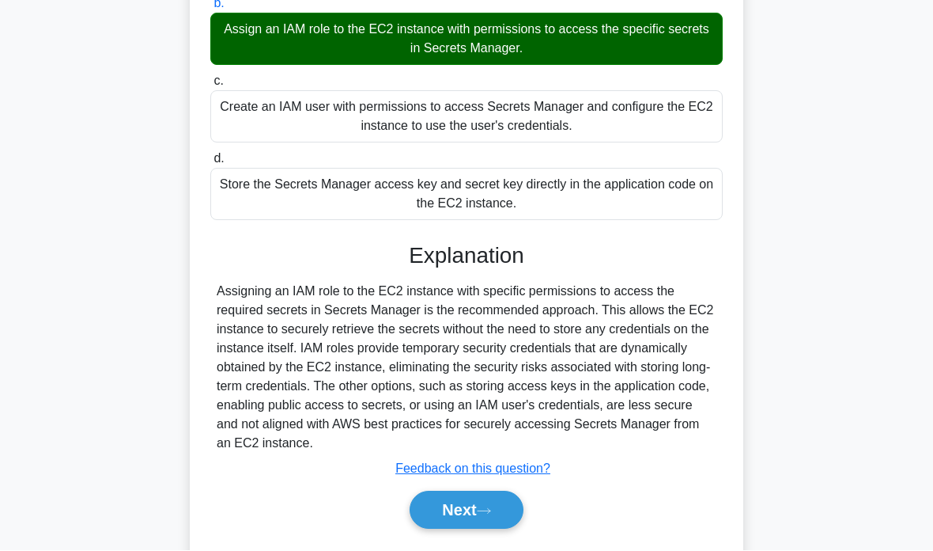
scroll to position [286, 0]
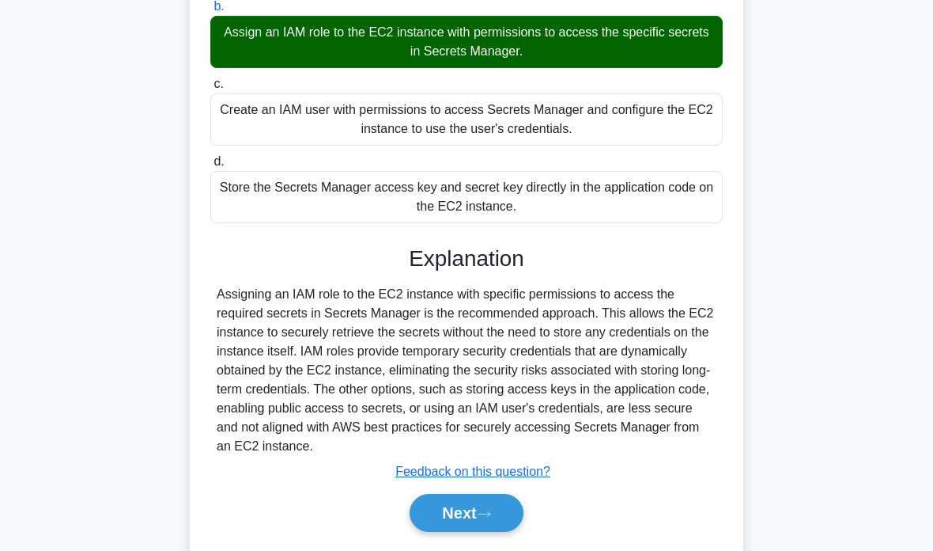
click at [638, 407] on div "Assigning an IAM role to the EC2 instance with specific permissions to access t…" at bounding box center [467, 370] width 500 height 171
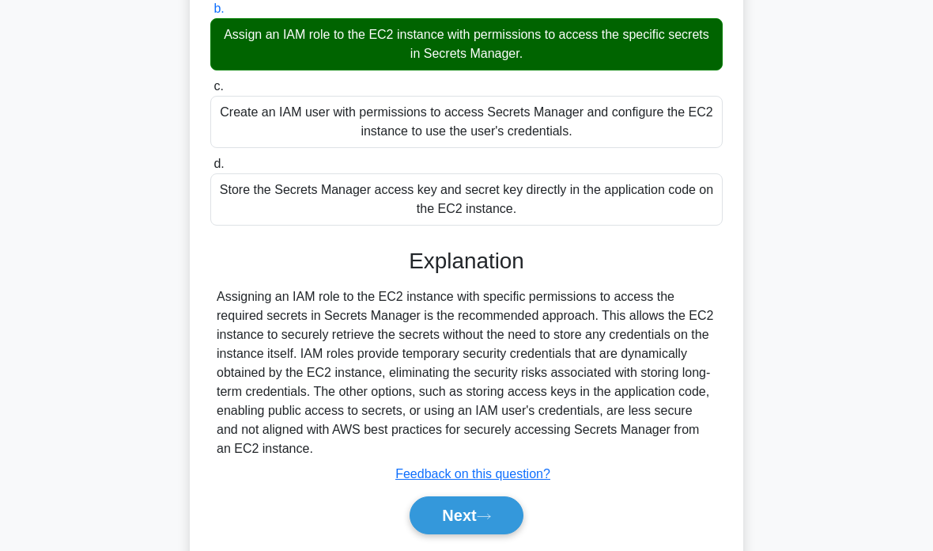
scroll to position [284, 0]
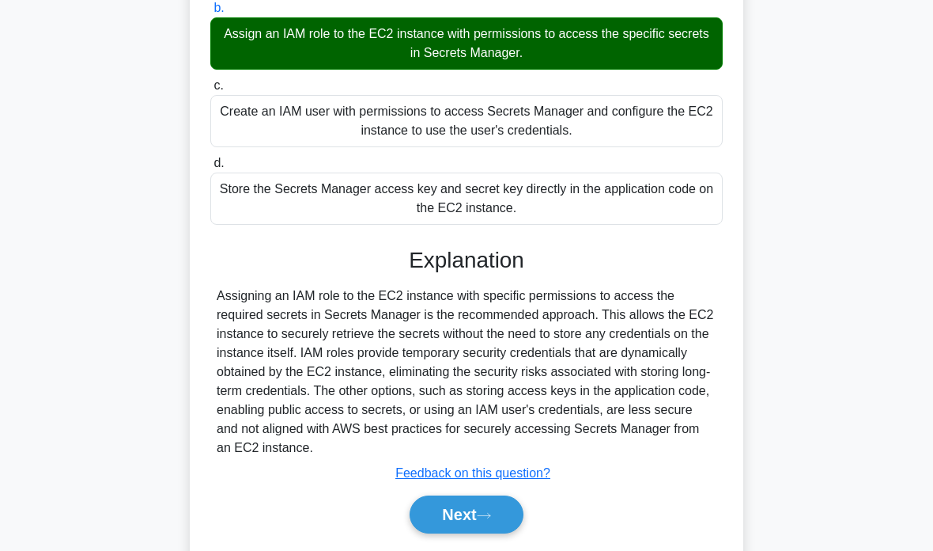
click at [491, 520] on icon at bounding box center [484, 515] width 14 height 9
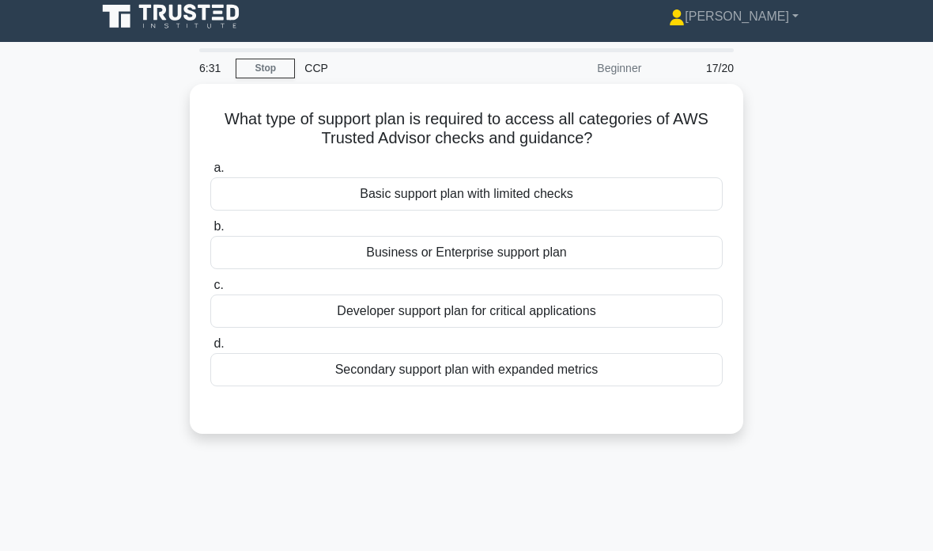
scroll to position [0, 0]
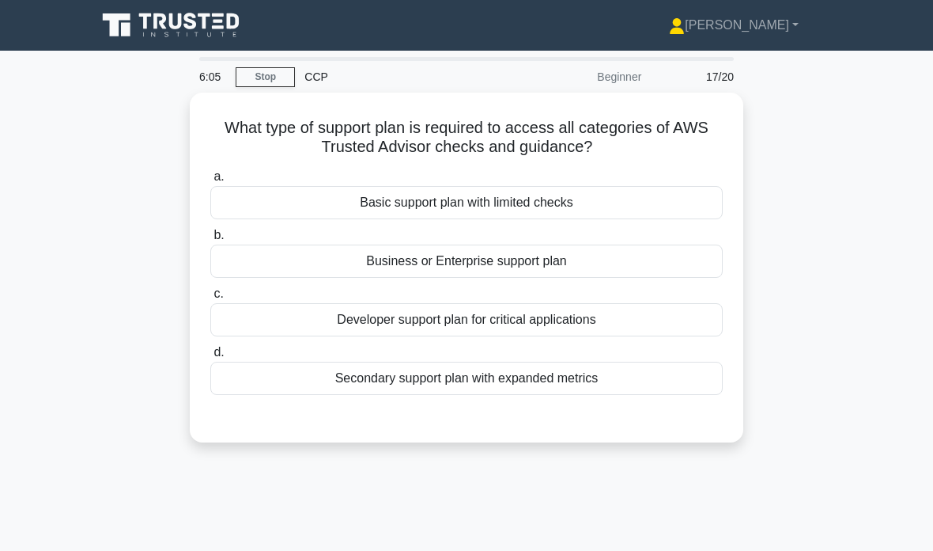
click at [562, 253] on div "Business or Enterprise support plan" at bounding box center [466, 260] width 513 height 33
click at [210, 240] on input "b. Business or Enterprise support plan" at bounding box center [210, 235] width 0 height 10
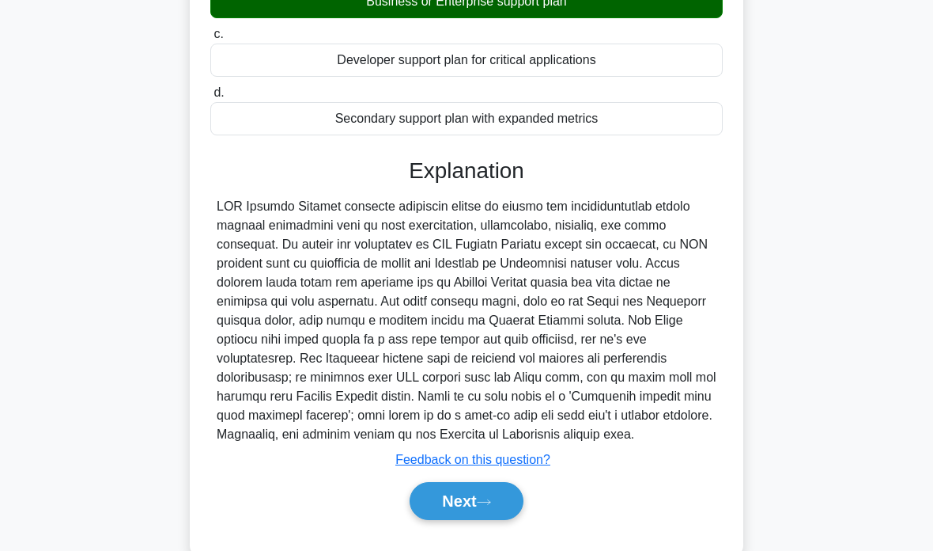
scroll to position [267, 0]
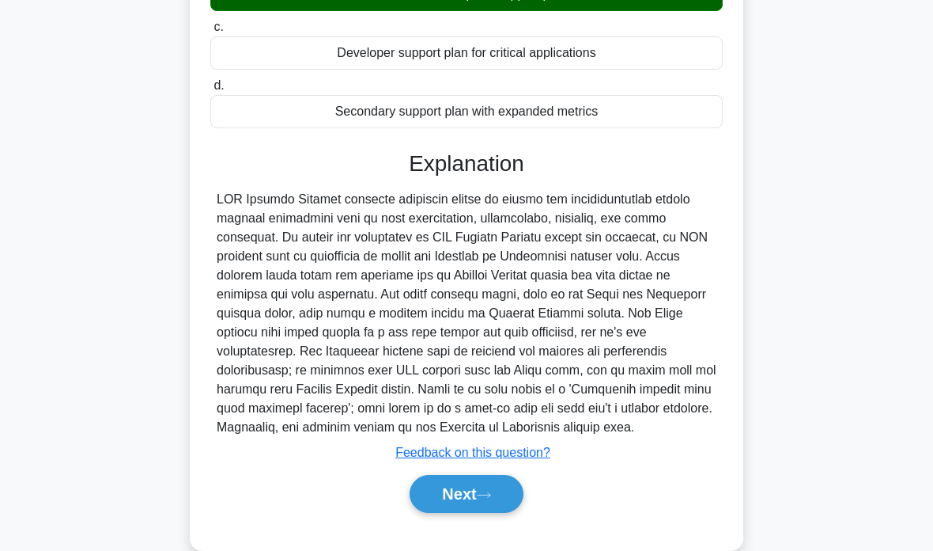
click at [482, 513] on button "Next" at bounding box center [466, 494] width 113 height 38
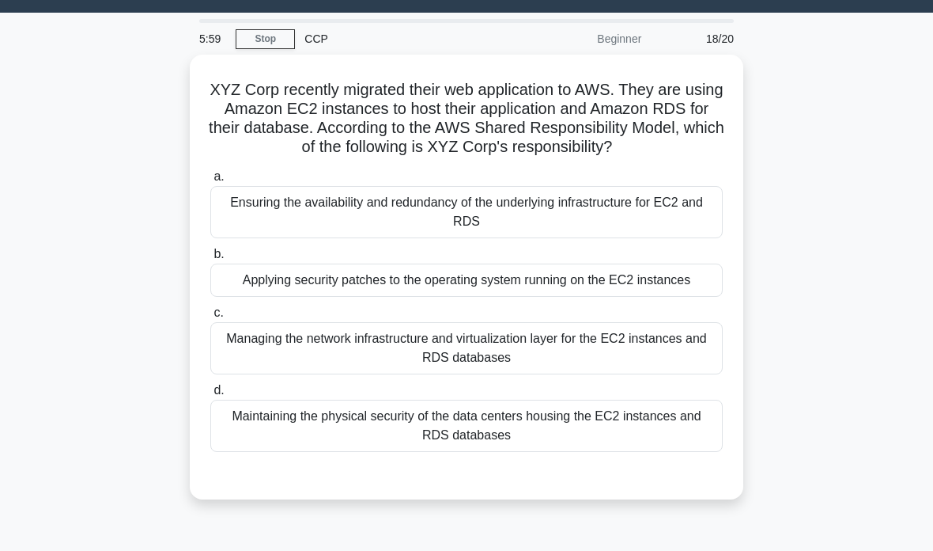
scroll to position [37, 0]
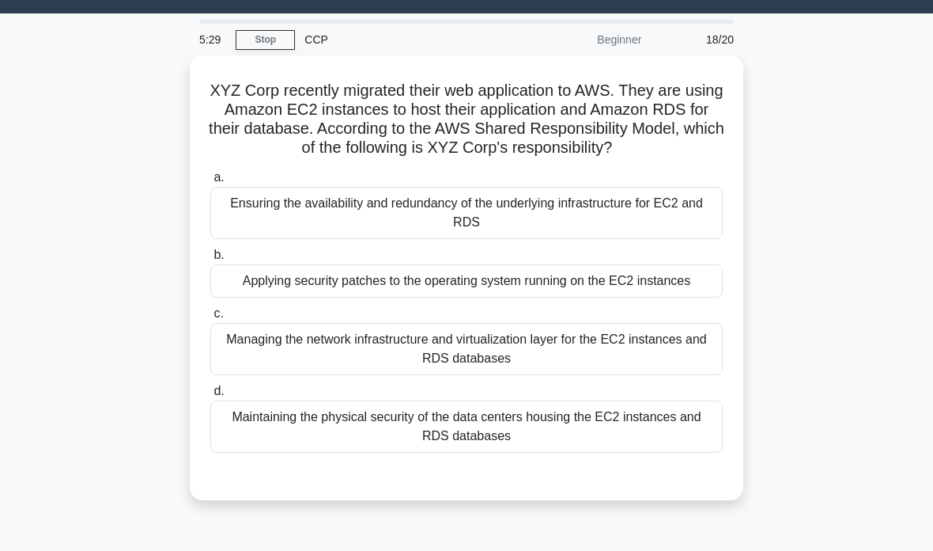
click at [619, 297] on div "Applying security patches to the operating system running on the EC2 instances" at bounding box center [466, 280] width 513 height 33
click at [210, 260] on input "b. Applying security patches to the operating system running on the EC2 instanc…" at bounding box center [210, 255] width 0 height 10
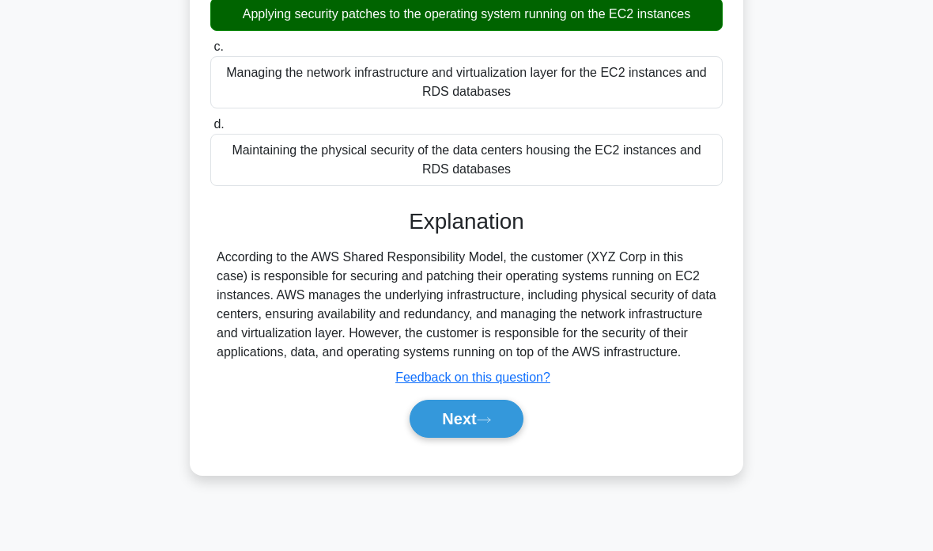
scroll to position [246, 0]
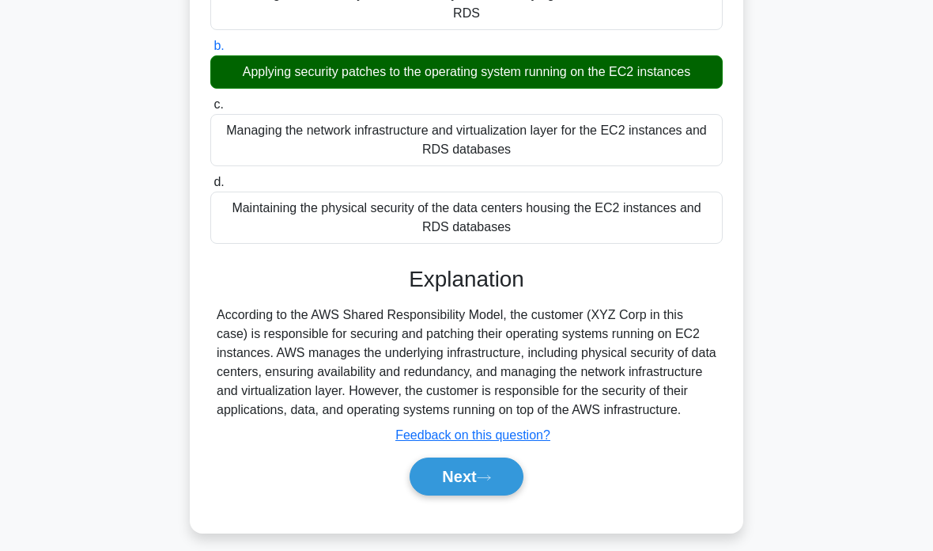
click at [494, 495] on button "Next" at bounding box center [466, 476] width 113 height 38
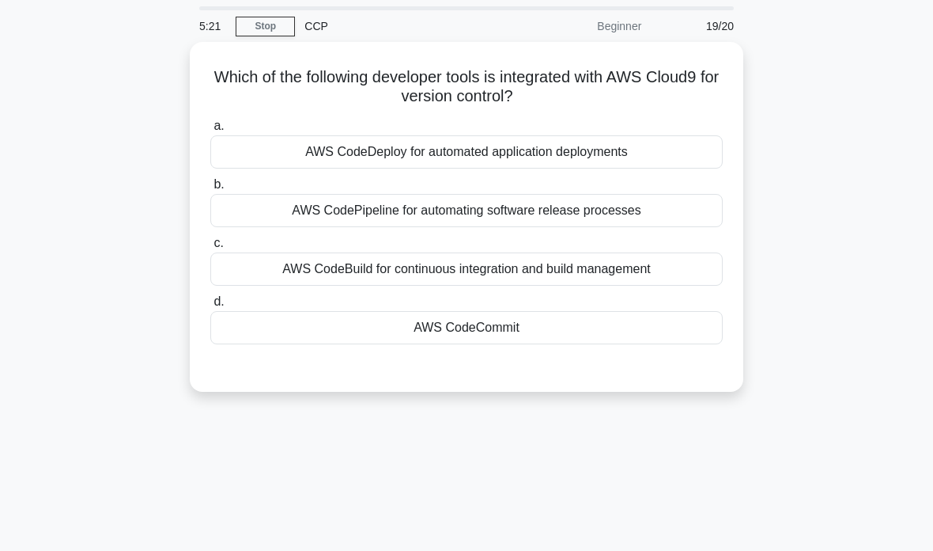
scroll to position [0, 0]
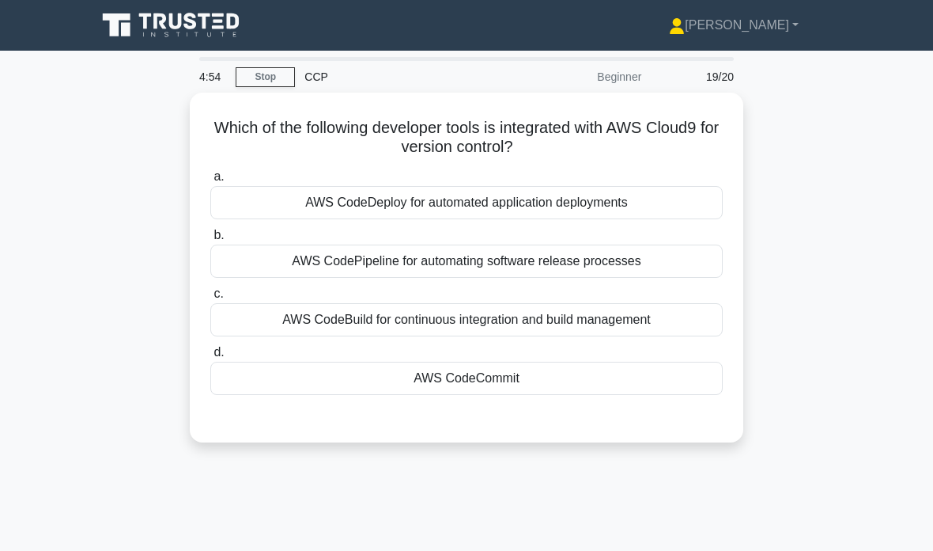
click at [622, 392] on div "AWS CodeCommit" at bounding box center [466, 378] width 513 height 33
click at [210, 358] on input "d. AWS CodeCommit" at bounding box center [210, 352] width 0 height 10
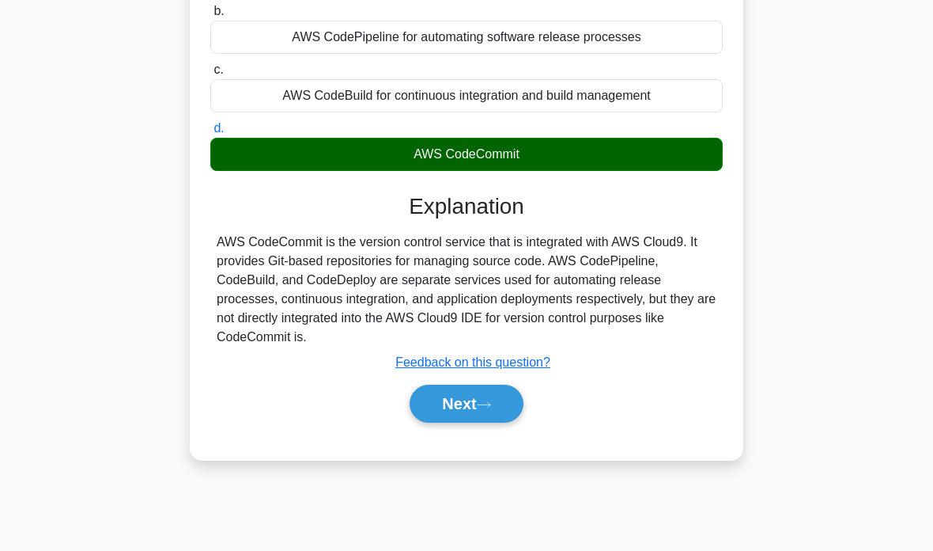
scroll to position [240, 0]
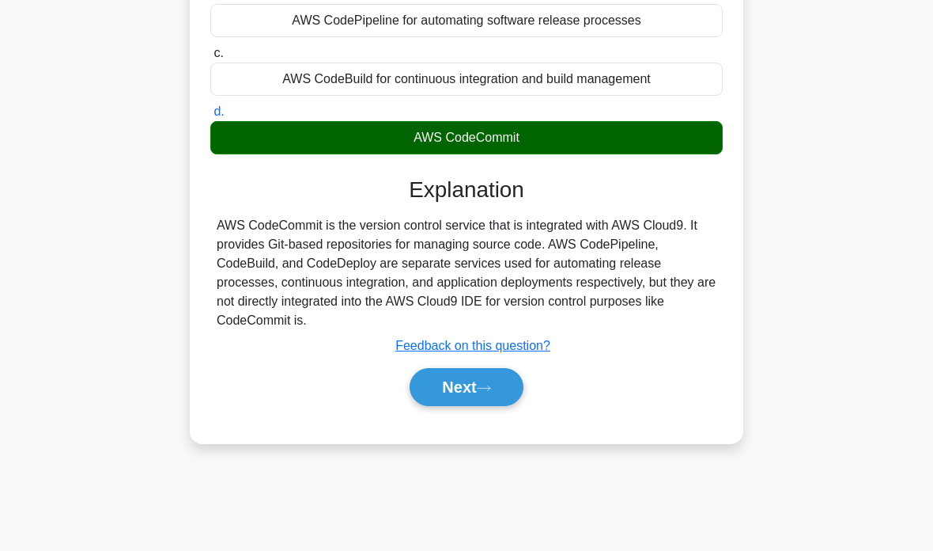
click at [481, 384] on button "Next" at bounding box center [466, 387] width 113 height 38
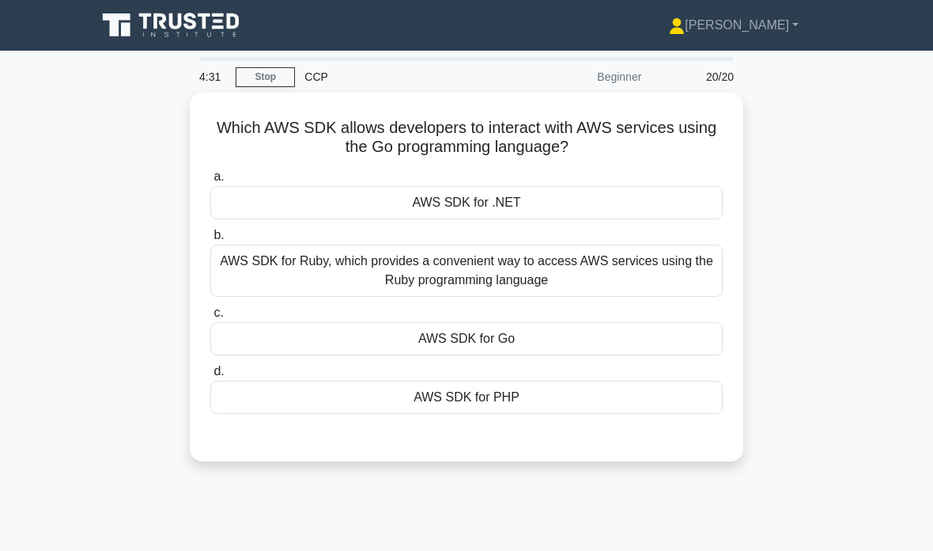
scroll to position [2, 0]
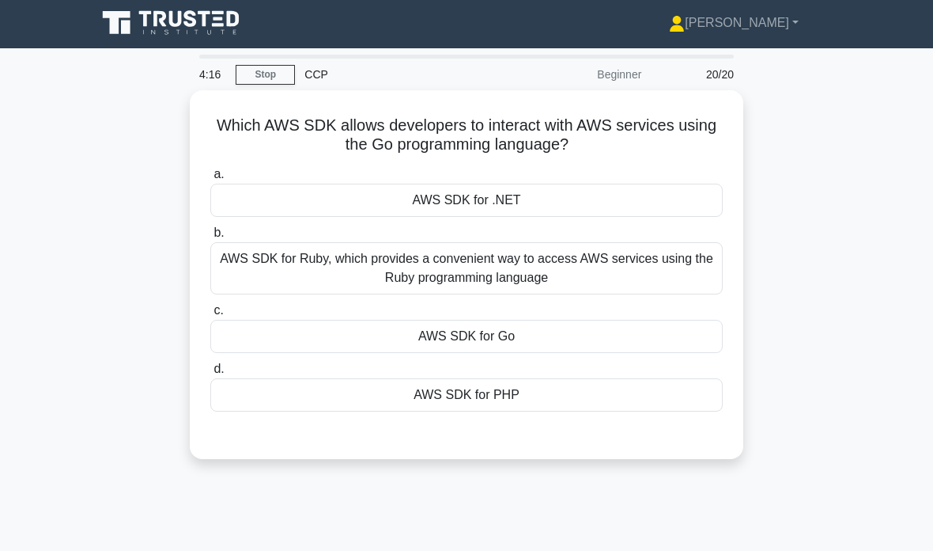
click at [585, 208] on div "AWS SDK for .NET" at bounding box center [466, 200] width 513 height 33
click at [210, 180] on input "a. AWS SDK for .NET" at bounding box center [210, 174] width 0 height 10
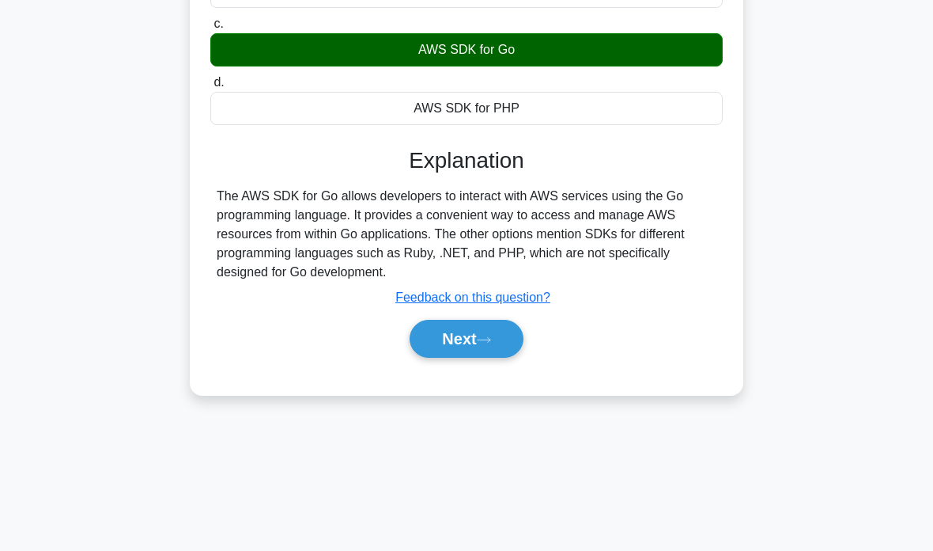
scroll to position [226, 0]
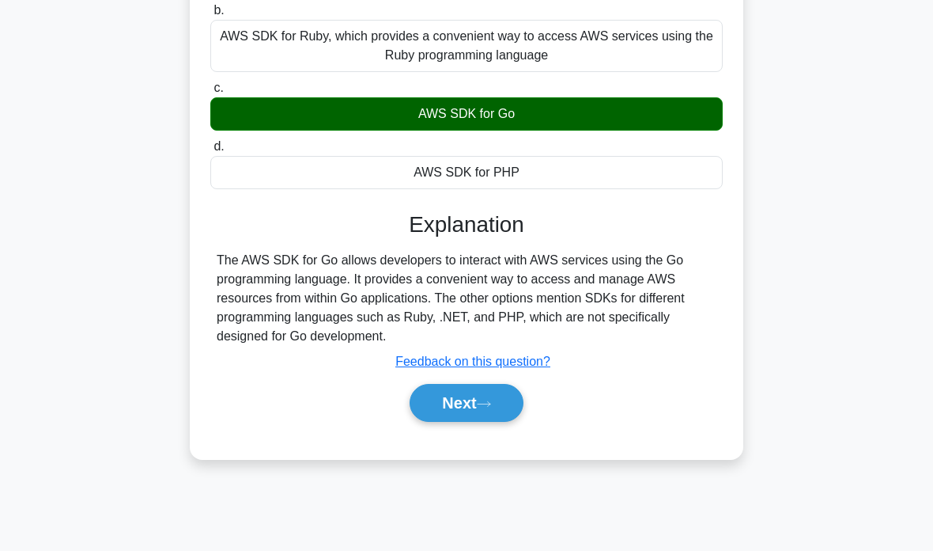
click at [485, 411] on button "Next" at bounding box center [466, 403] width 113 height 38
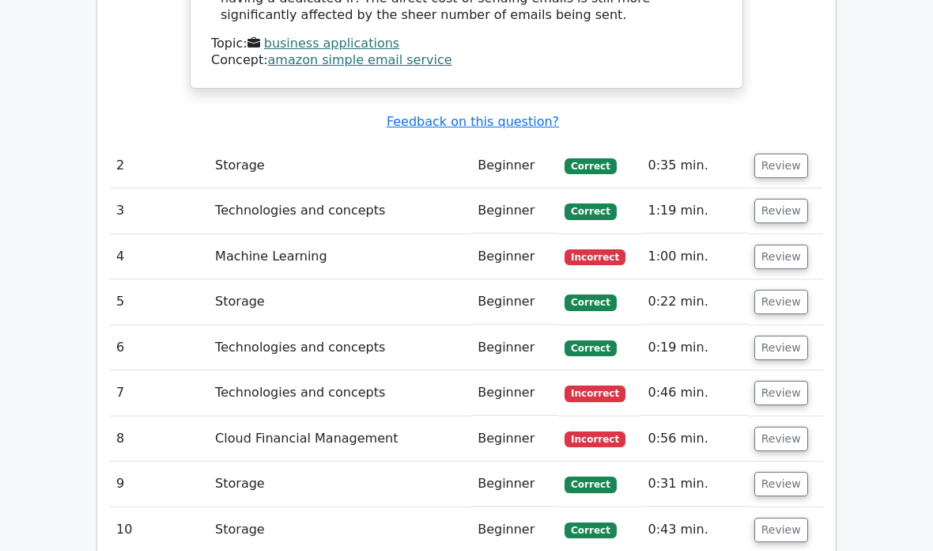
scroll to position [1716, 0]
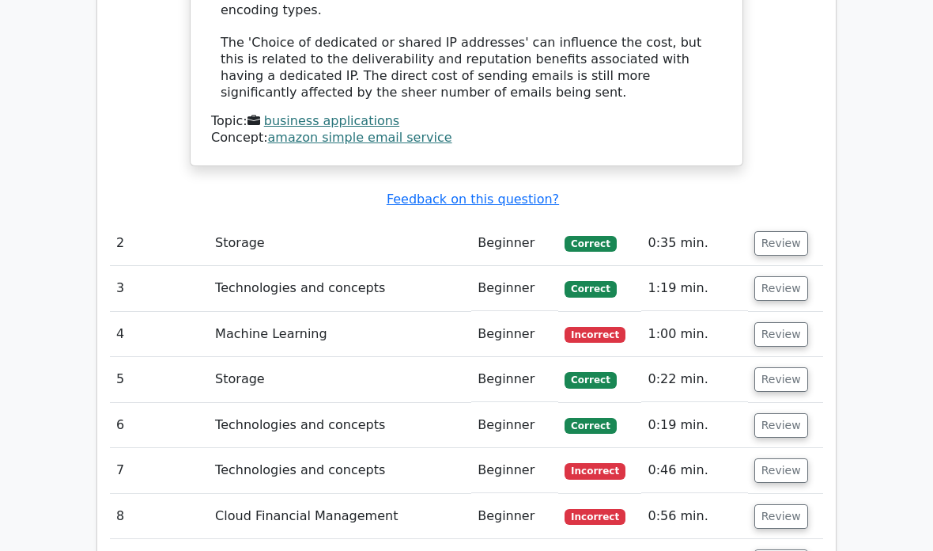
click at [793, 323] on button "Review" at bounding box center [782, 335] width 54 height 25
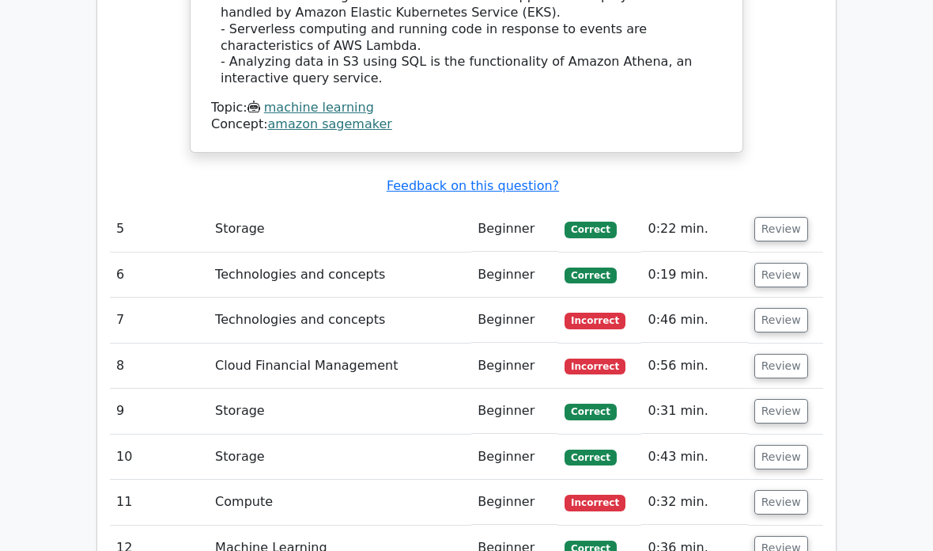
click at [782, 309] on button "Review" at bounding box center [782, 321] width 54 height 25
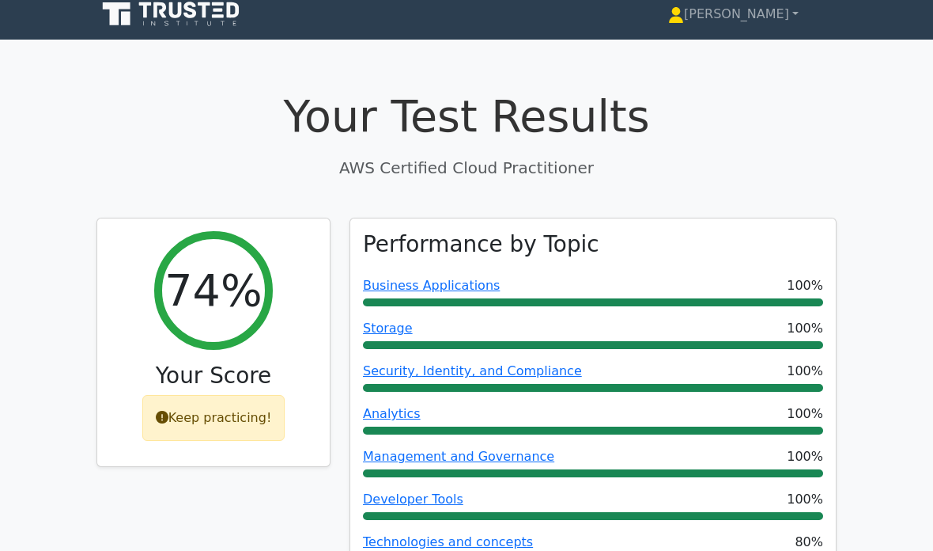
scroll to position [0, 0]
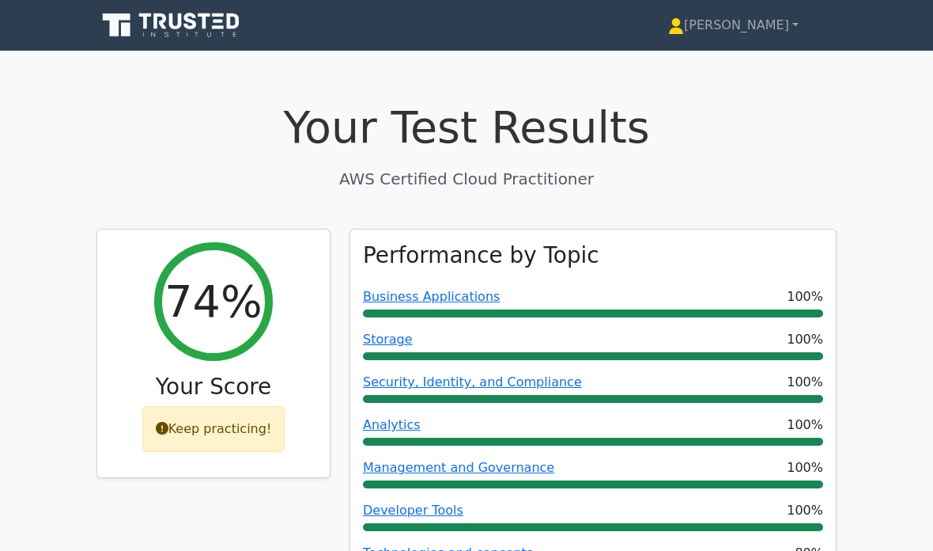
click at [221, 22] on icon at bounding box center [218, 21] width 9 height 3
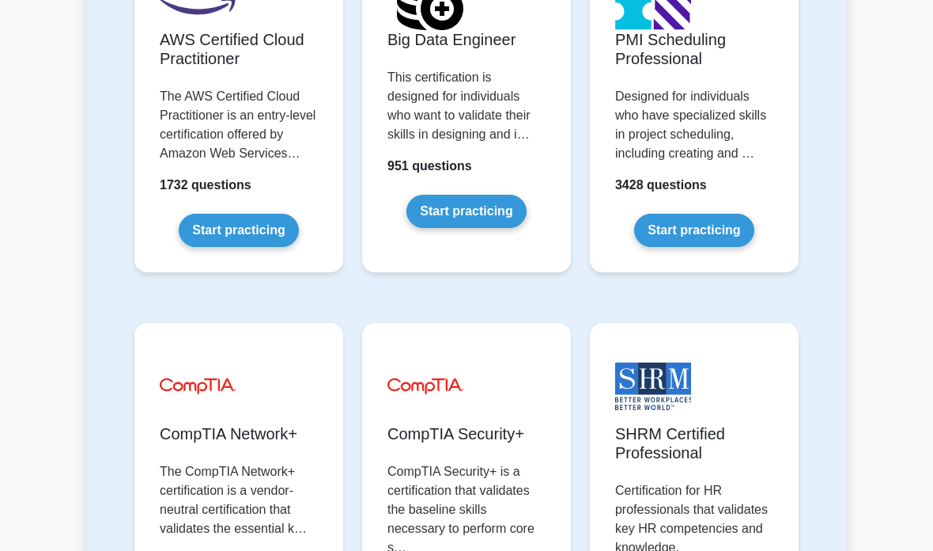
scroll to position [3333, 0]
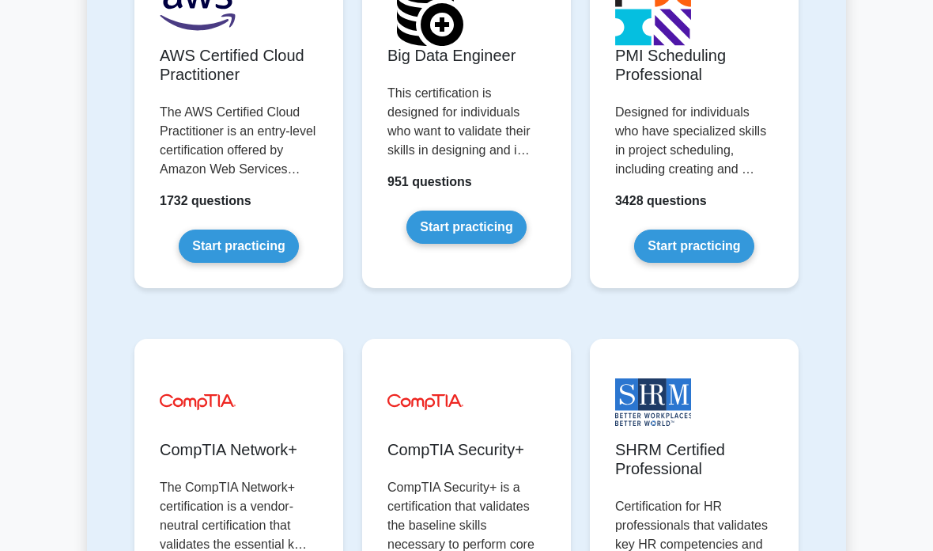
click at [263, 263] on link "Start practicing" at bounding box center [238, 245] width 119 height 33
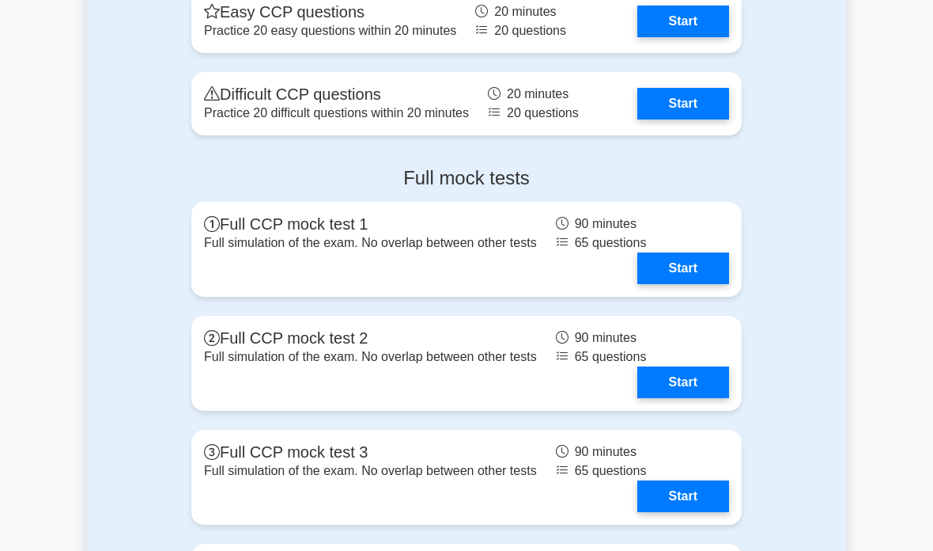
scroll to position [2782, 0]
